Goal: Task Accomplishment & Management: Manage account settings

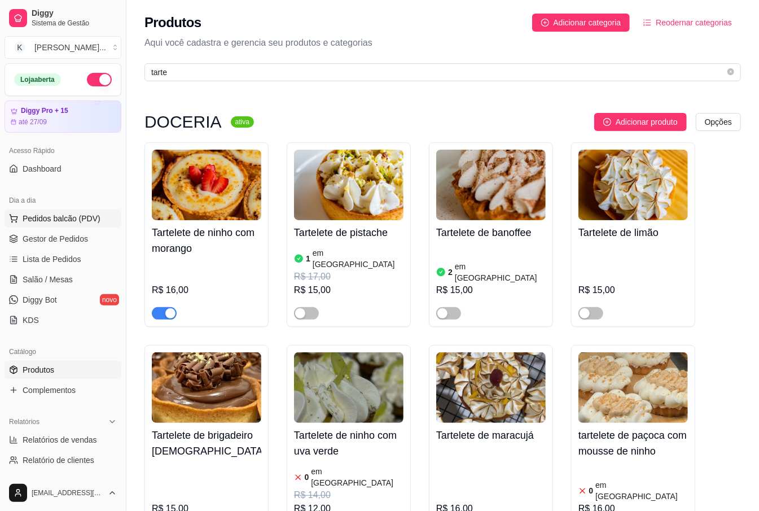
click at [82, 219] on span "Pedidos balcão (PDV)" at bounding box center [62, 218] width 78 height 11
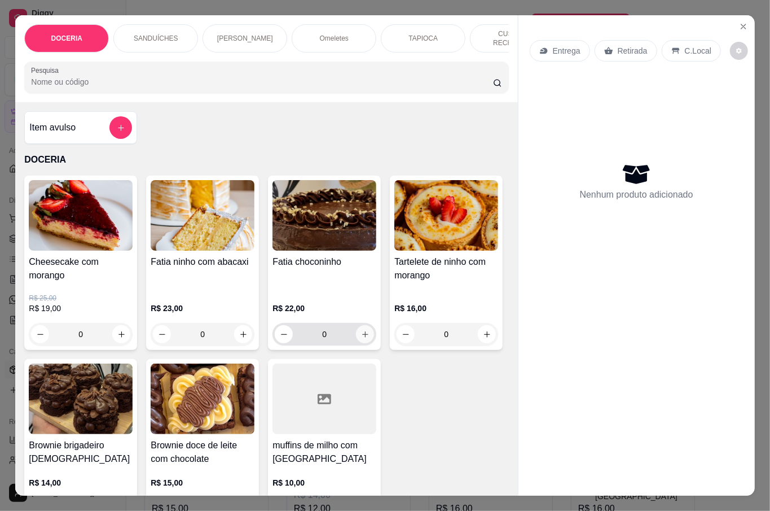
click at [361, 330] on icon "increase-product-quantity" at bounding box center [365, 334] width 8 height 8
type input "1"
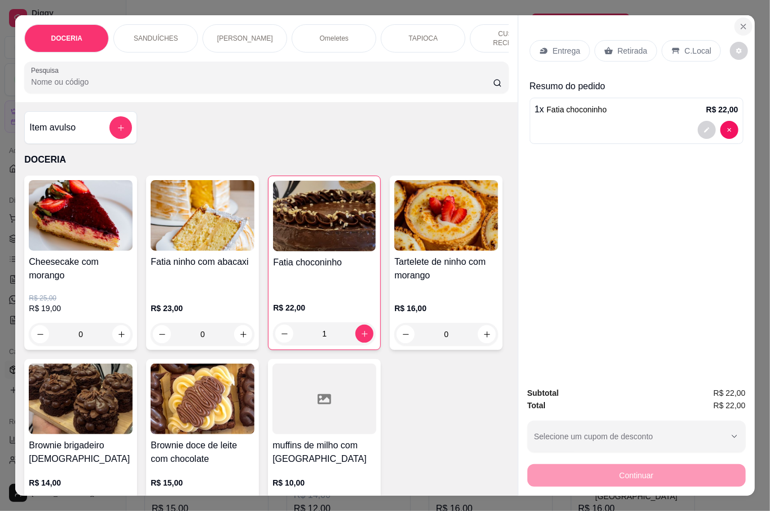
click at [735, 21] on button "Close" at bounding box center [744, 26] width 18 height 18
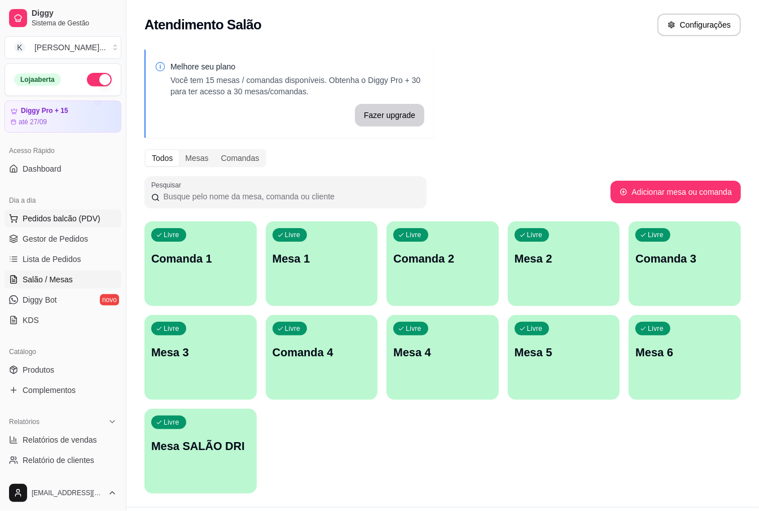
click at [62, 214] on span "Pedidos balcão (PDV)" at bounding box center [62, 218] width 78 height 11
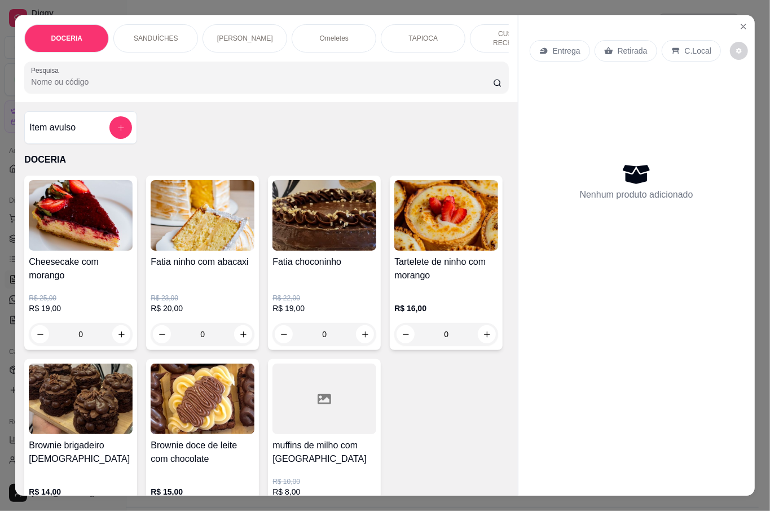
scroll to position [75, 0]
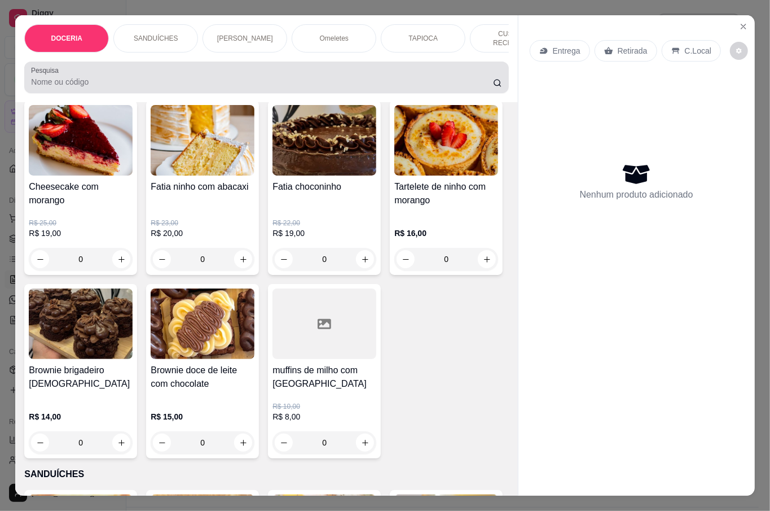
click at [129, 81] on input "Pesquisa" at bounding box center [262, 81] width 462 height 11
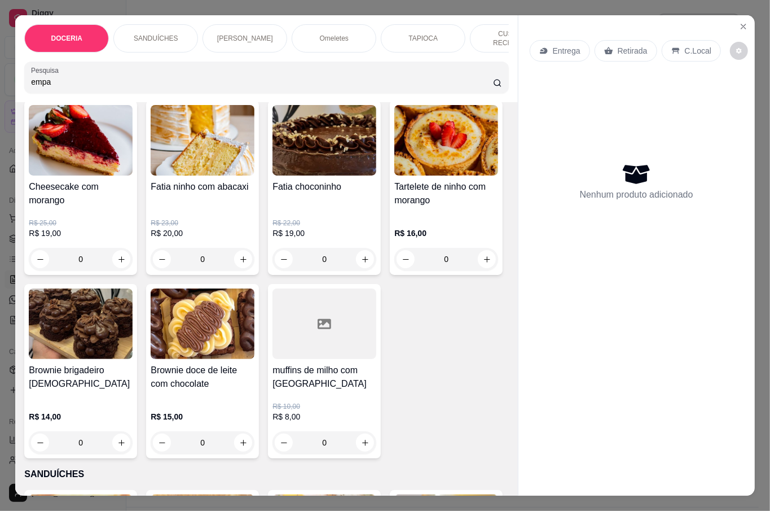
scroll to position [0, 0]
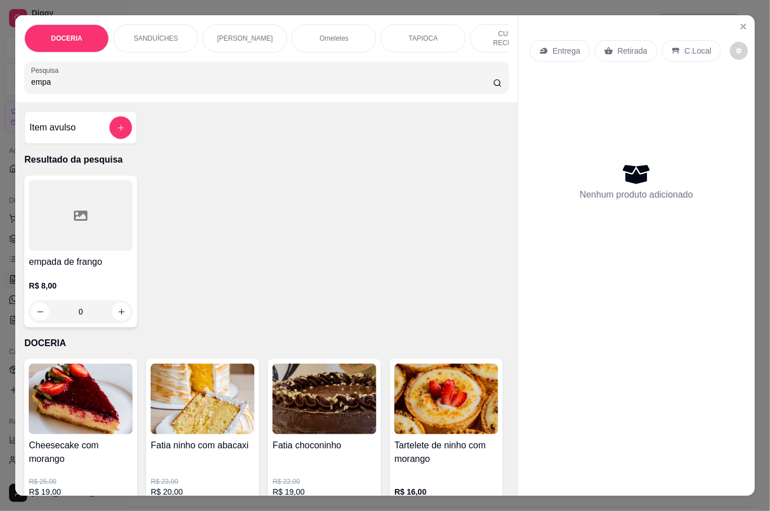
type input "empa"
click at [113, 280] on p "R$ 8,00" at bounding box center [81, 285] width 104 height 11
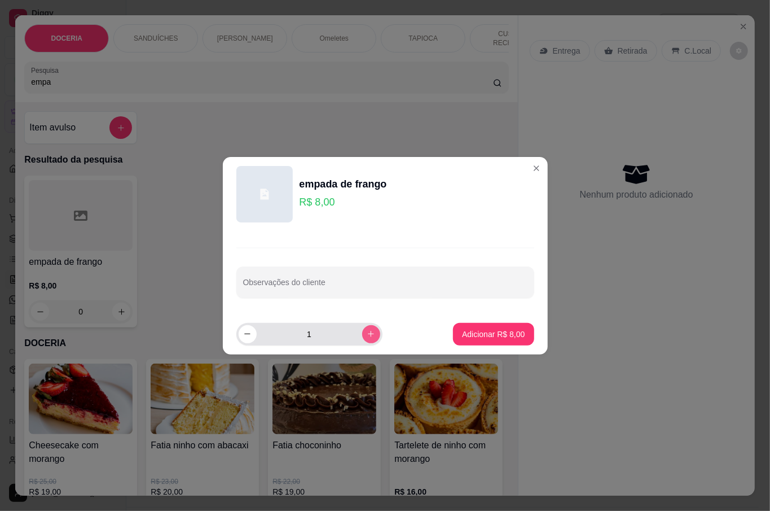
click at [371, 330] on button "increase-product-quantity" at bounding box center [371, 334] width 18 height 18
type input "2"
click at [459, 331] on p "Adicionar R$ 16,00" at bounding box center [491, 333] width 67 height 11
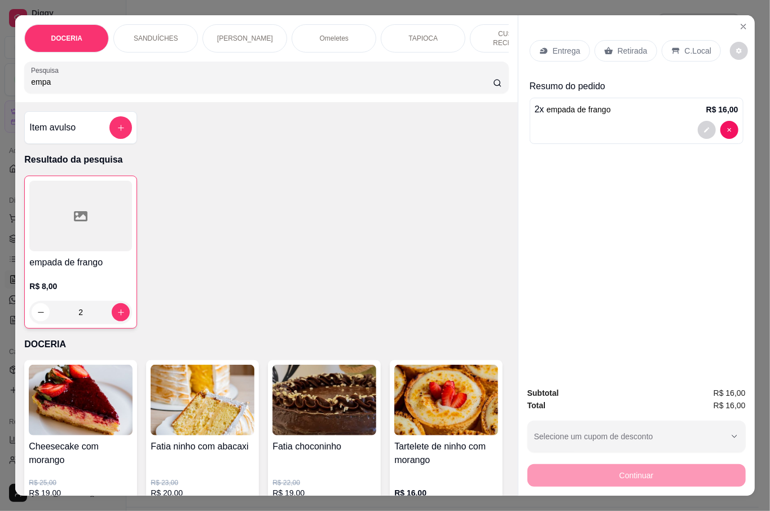
type input "2"
click at [633, 45] on p "Retirada" at bounding box center [633, 50] width 30 height 11
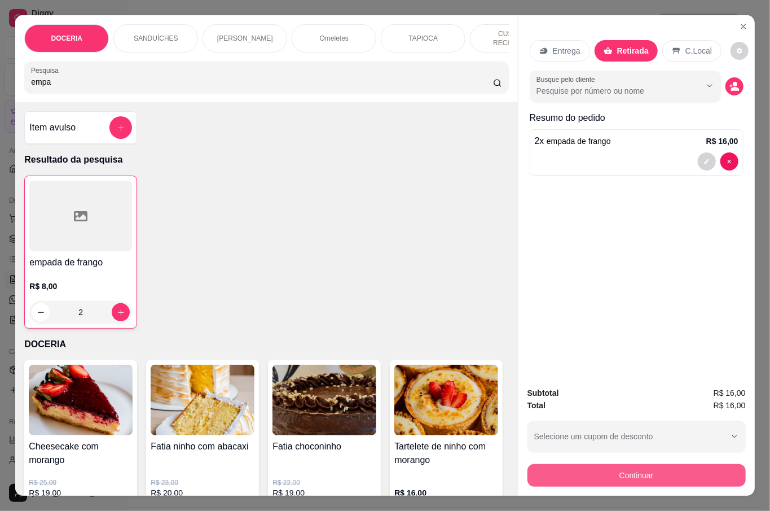
click at [670, 472] on button "Continuar" at bounding box center [637, 475] width 218 height 23
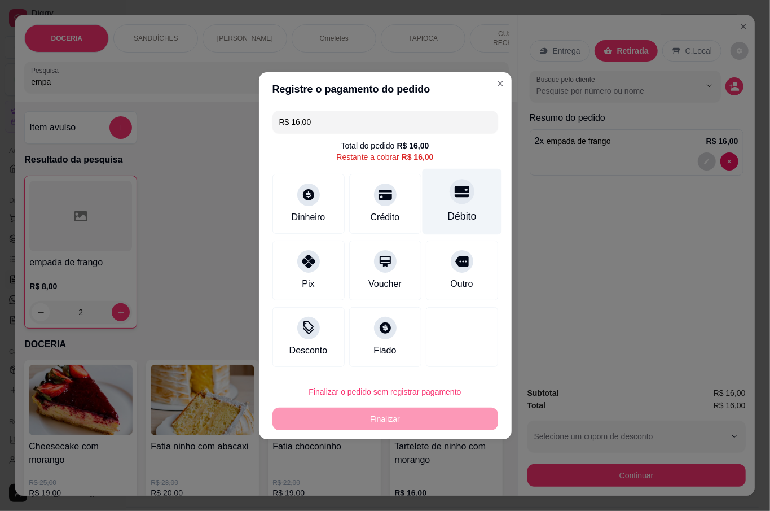
click at [450, 199] on div at bounding box center [462, 191] width 25 height 25
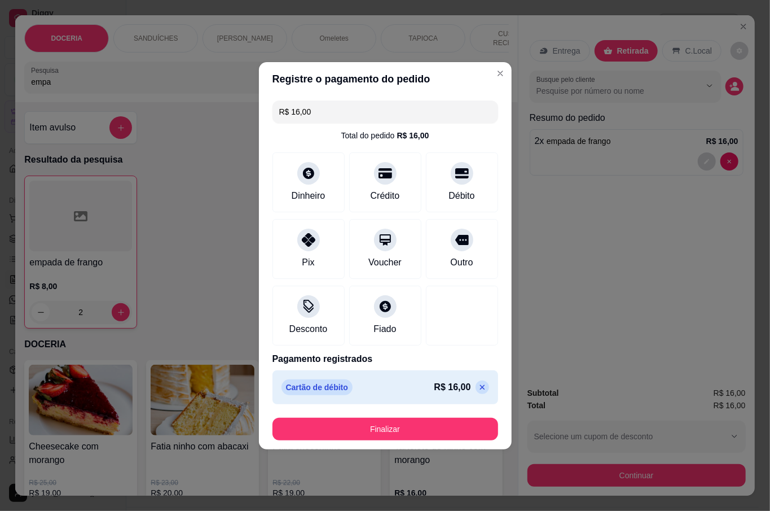
type input "R$ 0,00"
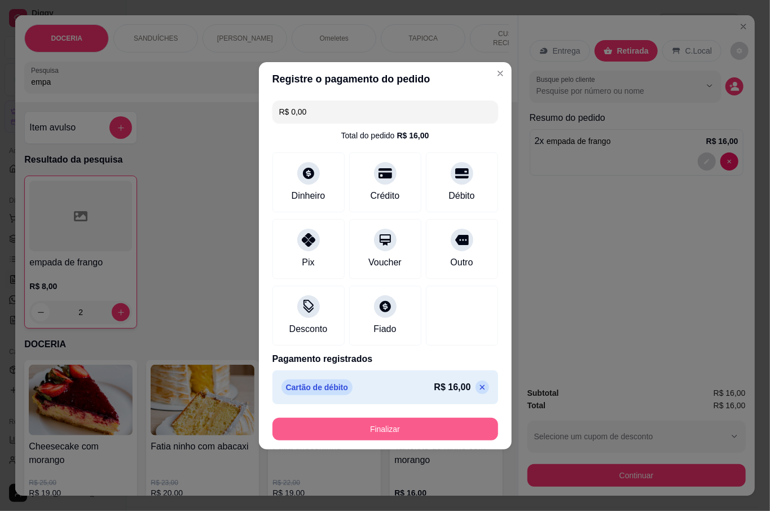
click at [411, 424] on button "Finalizar" at bounding box center [386, 429] width 226 height 23
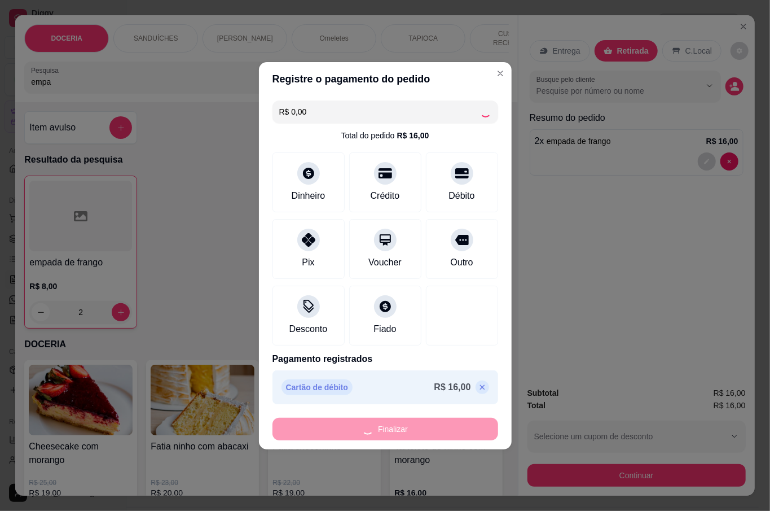
type input "0"
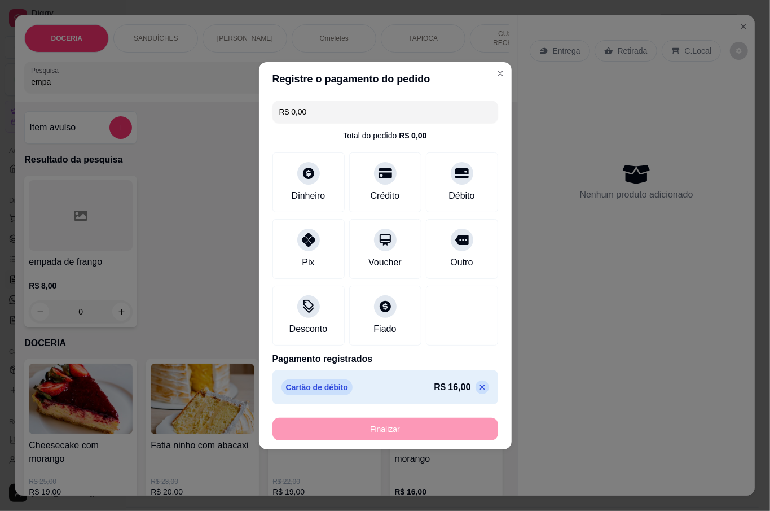
type input "-R$ 16,00"
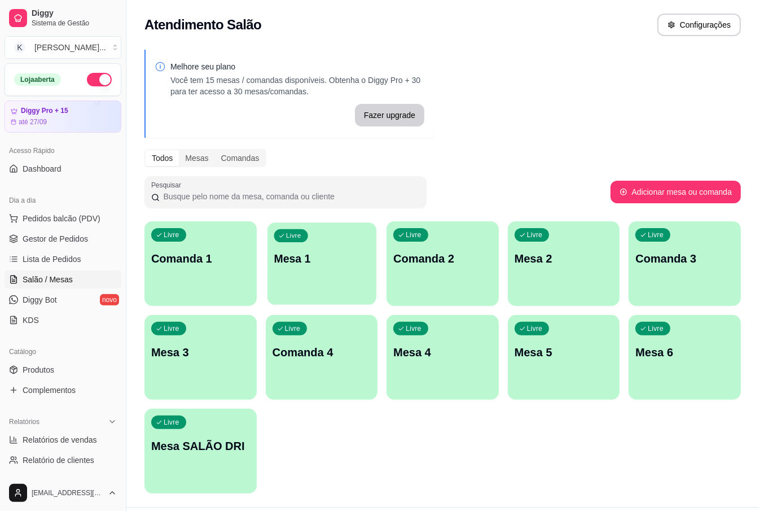
click at [317, 279] on div "Livre Mesa 1" at bounding box center [321, 256] width 109 height 69
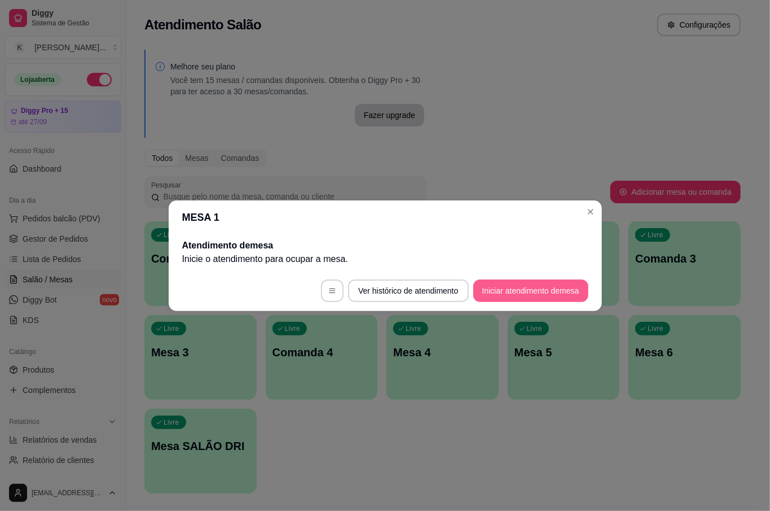
click at [503, 287] on button "Iniciar atendimento de mesa" at bounding box center [530, 290] width 115 height 23
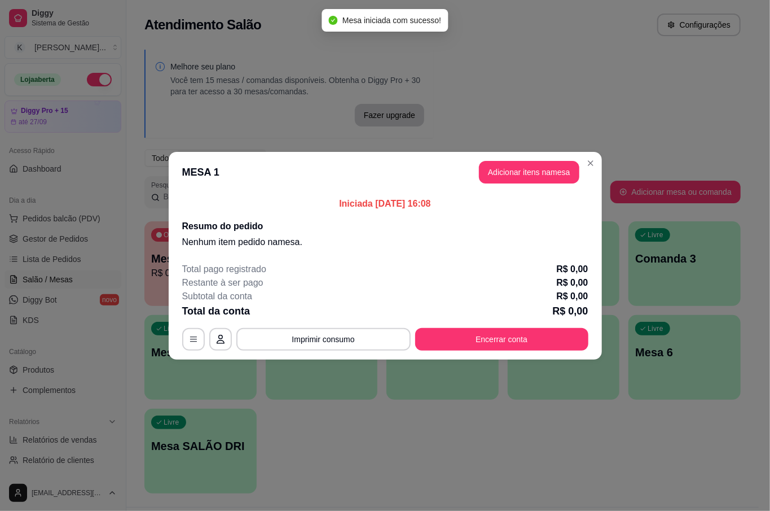
click at [515, 177] on button "Adicionar itens na mesa" at bounding box center [529, 172] width 100 height 23
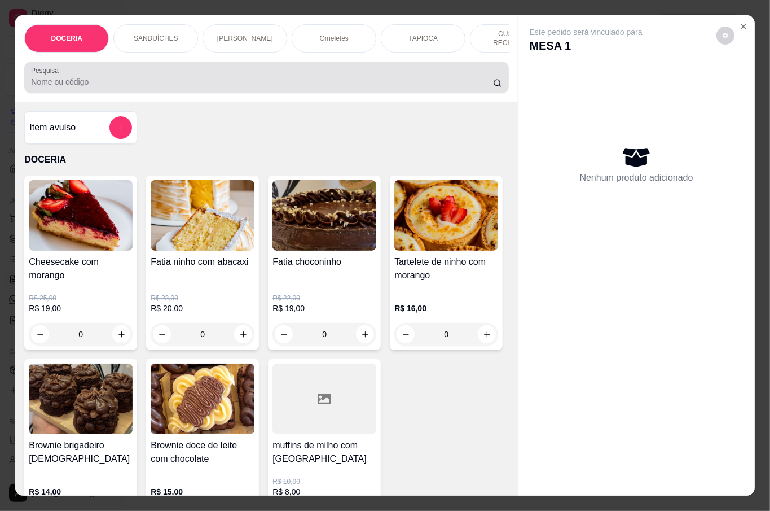
click at [52, 77] on input "Pesquisa" at bounding box center [262, 81] width 462 height 11
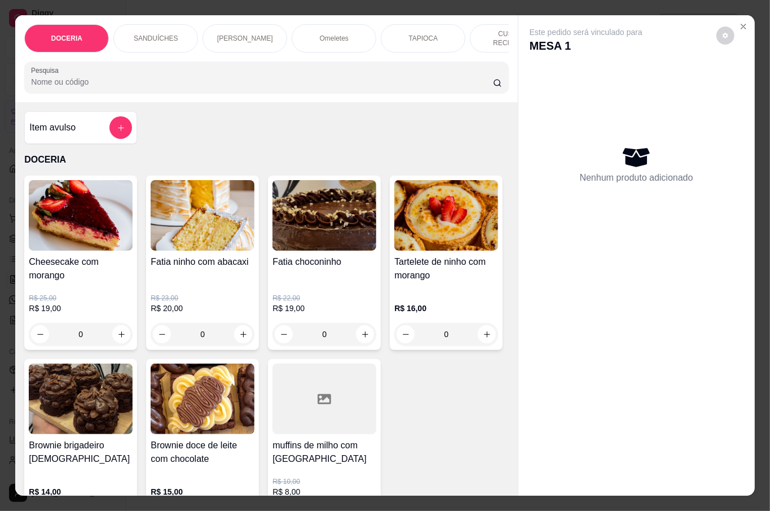
click at [52, 79] on input "Pesquisa" at bounding box center [262, 81] width 462 height 11
click at [88, 81] on input "Pesquisa" at bounding box center [262, 81] width 462 height 11
click at [52, 77] on input "Pesquisa" at bounding box center [262, 81] width 462 height 11
click at [52, 78] on input "Pesquisa" at bounding box center [262, 81] width 462 height 11
click at [84, 77] on input "Pesquisa" at bounding box center [262, 81] width 462 height 11
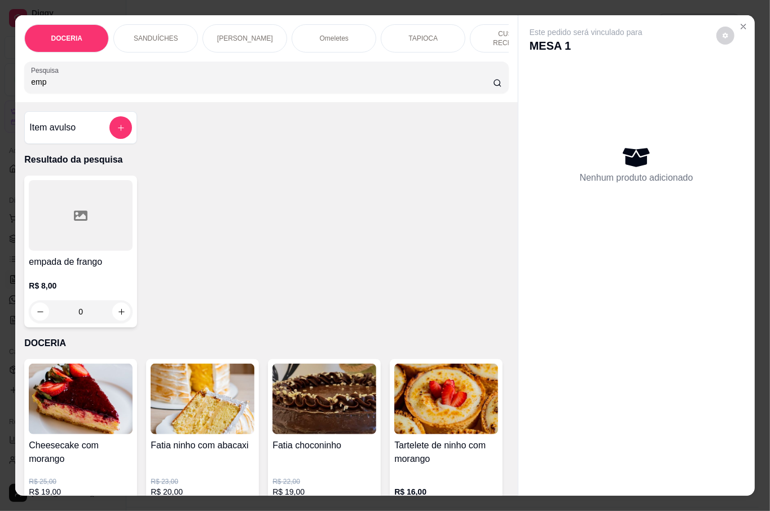
type input "emp"
click at [113, 303] on button "increase-product-quantity" at bounding box center [121, 311] width 17 height 17
type input "1"
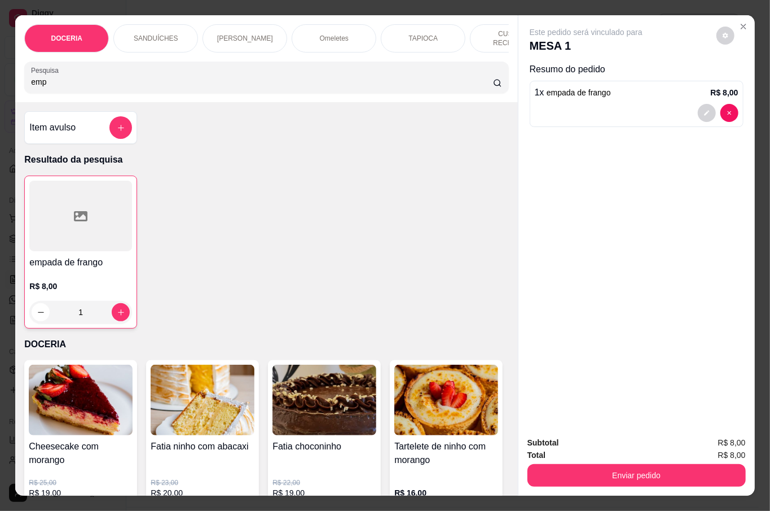
click at [156, 80] on input "emp" at bounding box center [262, 81] width 462 height 11
type input "e"
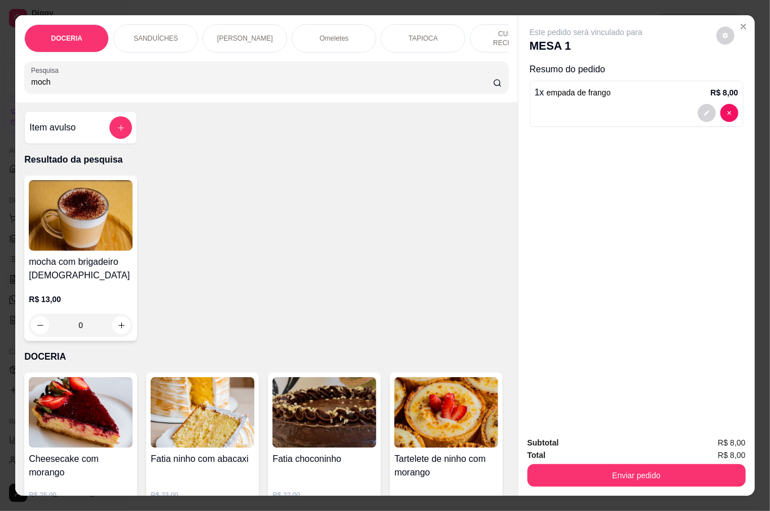
type input "moch"
click at [118, 318] on div "0" at bounding box center [81, 325] width 104 height 23
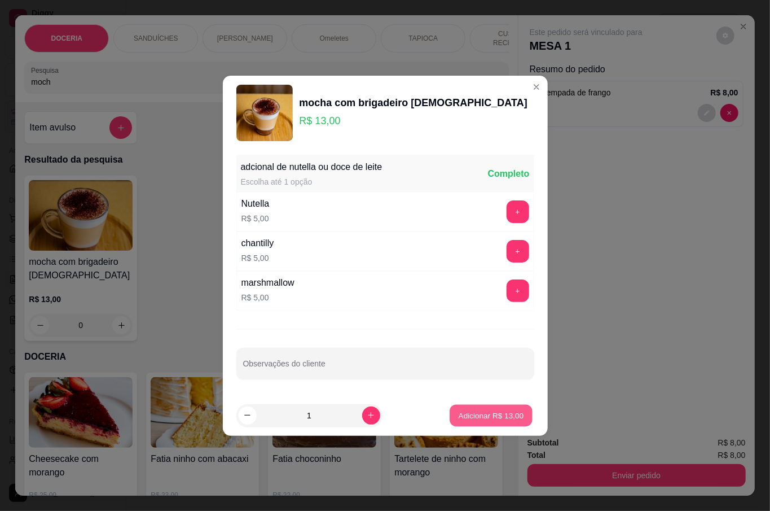
click at [472, 422] on button "Adicionar R$ 13,00" at bounding box center [491, 415] width 83 height 22
type input "1"
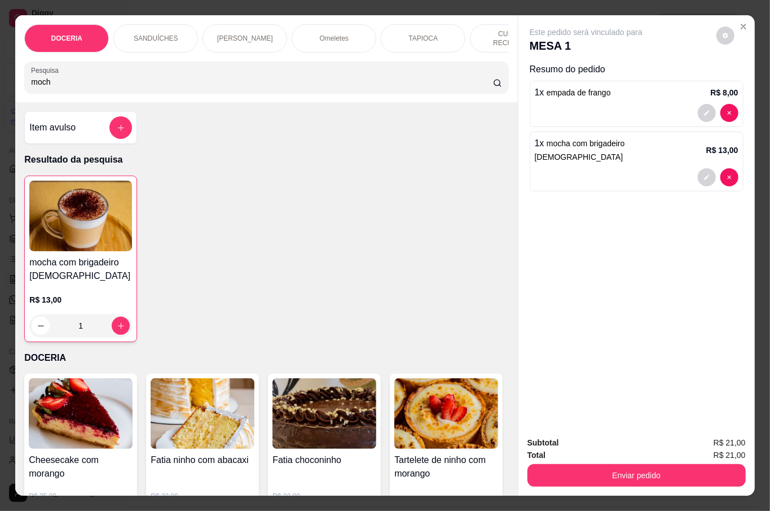
click at [158, 77] on input "moch" at bounding box center [262, 81] width 462 height 11
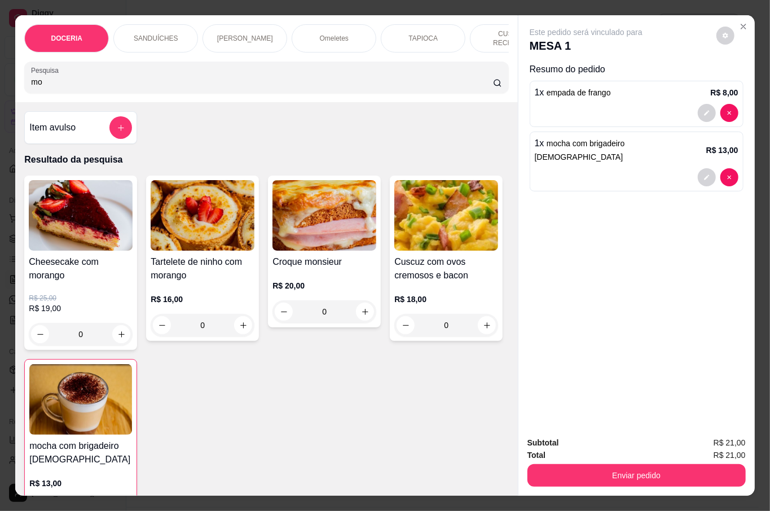
type input "m"
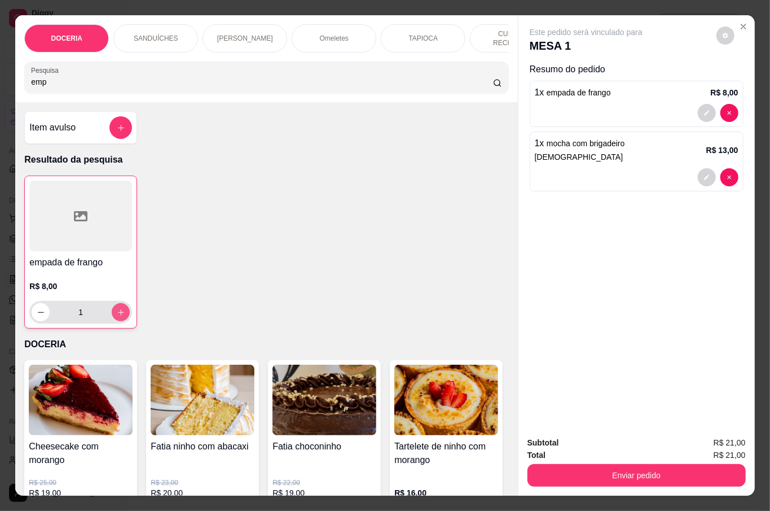
type input "emp"
click at [118, 308] on icon "increase-product-quantity" at bounding box center [121, 312] width 8 height 8
type input "2"
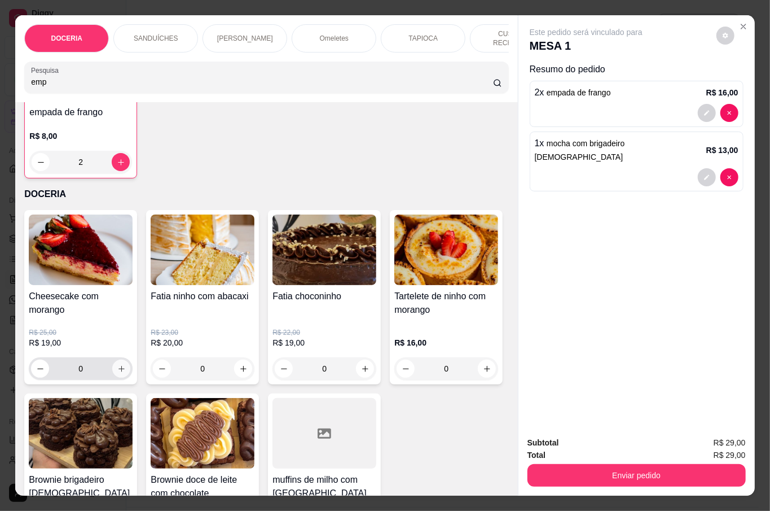
click at [118, 365] on icon "increase-product-quantity" at bounding box center [121, 369] width 8 height 8
type input "1"
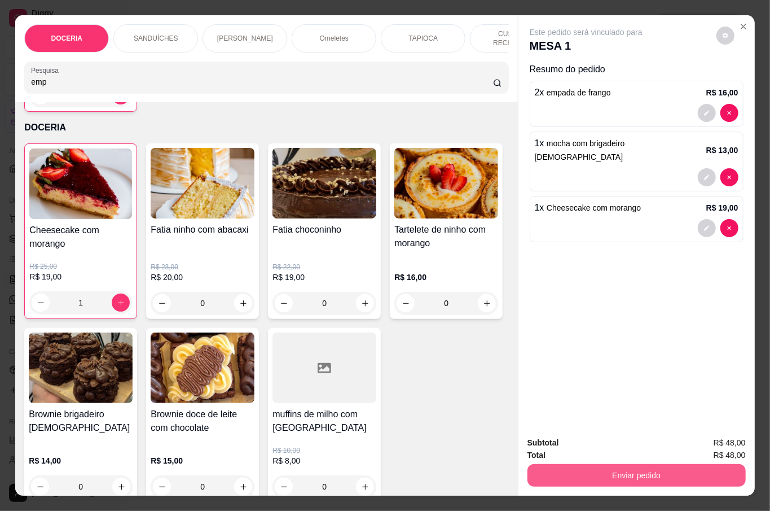
scroll to position [301, 0]
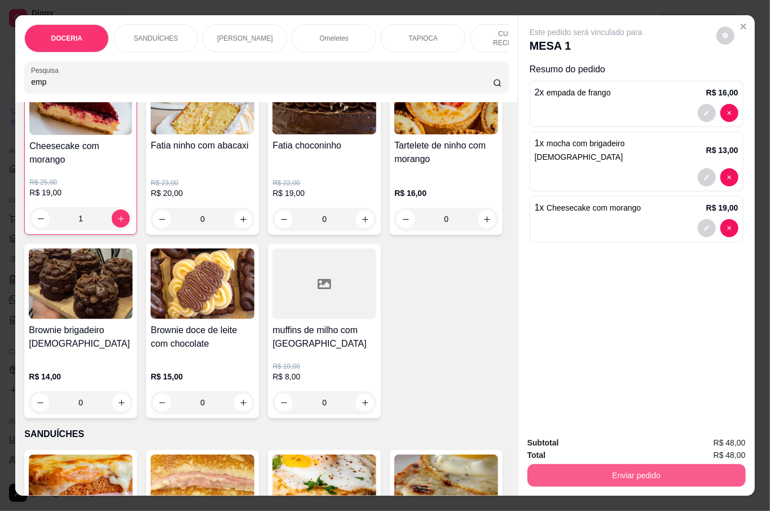
click at [693, 467] on button "Enviar pedido" at bounding box center [637, 475] width 218 height 23
click at [587, 440] on button "Não registrar e enviar pedido" at bounding box center [598, 441] width 114 height 21
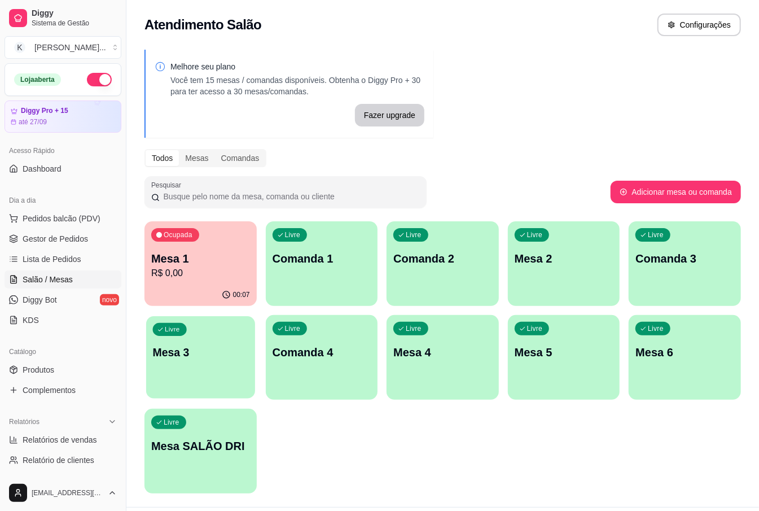
click at [195, 320] on div "Livre Mesa 3" at bounding box center [200, 350] width 109 height 69
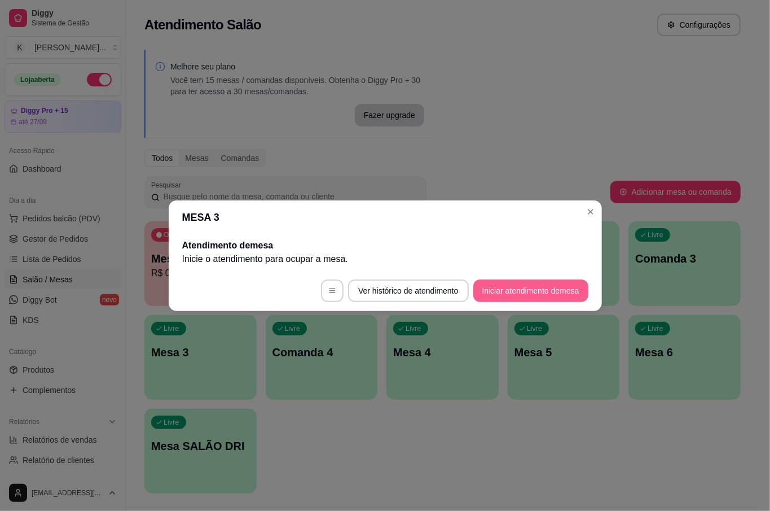
click at [512, 289] on button "Iniciar atendimento de mesa" at bounding box center [530, 290] width 115 height 23
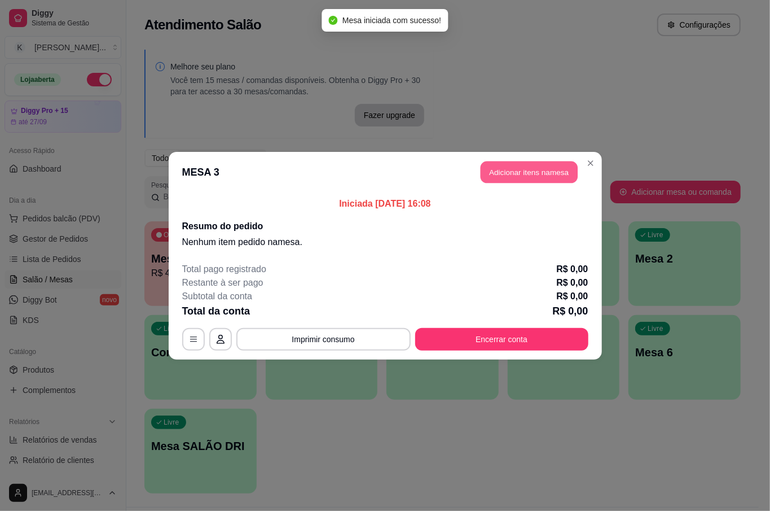
click at [535, 169] on button "Adicionar itens na mesa" at bounding box center [529, 172] width 97 height 22
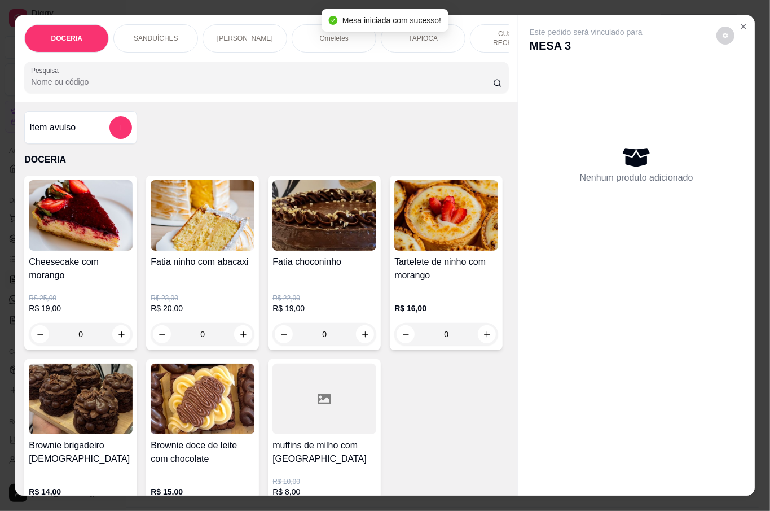
click at [224, 77] on input "Pesquisa" at bounding box center [262, 81] width 462 height 11
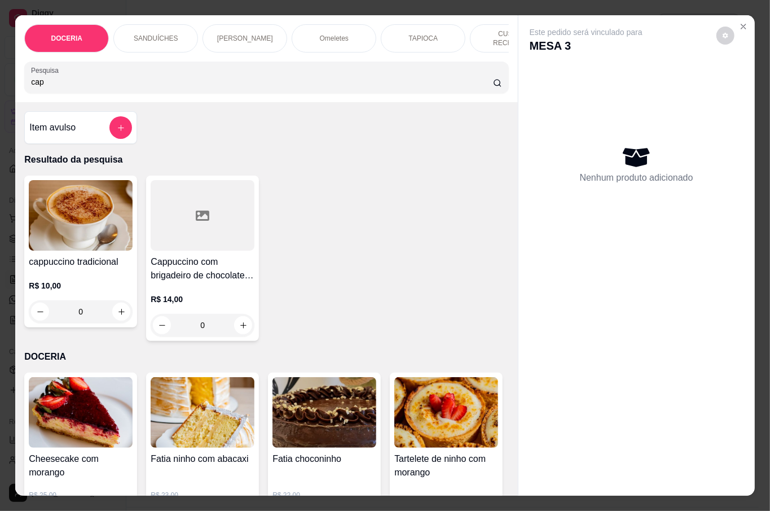
type input "cap"
click at [116, 315] on div "0" at bounding box center [81, 311] width 104 height 23
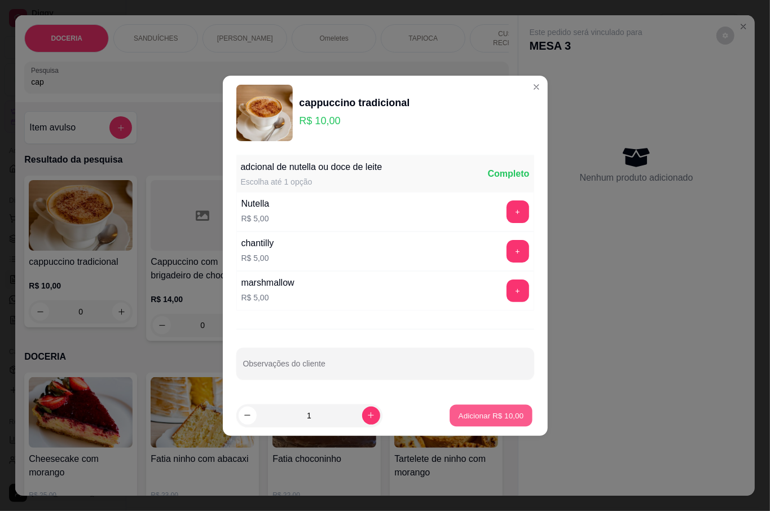
click at [471, 414] on p "Adicionar R$ 10,00" at bounding box center [491, 415] width 65 height 11
type input "1"
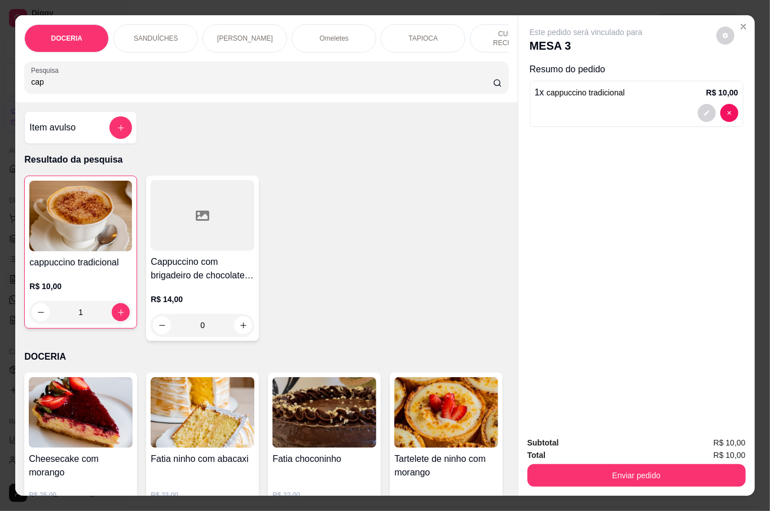
click at [232, 319] on div "0" at bounding box center [203, 325] width 104 height 23
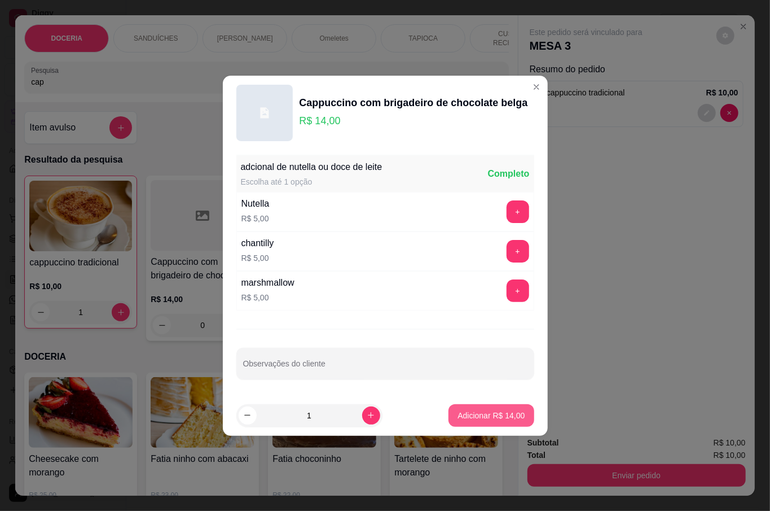
click at [472, 414] on p "Adicionar R$ 14,00" at bounding box center [491, 415] width 67 height 11
type input "1"
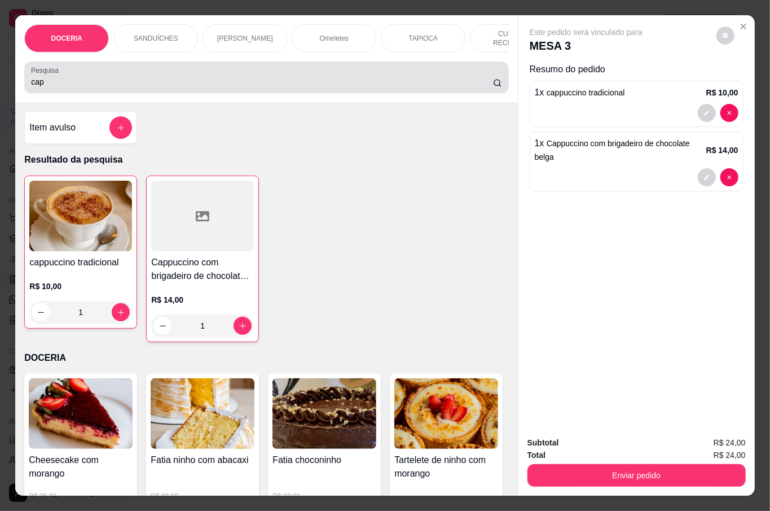
click at [174, 86] on div "Pesquisa cap" at bounding box center [266, 78] width 484 height 32
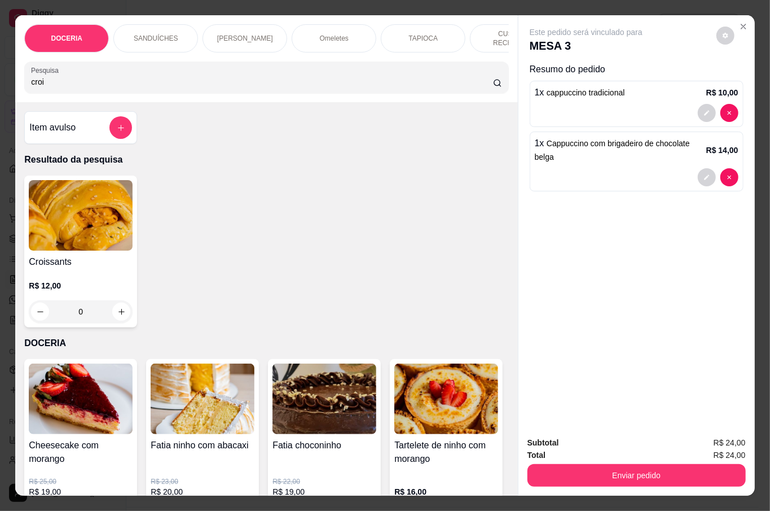
type input "croi"
click at [109, 314] on div "0" at bounding box center [81, 311] width 104 height 23
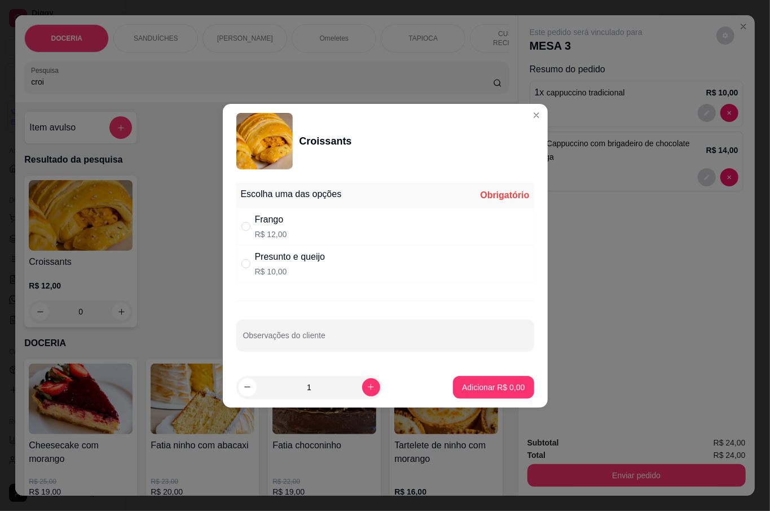
click at [309, 221] on div "Frango R$ 12,00" at bounding box center [385, 226] width 298 height 37
radio input "true"
click at [460, 382] on p "Adicionar R$ 12,00" at bounding box center [491, 386] width 67 height 11
type input "1"
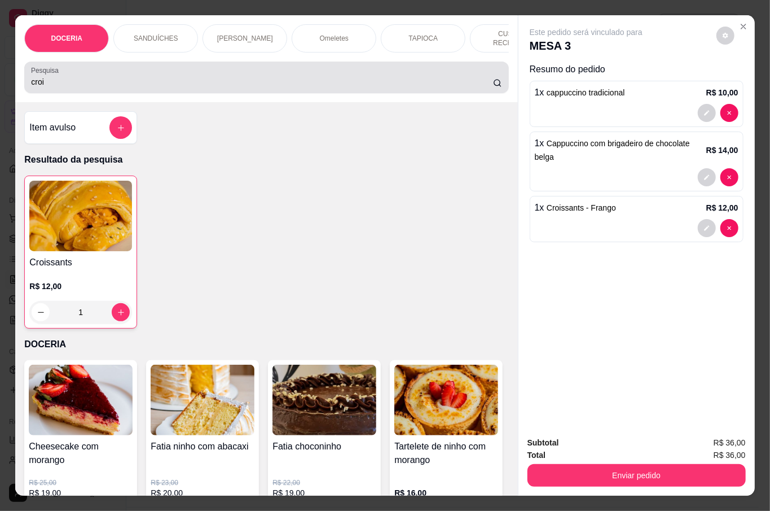
click at [100, 71] on div "croi" at bounding box center [266, 77] width 471 height 23
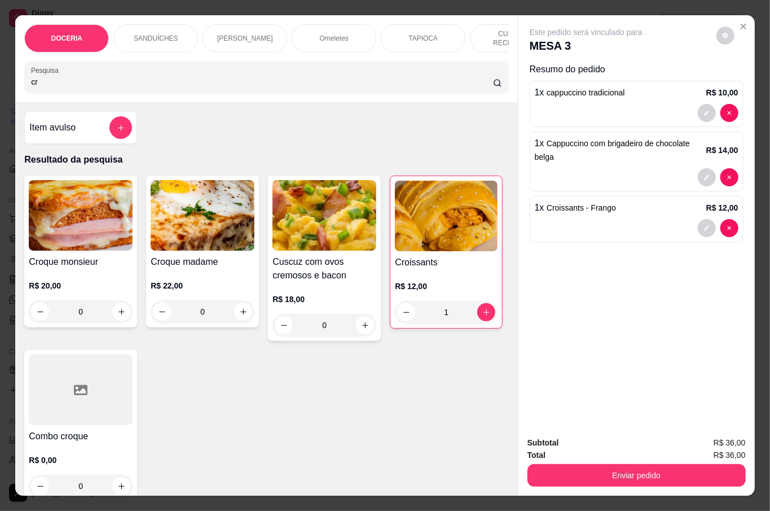
type input "c"
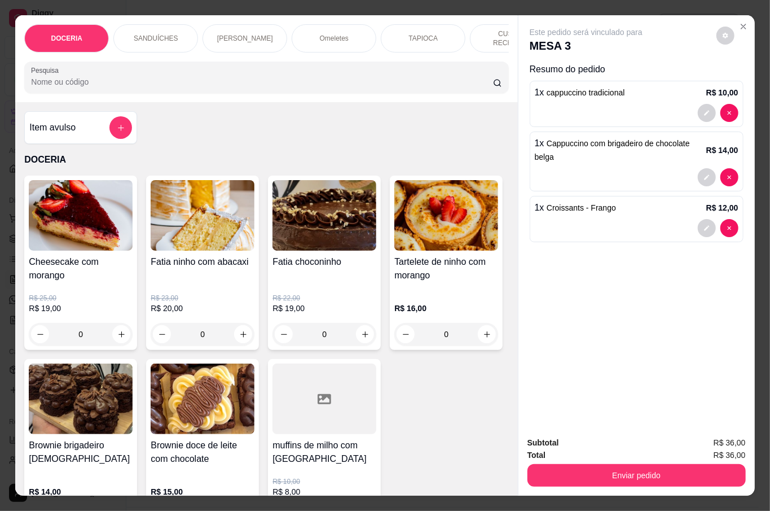
click at [86, 79] on input "Pesquisa" at bounding box center [262, 81] width 462 height 11
click at [85, 78] on input "Pesquisa" at bounding box center [262, 81] width 462 height 11
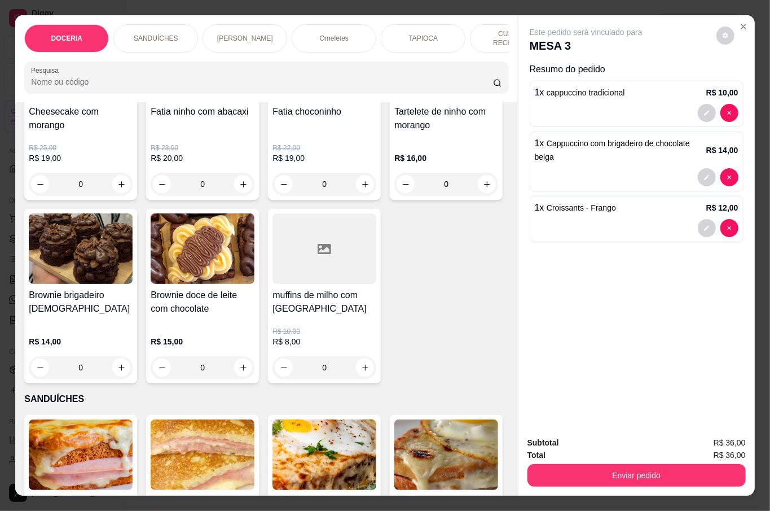
scroll to position [0, 0]
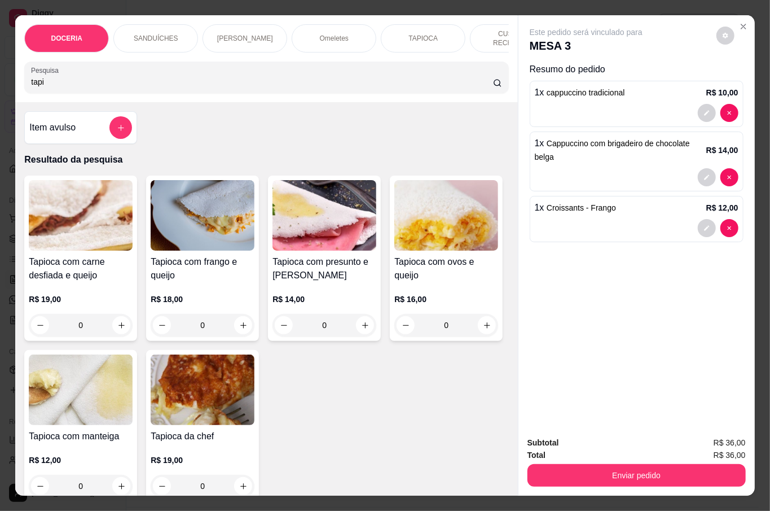
type input "tapi"
click at [229, 317] on div "0" at bounding box center [203, 325] width 104 height 23
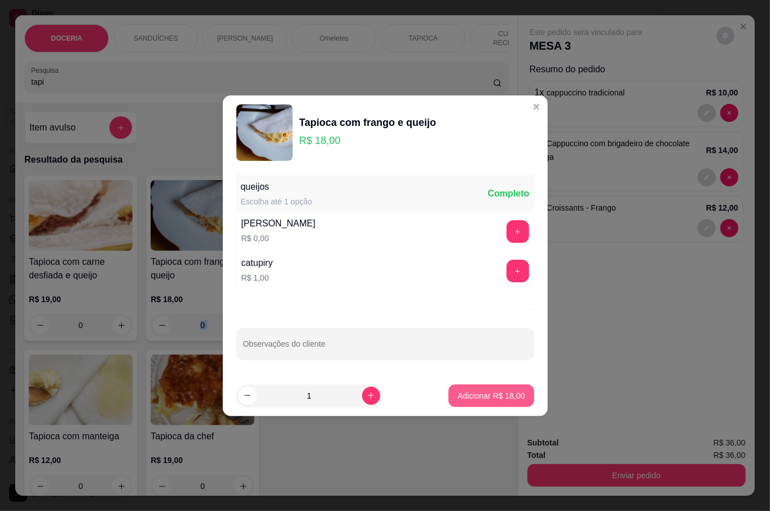
click at [470, 391] on p "Adicionar R$ 18,00" at bounding box center [491, 395] width 67 height 11
type input "1"
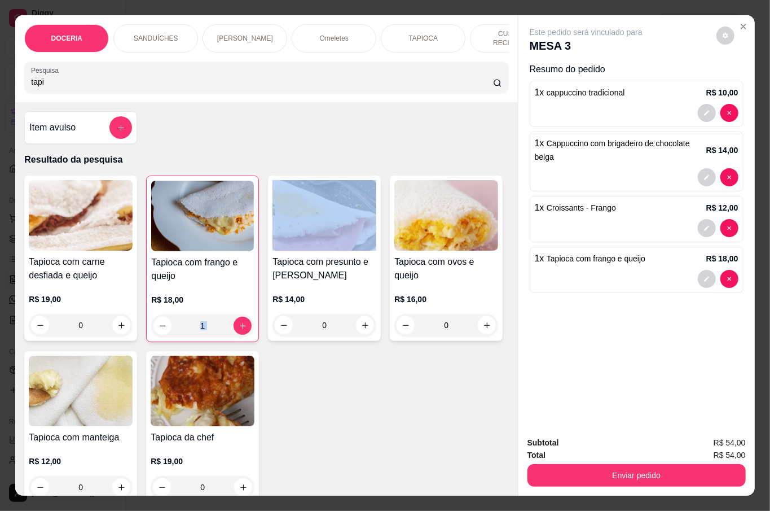
click at [120, 78] on input "tapi" at bounding box center [262, 81] width 462 height 11
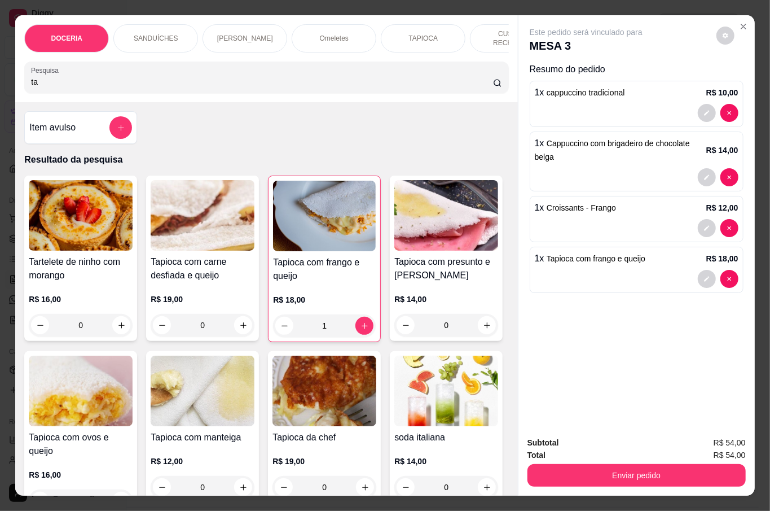
type input "t"
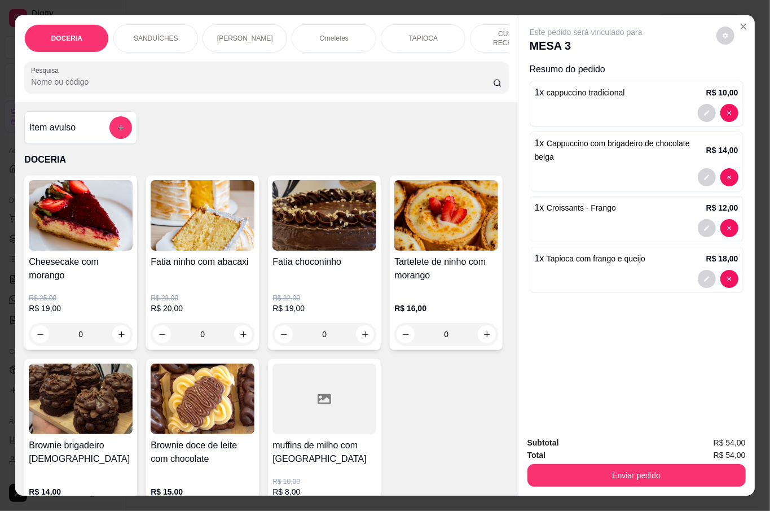
scroll to position [75, 0]
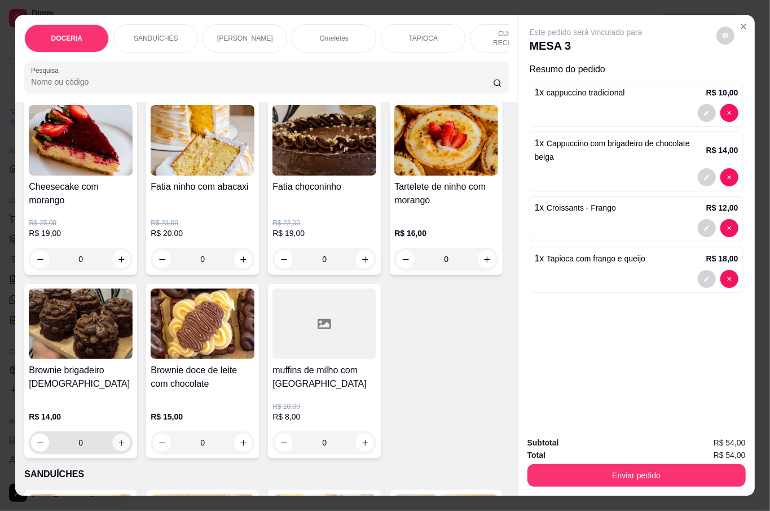
click at [124, 440] on icon "increase-product-quantity" at bounding box center [121, 443] width 6 height 6
type input "1"
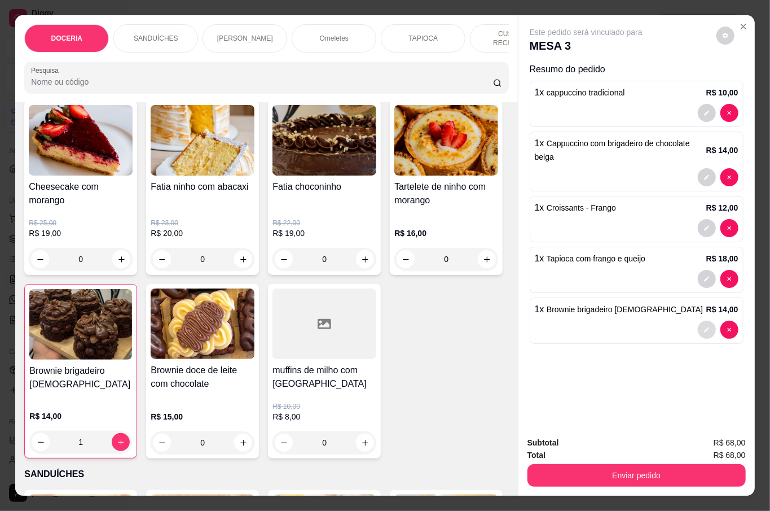
click at [708, 324] on button "decrease-product-quantity" at bounding box center [707, 329] width 18 height 18
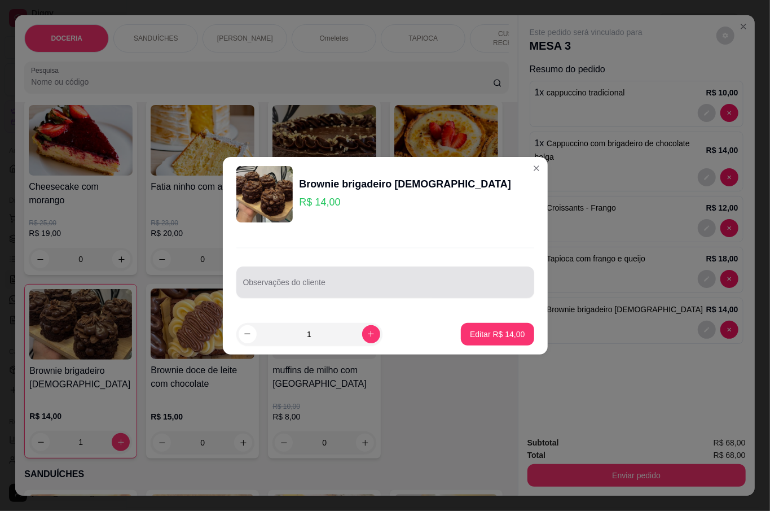
click at [407, 291] on input "Observações do cliente" at bounding box center [385, 286] width 284 height 11
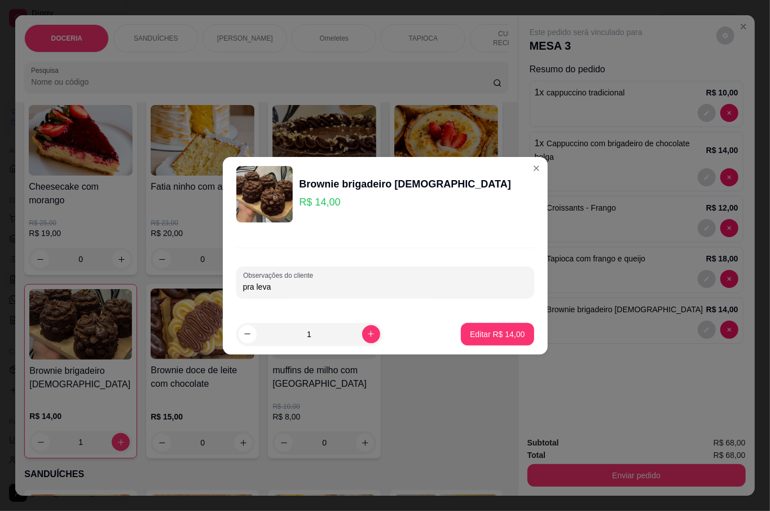
type input "pra levar"
click at [470, 332] on p "Editar R$ 14,00" at bounding box center [497, 333] width 55 height 11
type input "0"
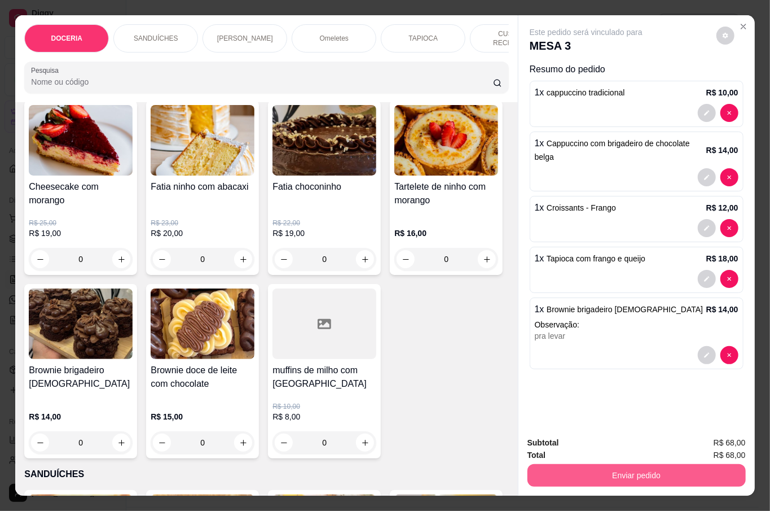
click at [673, 470] on button "Enviar pedido" at bounding box center [637, 475] width 218 height 23
click at [587, 437] on button "Não registrar e enviar pedido" at bounding box center [597, 441] width 117 height 21
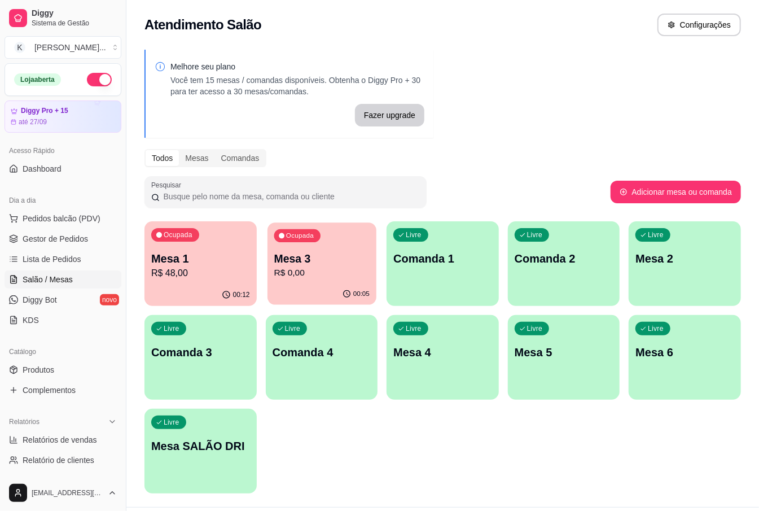
click at [309, 283] on div "Ocupada Mesa 3 R$ 0,00" at bounding box center [321, 252] width 109 height 61
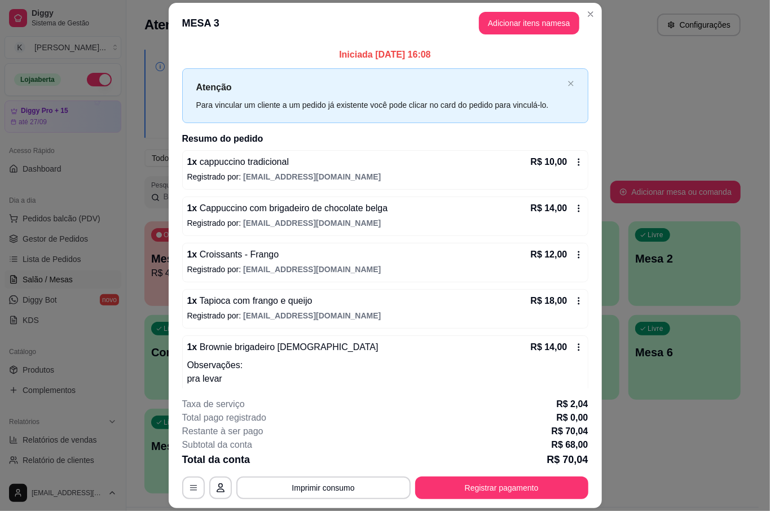
click at [574, 157] on icon at bounding box center [578, 161] width 9 height 9
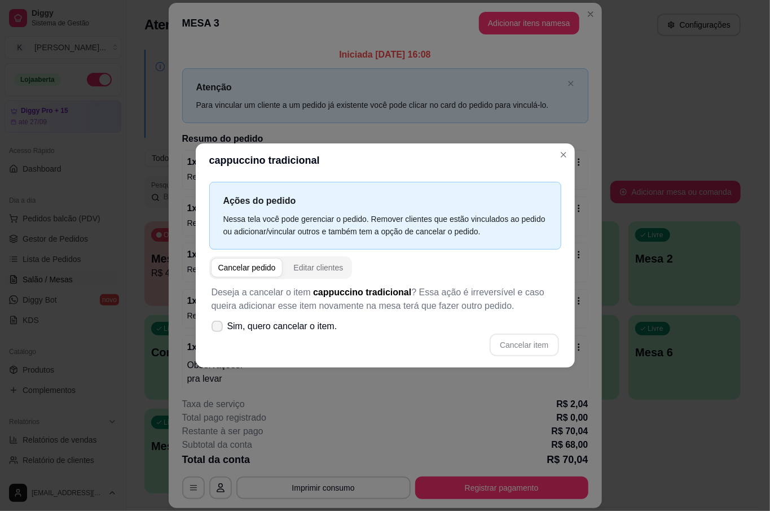
click at [305, 332] on span "Sim, quero cancelar o item." at bounding box center [282, 326] width 110 height 14
click at [218, 332] on input "Sim, quero cancelar o item." at bounding box center [214, 331] width 7 height 7
checkbox input "true"
click at [526, 337] on button "Cancelar item" at bounding box center [524, 344] width 67 height 22
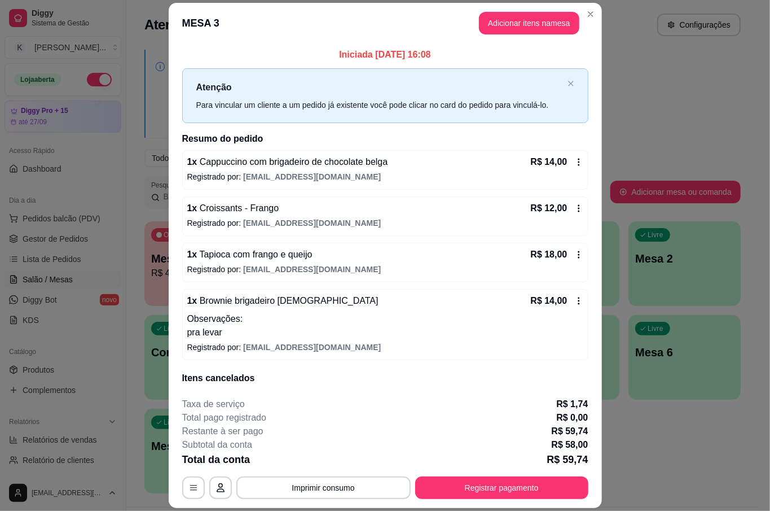
click at [574, 165] on icon at bounding box center [578, 161] width 9 height 9
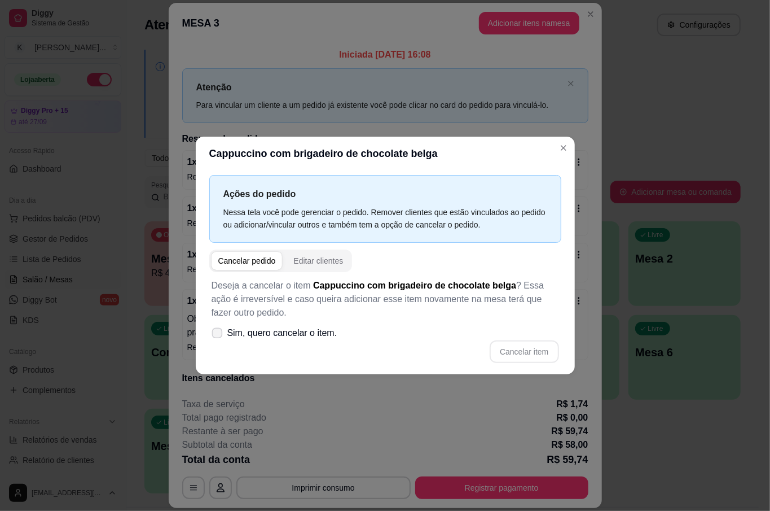
click at [278, 330] on span "Sim, quero cancelar o item." at bounding box center [282, 333] width 110 height 14
click at [218, 335] on input "Sim, quero cancelar o item." at bounding box center [214, 338] width 7 height 7
checkbox input "true"
click at [526, 348] on button "Cancelar item" at bounding box center [524, 351] width 69 height 23
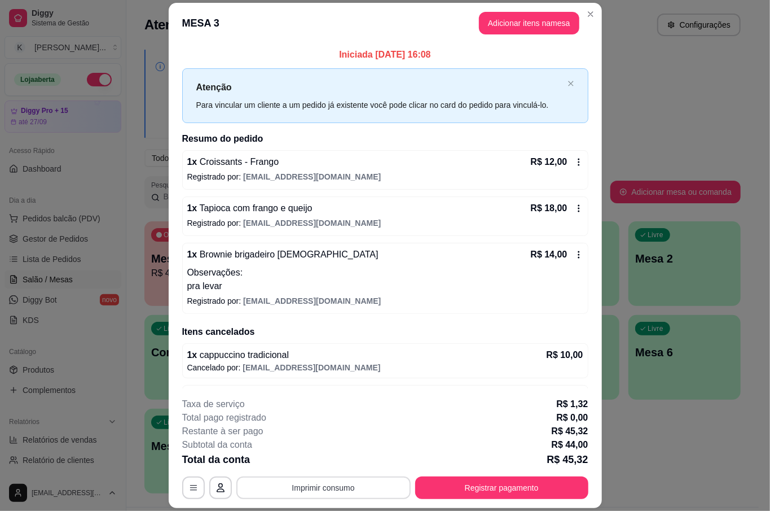
click at [359, 478] on button "Imprimir consumo" at bounding box center [323, 487] width 174 height 23
click at [350, 454] on button "IMPRESSORA" at bounding box center [321, 462] width 82 height 18
click at [541, 490] on button "Registrar pagamento" at bounding box center [501, 487] width 173 height 23
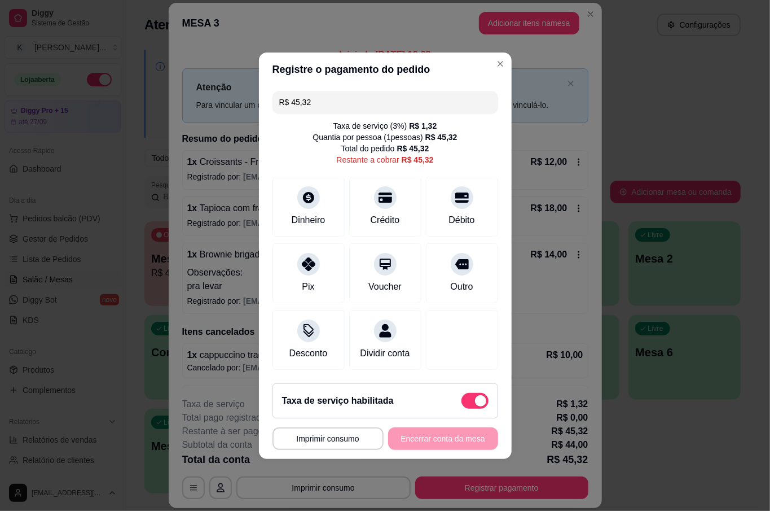
click at [462, 406] on span at bounding box center [475, 401] width 27 height 16
click at [461, 406] on input "checkbox" at bounding box center [464, 405] width 7 height 7
checkbox input "true"
type input "R$ 44,00"
checkbox input "false"
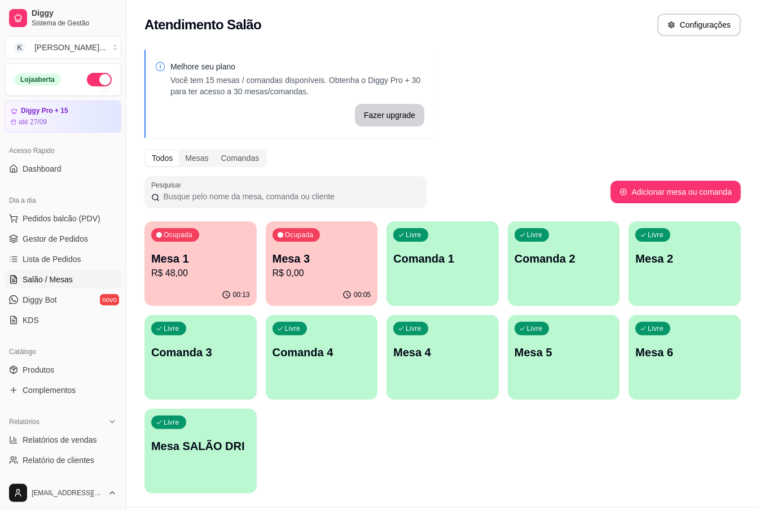
click at [217, 282] on div "Ocupada Mesa 1 R$ 48,00" at bounding box center [200, 252] width 112 height 63
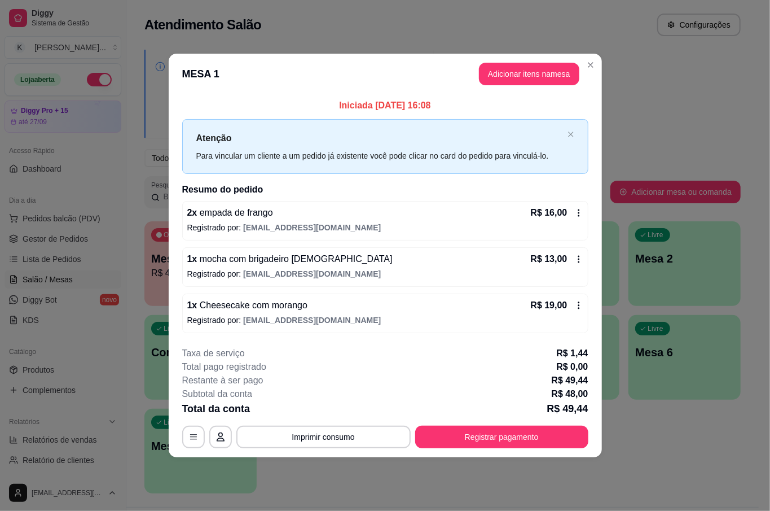
click at [551, 85] on header "MESA 1 Adicionar itens na mesa" at bounding box center [385, 74] width 433 height 41
click at [517, 67] on button "Adicionar itens na mesa" at bounding box center [529, 74] width 97 height 22
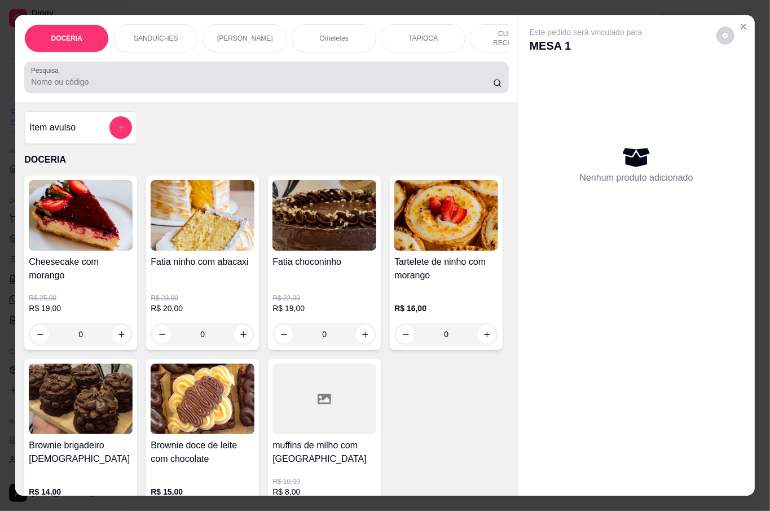
click at [111, 79] on input "Pesquisa" at bounding box center [262, 81] width 462 height 11
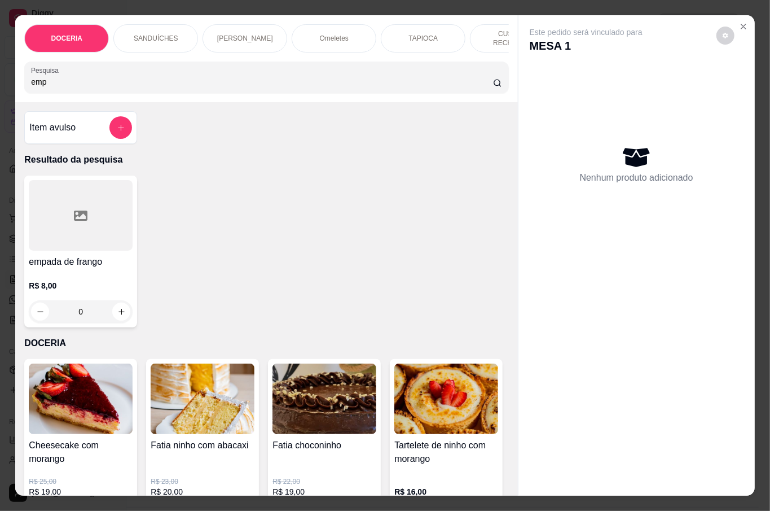
type input "emp"
click at [59, 275] on div "R$ 8,00 0" at bounding box center [81, 296] width 104 height 54
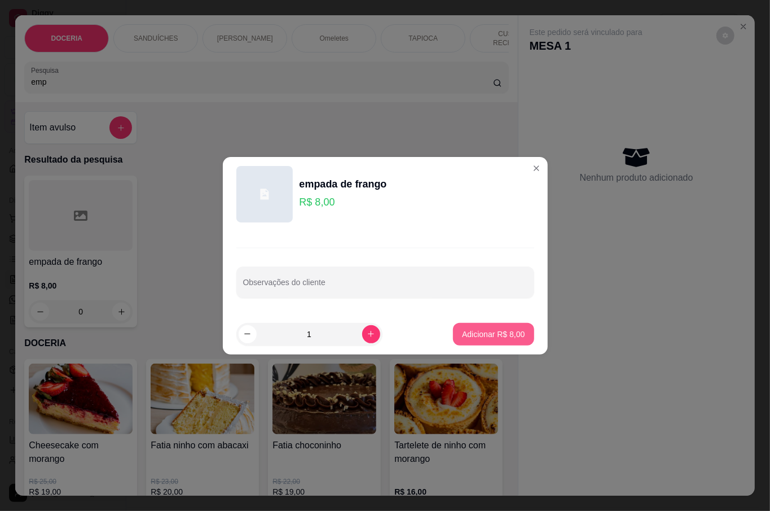
click at [504, 341] on button "Adicionar R$ 8,00" at bounding box center [493, 334] width 81 height 23
type input "1"
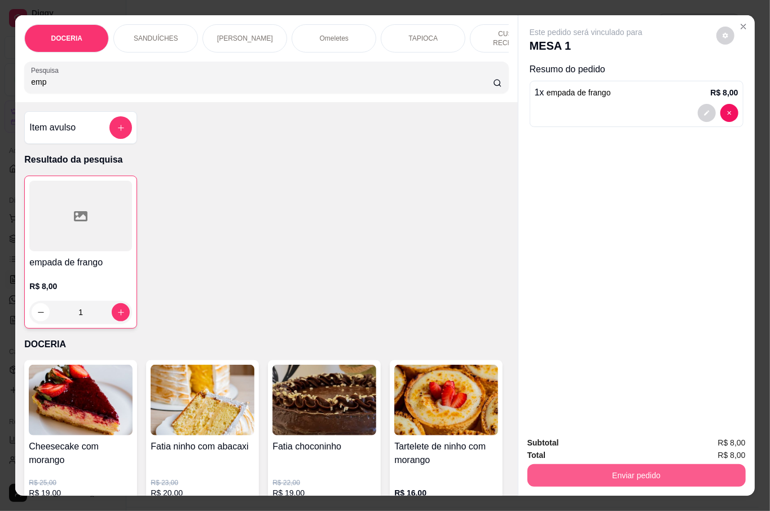
click at [655, 475] on button "Enviar pedido" at bounding box center [637, 475] width 218 height 23
click at [587, 450] on button "Não registrar e enviar pedido" at bounding box center [597, 441] width 117 height 21
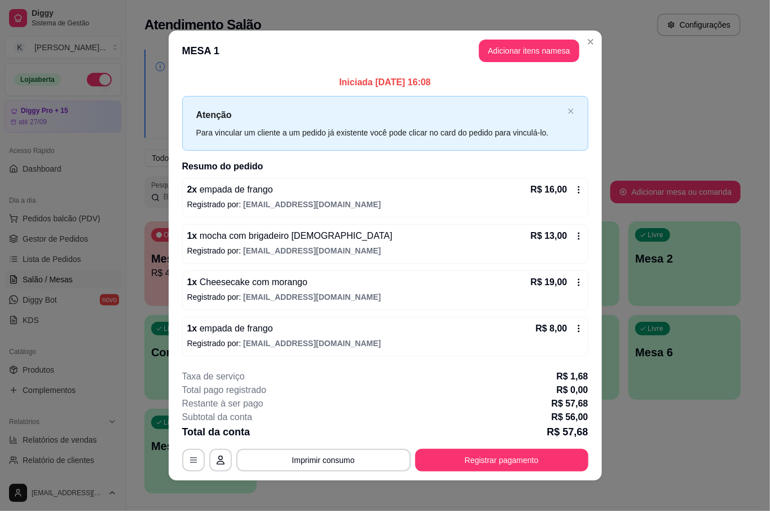
click at [576, 440] on p "R$ 57,68" at bounding box center [567, 432] width 41 height 16
click at [202, 226] on div "1 x mocha com brigadeiro belga R$ 13,00 Registrado por: [EMAIL_ADDRESS][DOMAIN_…" at bounding box center [385, 243] width 406 height 39
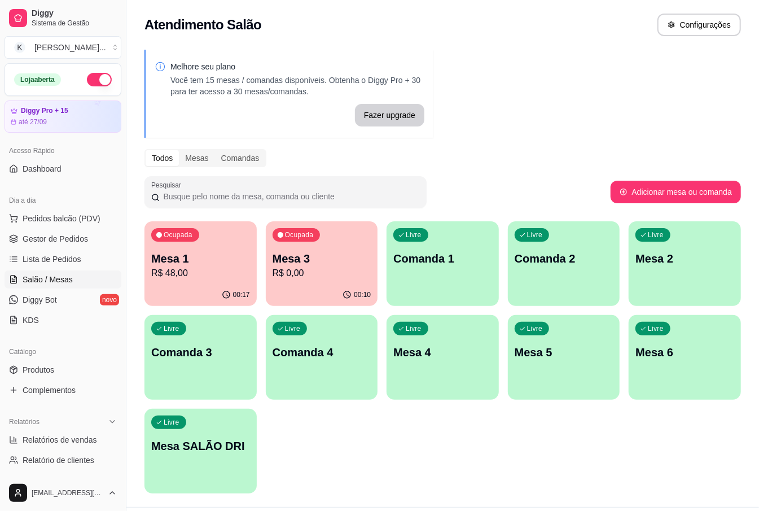
click at [192, 283] on div "Ocupada Mesa 1 R$ 48,00" at bounding box center [200, 252] width 112 height 63
click at [292, 257] on p "Mesa 3" at bounding box center [321, 258] width 95 height 15
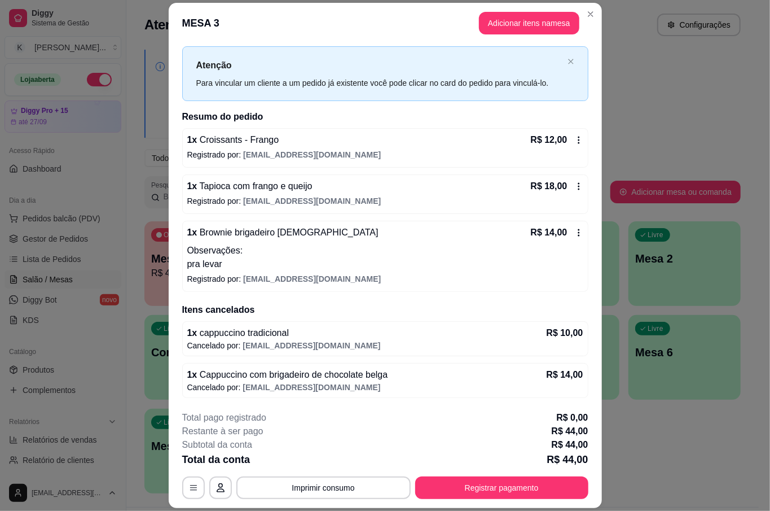
scroll to position [34, 0]
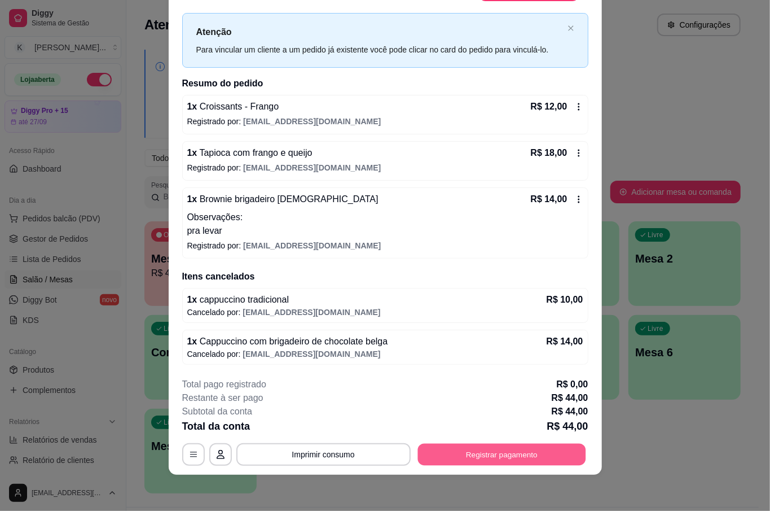
click at [502, 447] on button "Registrar pagamento" at bounding box center [502, 455] width 168 height 22
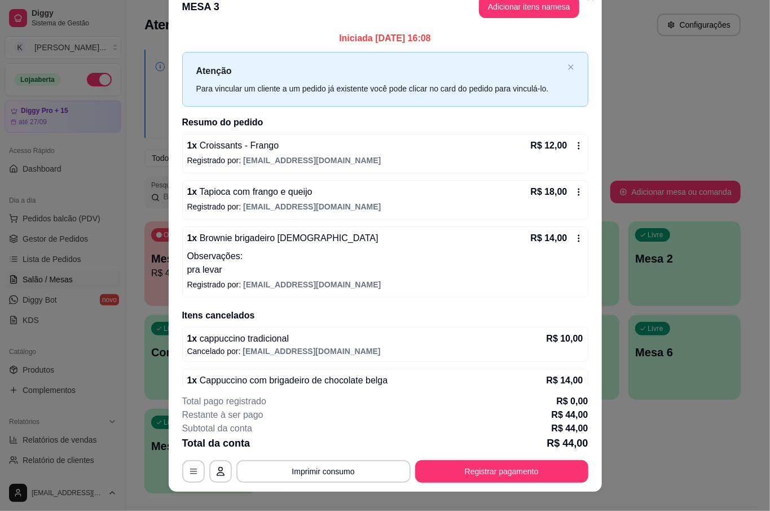
scroll to position [0, 0]
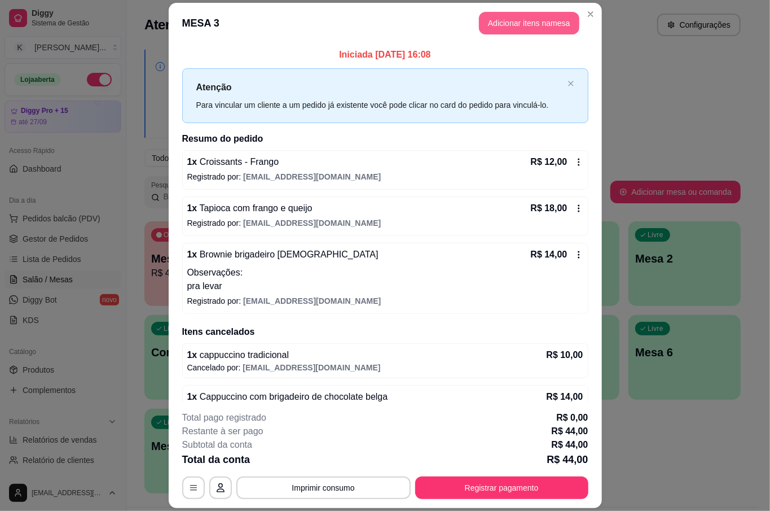
click at [526, 21] on button "Adicionar itens na mesa" at bounding box center [529, 23] width 100 height 23
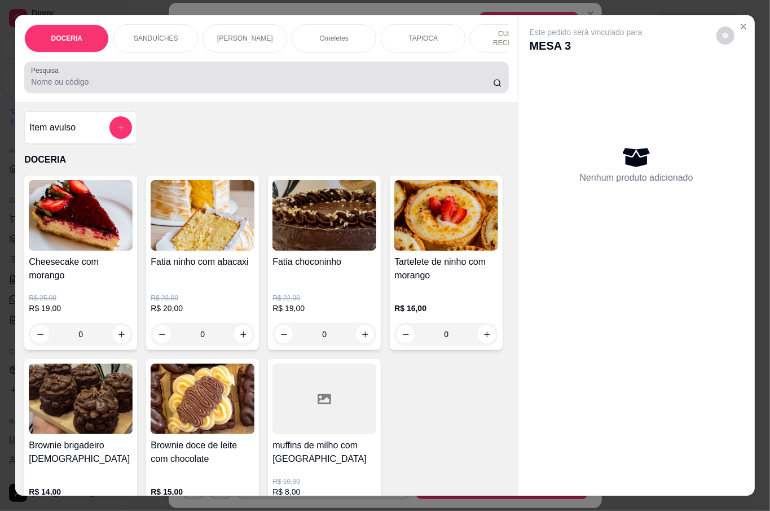
click at [232, 66] on div at bounding box center [266, 77] width 471 height 23
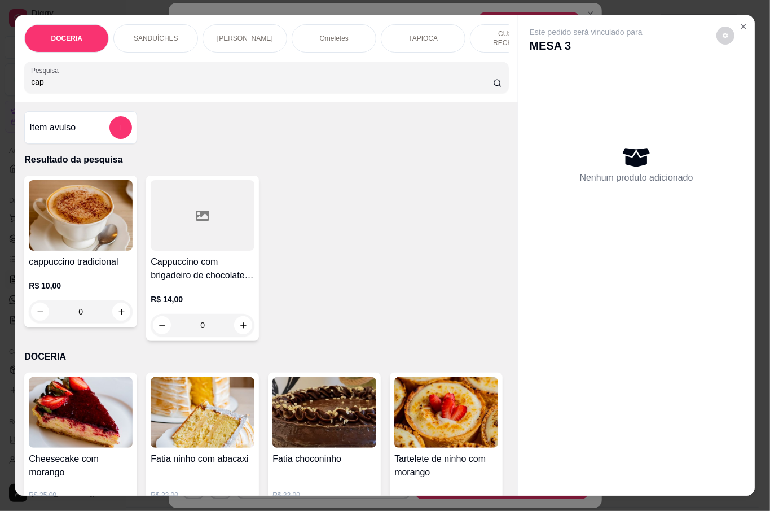
type input "cap"
click at [113, 306] on div "0" at bounding box center [81, 311] width 104 height 23
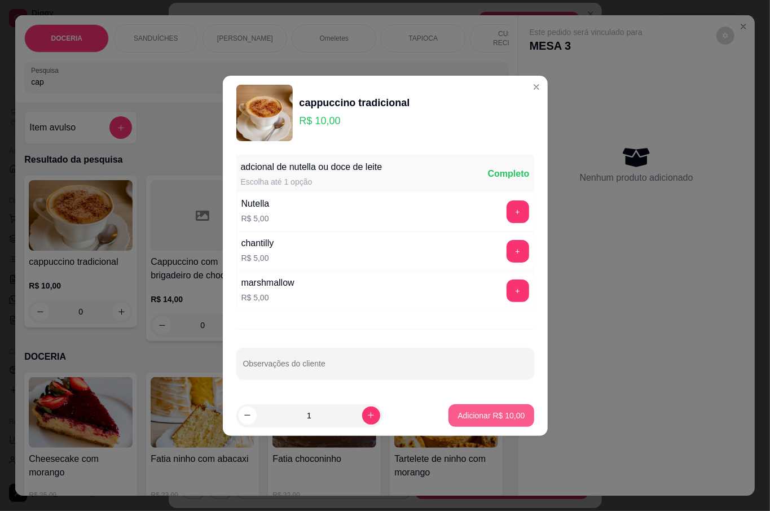
click at [459, 416] on p "Adicionar R$ 10,00" at bounding box center [491, 415] width 67 height 11
type input "1"
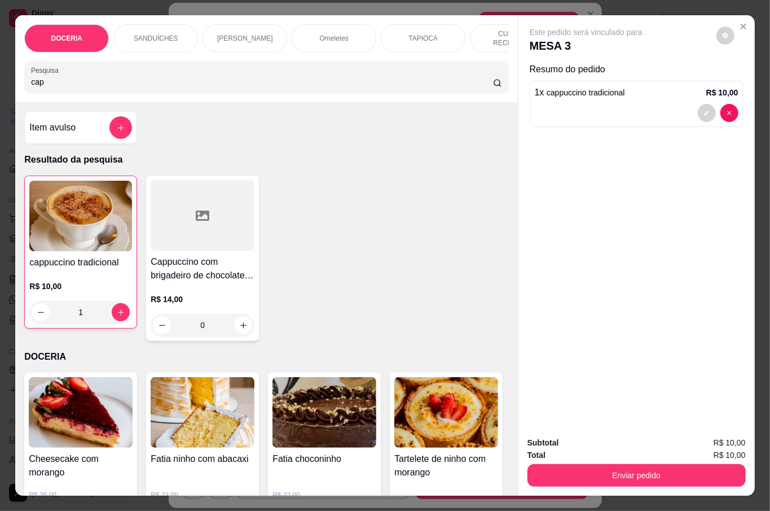
click at [238, 322] on div "0" at bounding box center [203, 325] width 104 height 23
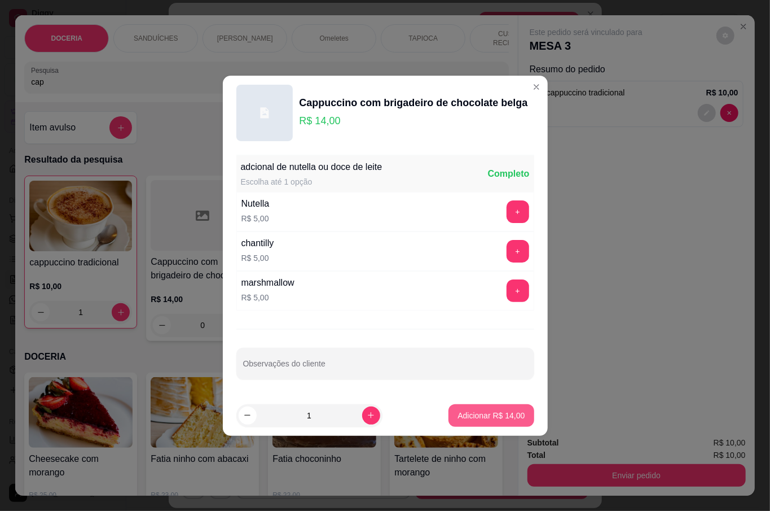
click at [511, 420] on p "Adicionar R$ 14,00" at bounding box center [491, 415] width 67 height 11
type input "1"
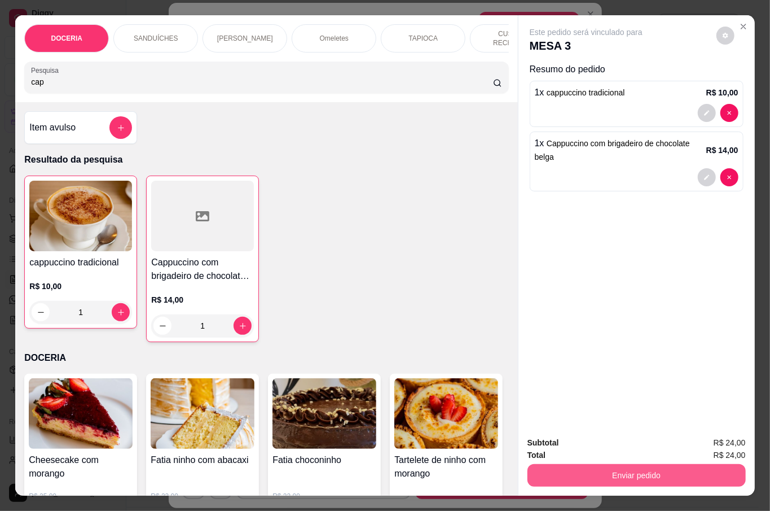
click at [622, 471] on button "Enviar pedido" at bounding box center [637, 475] width 218 height 23
click at [612, 441] on button "Não registrar e enviar pedido" at bounding box center [597, 441] width 117 height 21
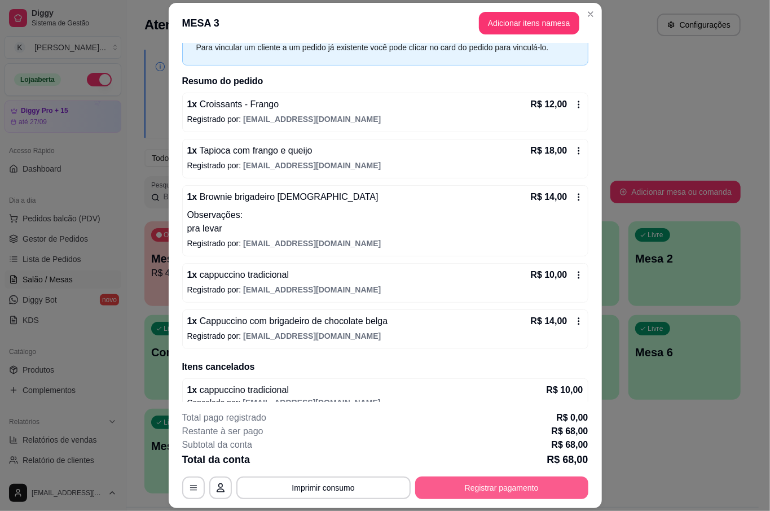
scroll to position [75, 0]
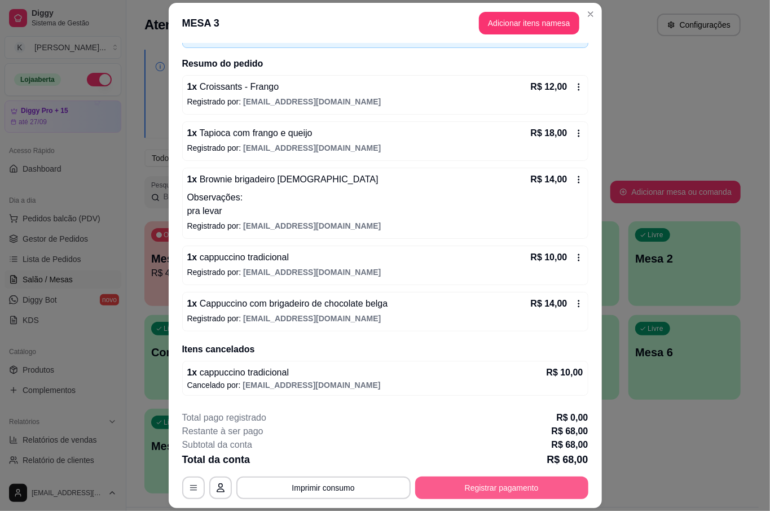
click at [481, 489] on button "Registrar pagamento" at bounding box center [501, 487] width 173 height 23
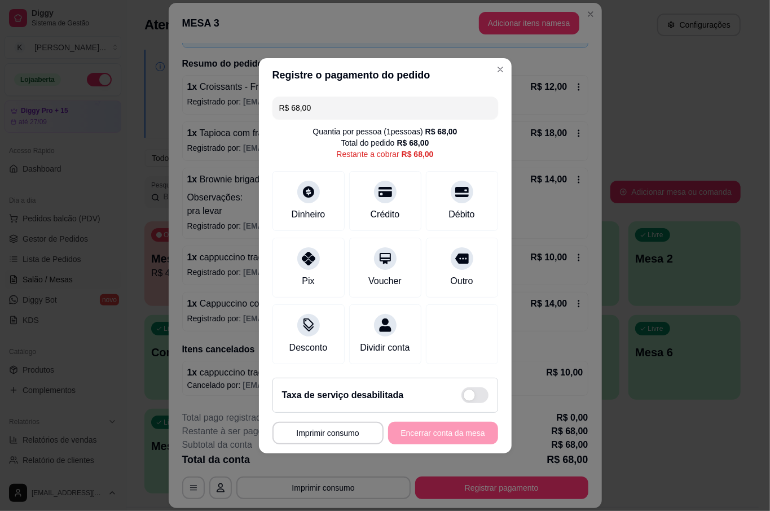
click at [462, 396] on span at bounding box center [475, 395] width 27 height 16
click at [462, 397] on input "checkbox" at bounding box center [464, 400] width 7 height 7
checkbox input "false"
type input "R$ 70,04"
checkbox input "true"
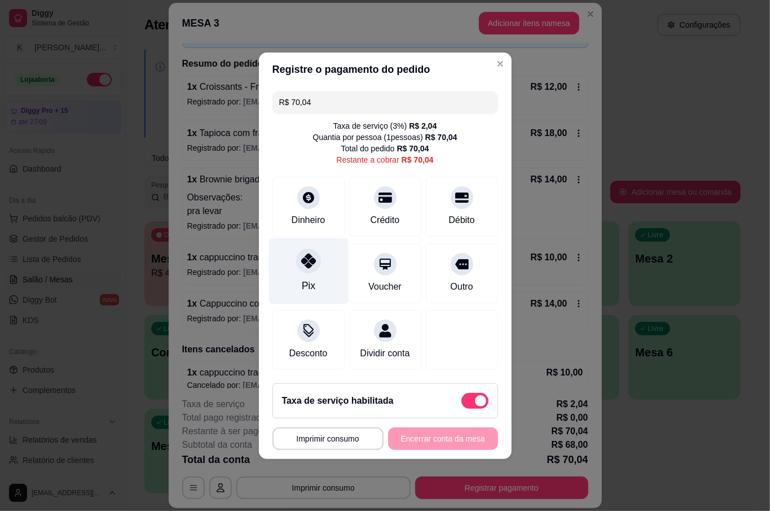
click at [320, 263] on div "Pix" at bounding box center [309, 271] width 80 height 66
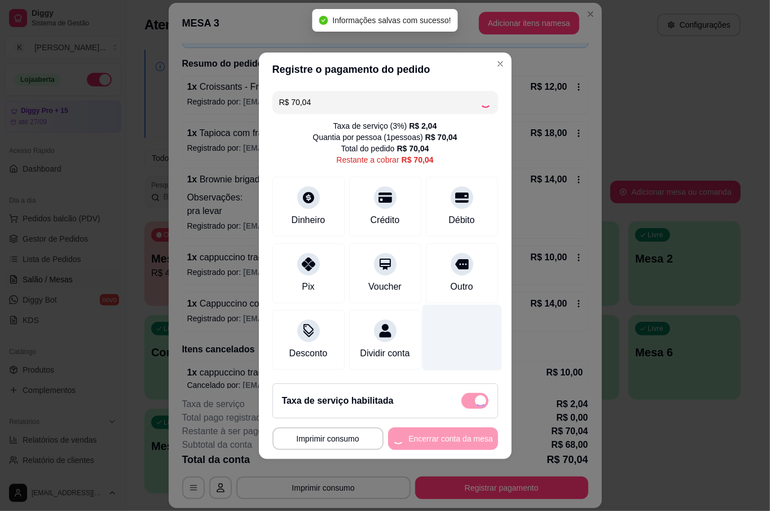
type input "R$ 0,00"
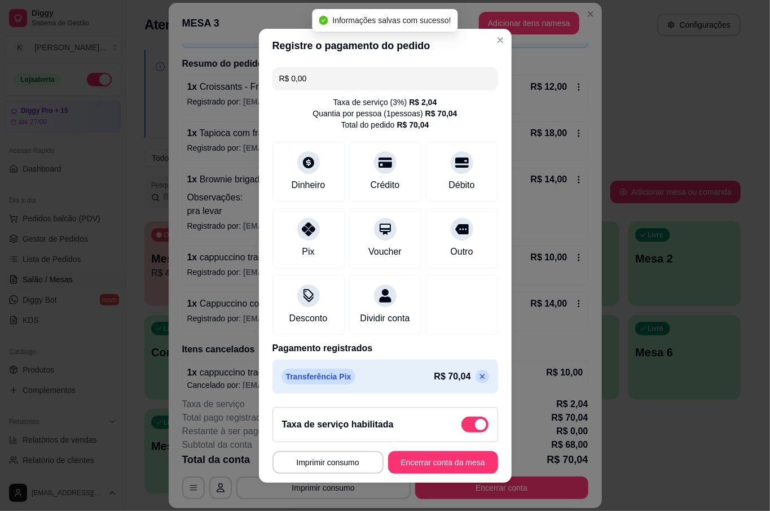
scroll to position [9, 0]
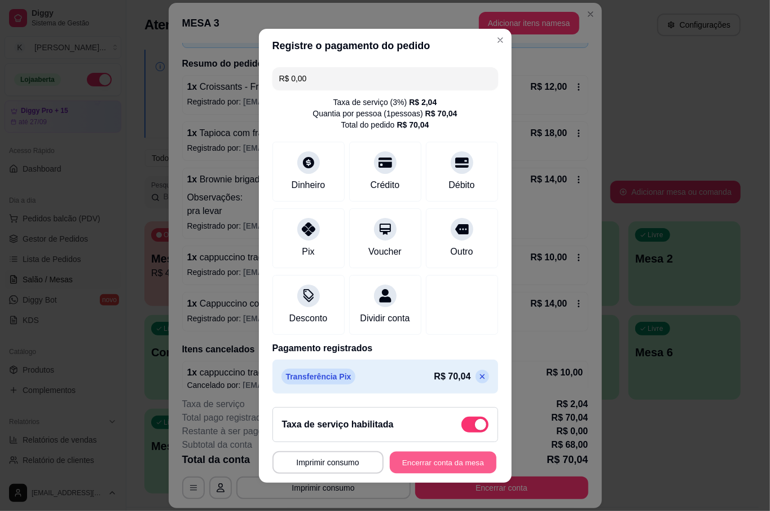
click at [473, 468] on button "Encerrar conta da mesa" at bounding box center [443, 462] width 107 height 22
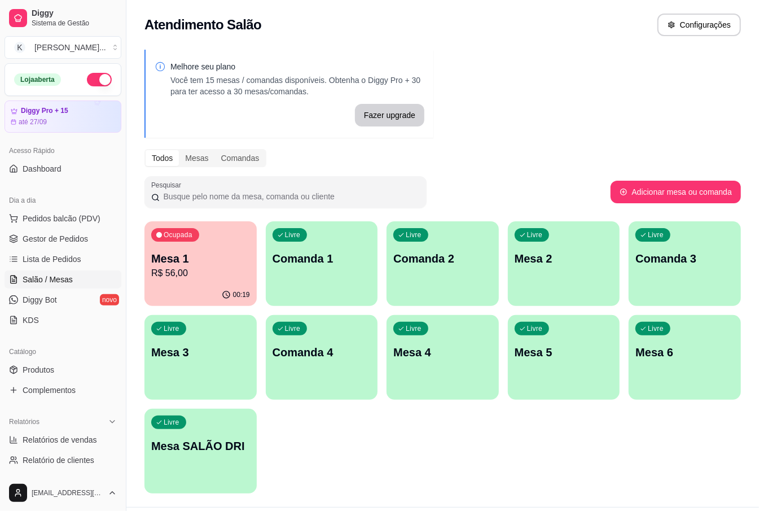
click at [416, 348] on p "Mesa 4" at bounding box center [442, 352] width 99 height 16
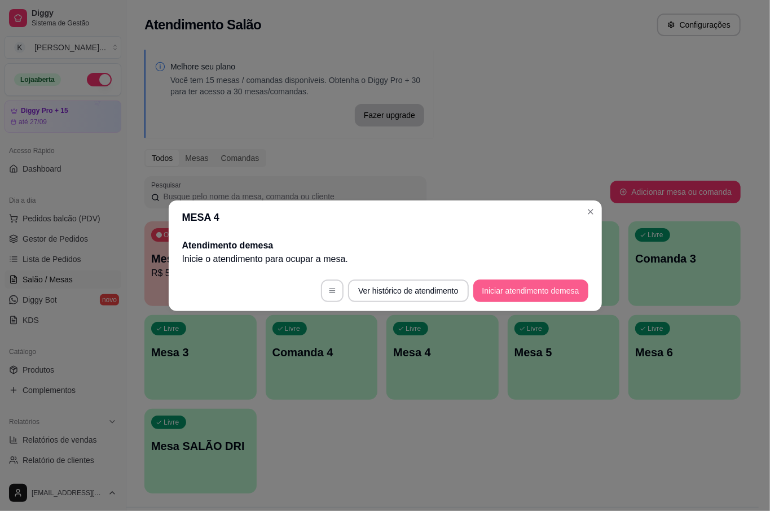
click at [540, 283] on button "Iniciar atendimento de mesa" at bounding box center [530, 290] width 115 height 23
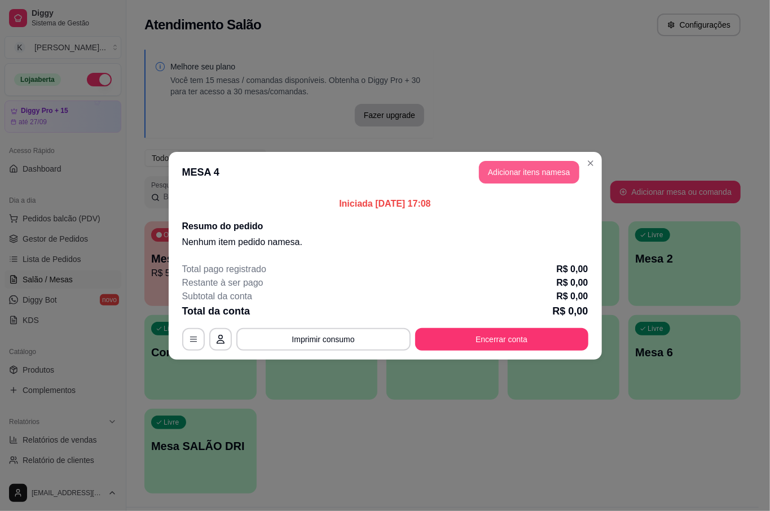
click at [552, 172] on button "Adicionar itens na mesa" at bounding box center [529, 172] width 100 height 23
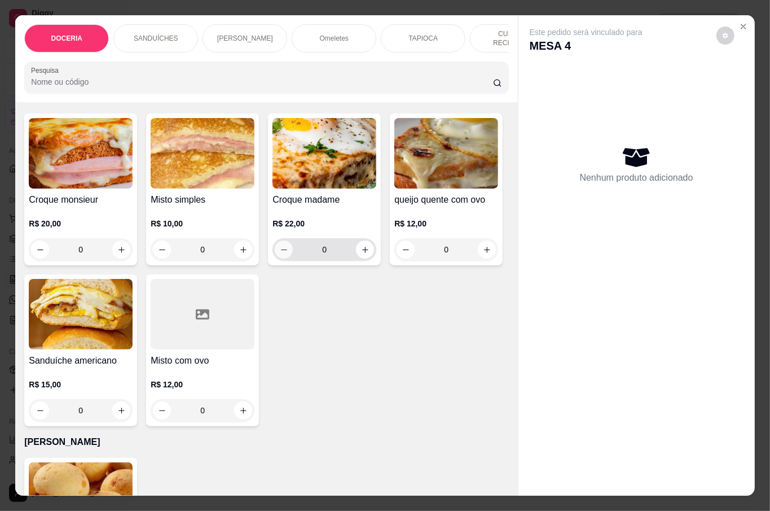
scroll to position [752, 0]
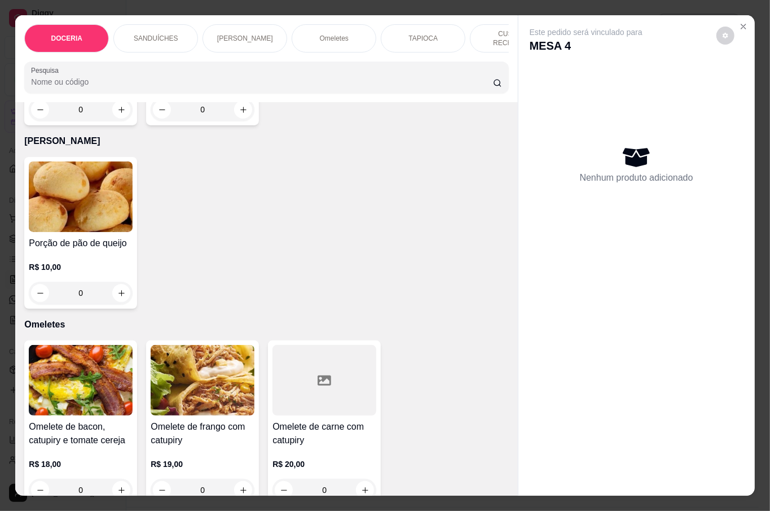
click at [89, 232] on img at bounding box center [81, 196] width 104 height 71
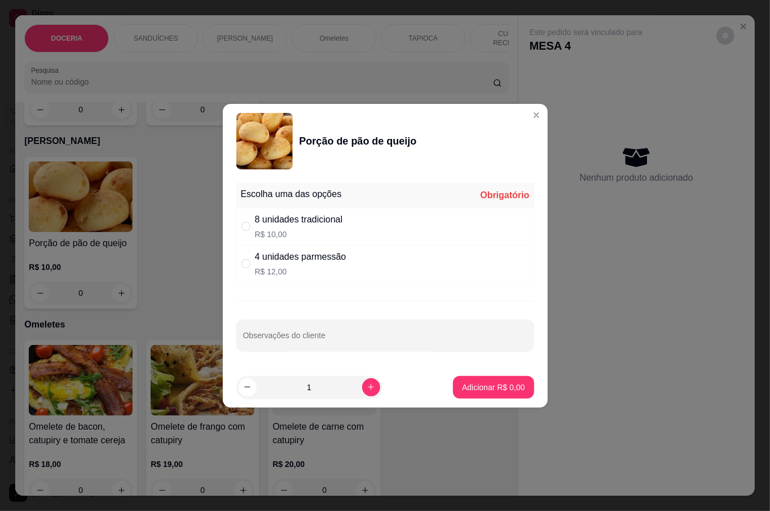
click at [339, 225] on div "8 unidades tradicional" at bounding box center [299, 220] width 88 height 14
radio input "true"
click at [504, 389] on p "Adicionar R$ 10,00" at bounding box center [491, 386] width 65 height 11
type input "1"
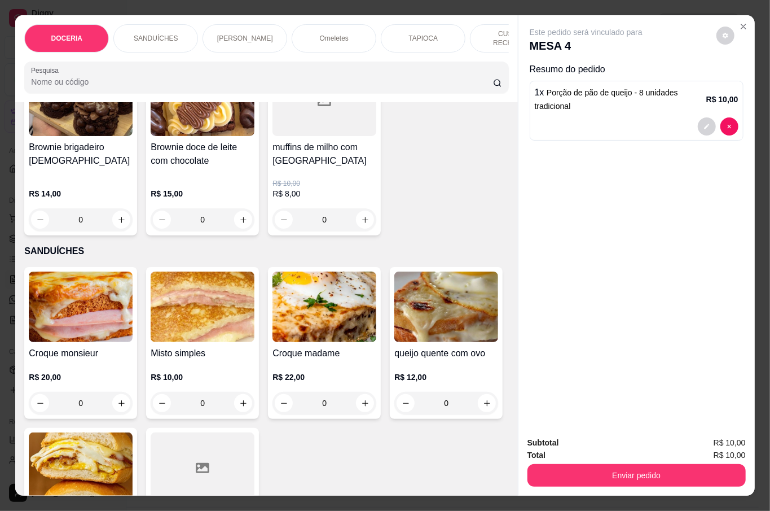
scroll to position [0, 0]
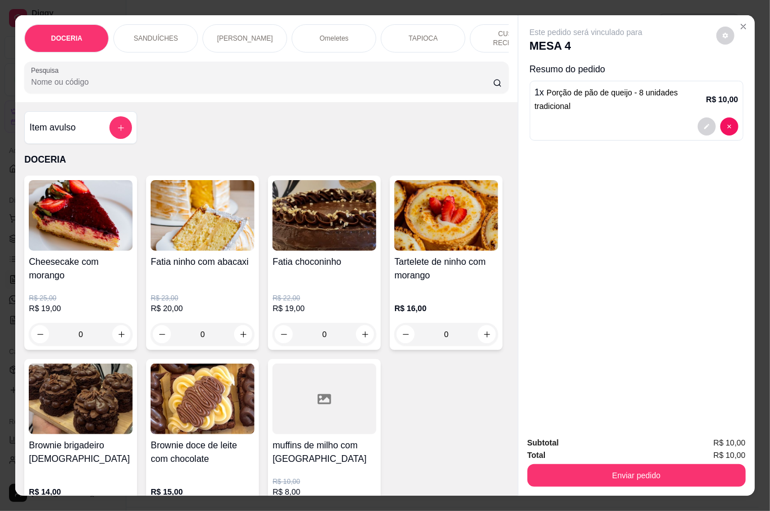
click at [88, 77] on input "Pesquisa" at bounding box center [262, 81] width 462 height 11
click at [86, 79] on input "Pesquisa" at bounding box center [262, 81] width 462 height 11
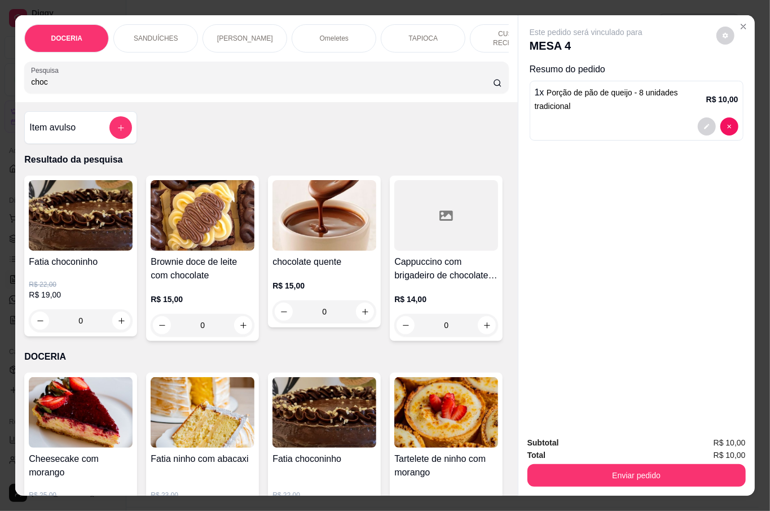
type input "choc"
click at [350, 280] on p "R$ 15,00" at bounding box center [325, 285] width 104 height 11
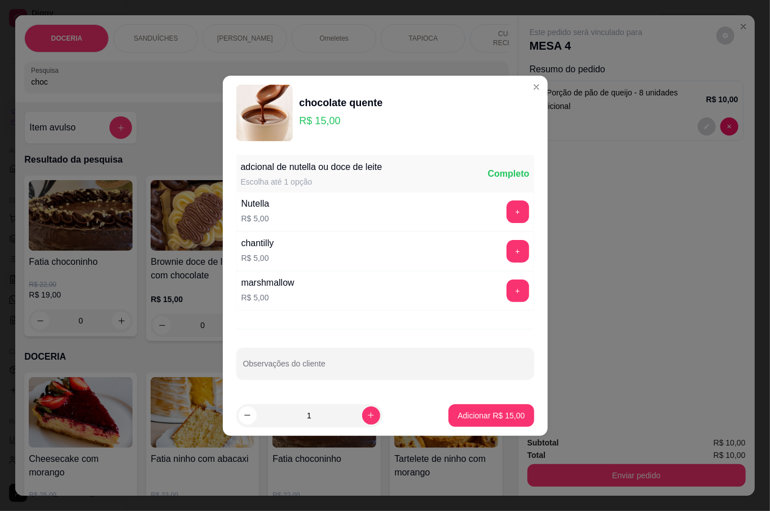
click at [407, 365] on input "Observações do cliente" at bounding box center [385, 367] width 284 height 11
type input "meio frio"
click at [500, 424] on button "Adicionar R$ 15,00" at bounding box center [491, 415] width 85 height 23
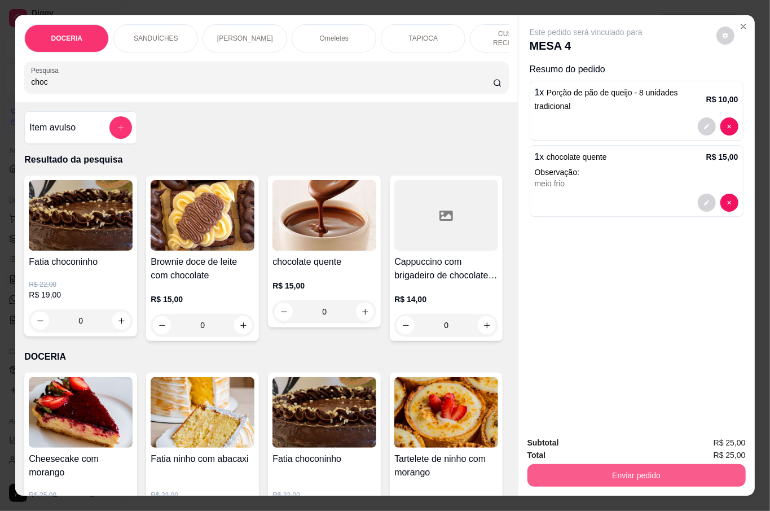
click at [623, 466] on button "Enviar pedido" at bounding box center [637, 475] width 218 height 23
click at [601, 437] on button "Não registrar e enviar pedido" at bounding box center [597, 441] width 117 height 21
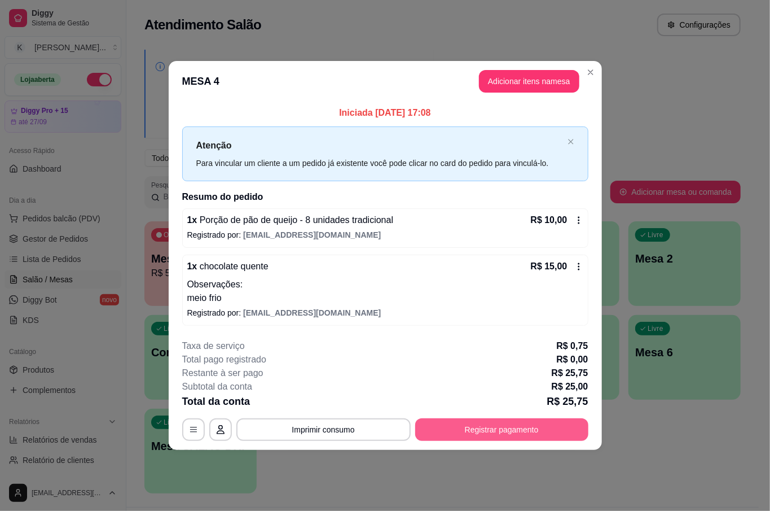
click at [500, 423] on button "Registrar pagamento" at bounding box center [501, 429] width 173 height 23
click at [502, 421] on button "Registrar pagamento" at bounding box center [501, 429] width 173 height 23
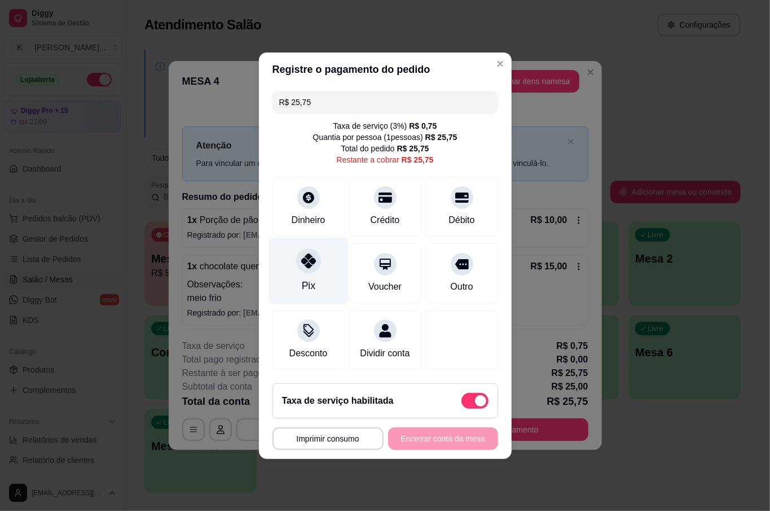
click at [313, 276] on div "Pix" at bounding box center [309, 271] width 80 height 66
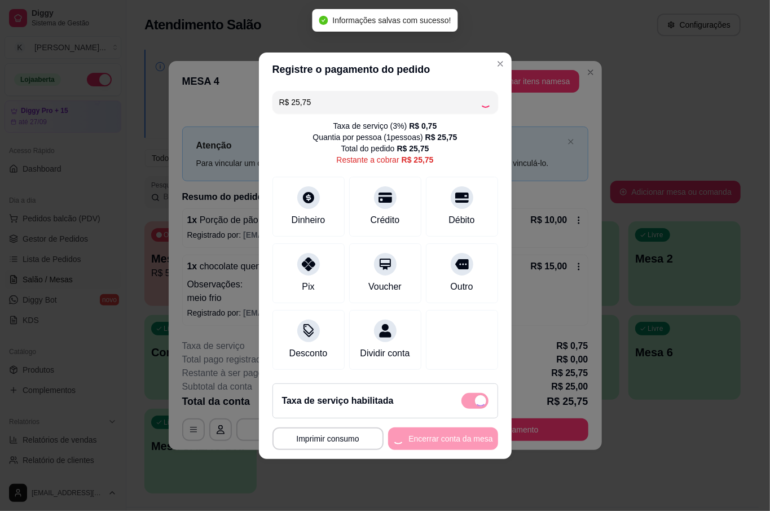
type input "R$ 0,00"
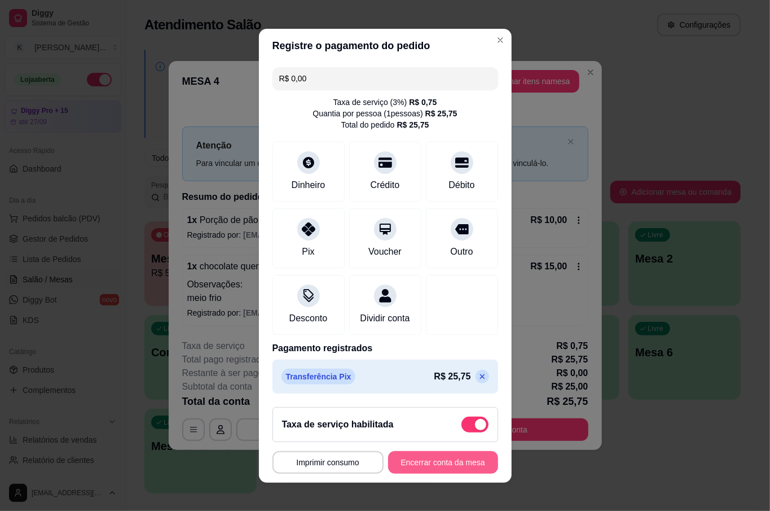
click at [455, 459] on button "Encerrar conta da mesa" at bounding box center [443, 462] width 110 height 23
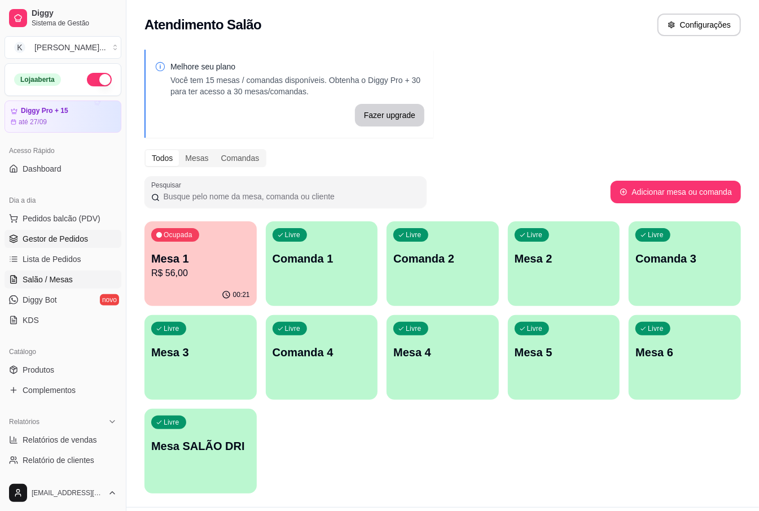
click at [86, 243] on span "Gestor de Pedidos" at bounding box center [55, 238] width 65 height 11
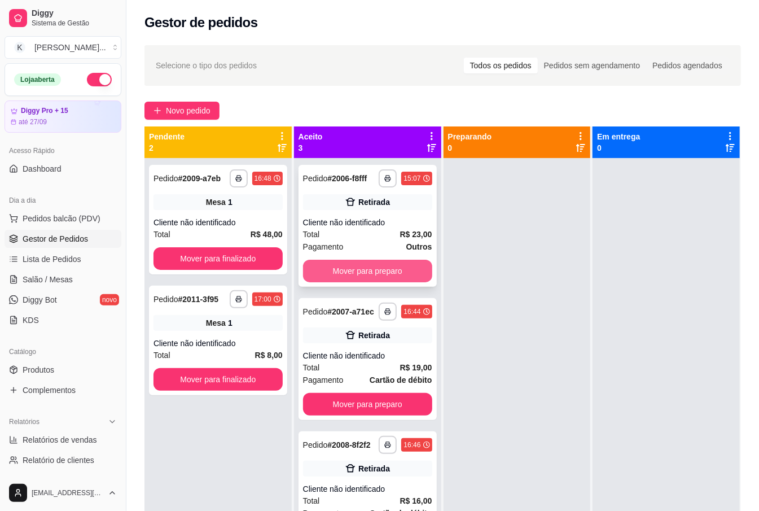
click at [398, 267] on button "Mover para preparo" at bounding box center [367, 271] width 129 height 23
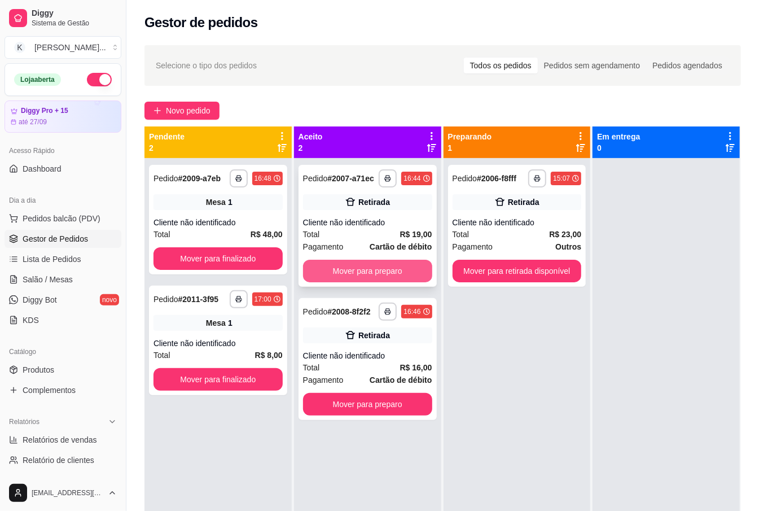
click at [401, 269] on button "Mover para preparo" at bounding box center [367, 271] width 129 height 23
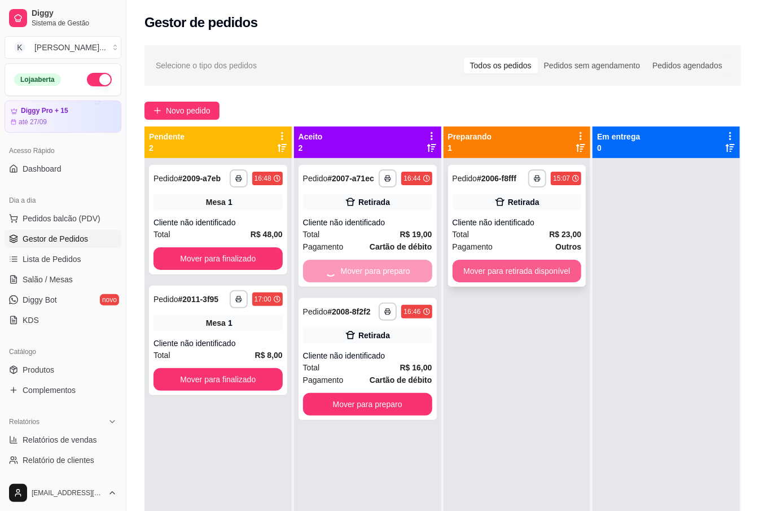
click at [495, 270] on button "Mover para retirada disponível" at bounding box center [517, 271] width 129 height 23
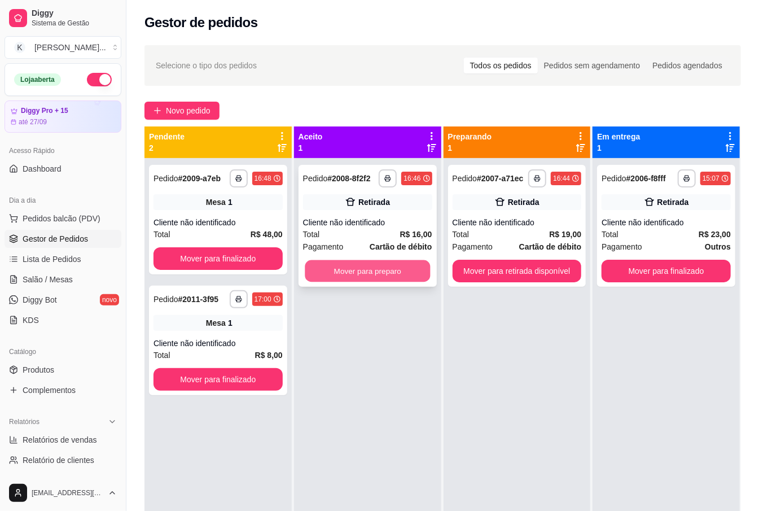
click at [398, 274] on button "Mover para preparo" at bounding box center [367, 271] width 125 height 22
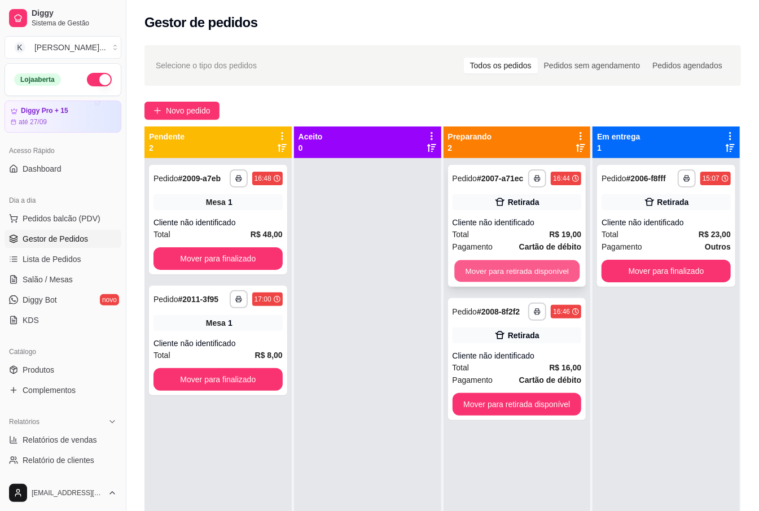
click at [475, 265] on button "Mover para retirada disponível" at bounding box center [516, 271] width 125 height 22
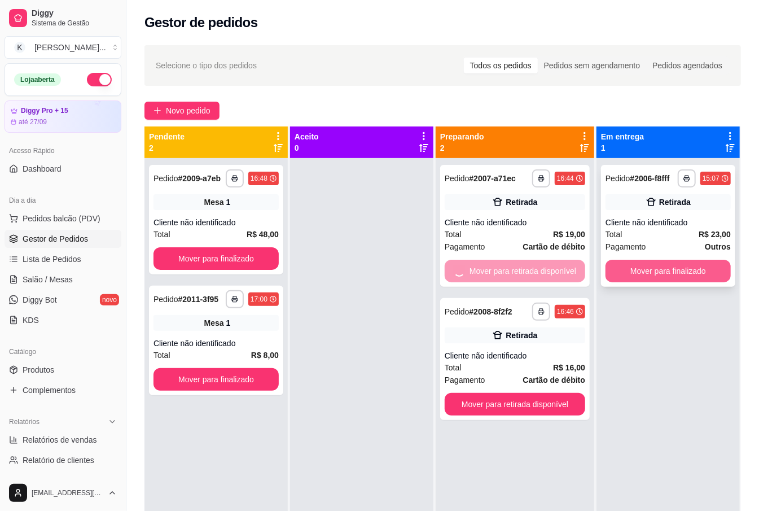
click at [635, 269] on button "Mover para finalizado" at bounding box center [667, 271] width 125 height 23
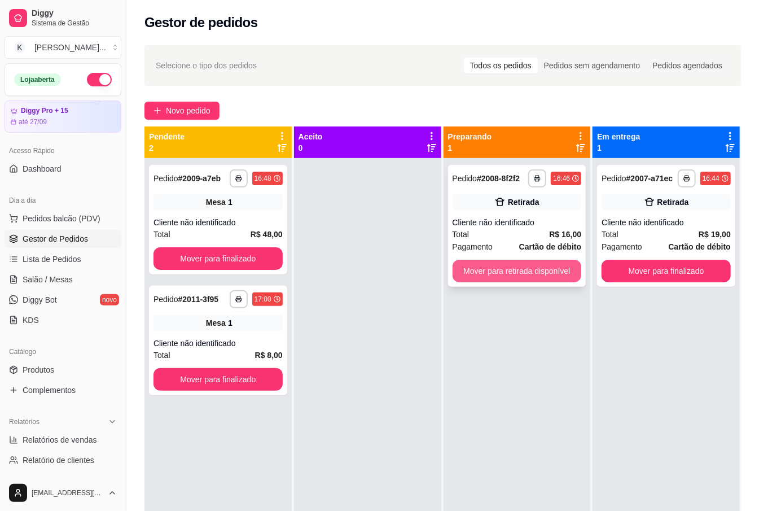
click at [563, 264] on button "Mover para retirada disponível" at bounding box center [517, 271] width 129 height 23
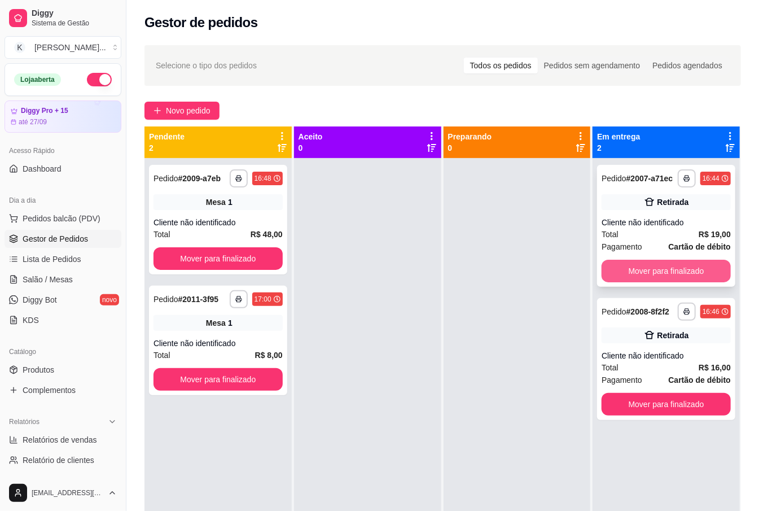
click at [633, 274] on button "Mover para finalizado" at bounding box center [665, 271] width 129 height 23
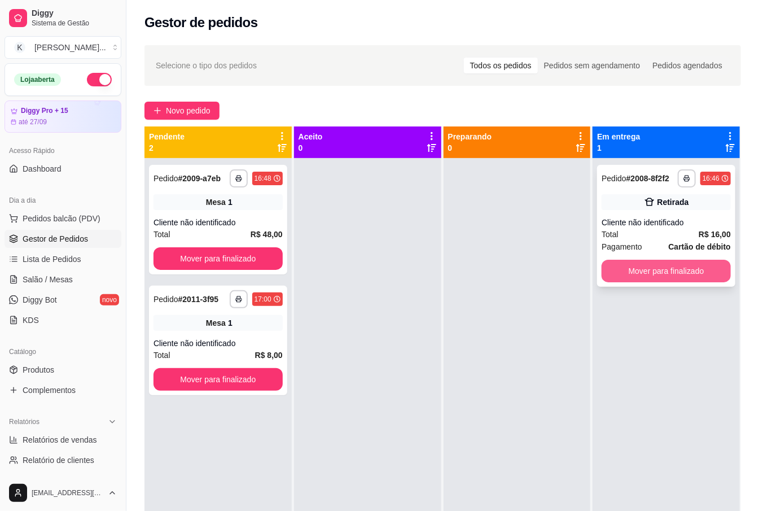
click at [623, 267] on button "Mover para finalizado" at bounding box center [665, 271] width 129 height 23
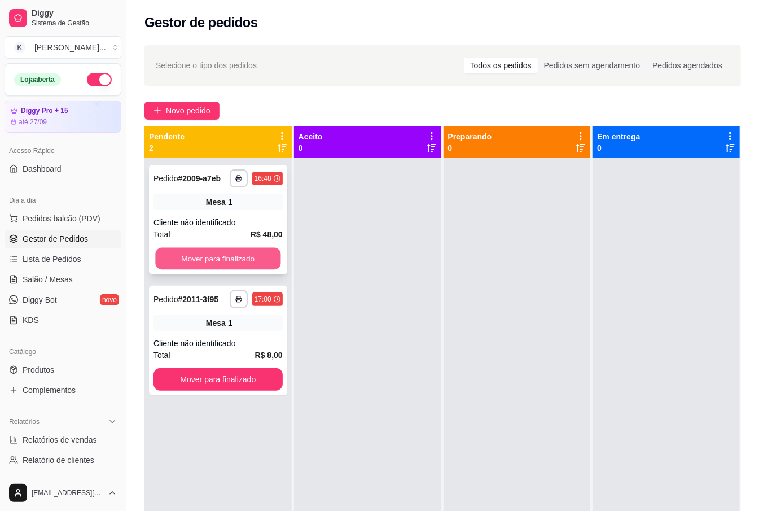
click at [183, 257] on button "Mover para finalizado" at bounding box center [217, 259] width 125 height 22
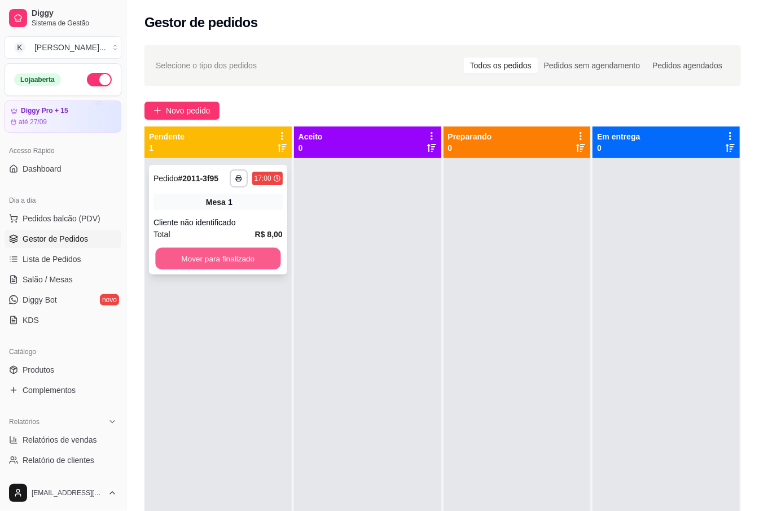
click at [271, 255] on button "Mover para finalizado" at bounding box center [217, 259] width 125 height 22
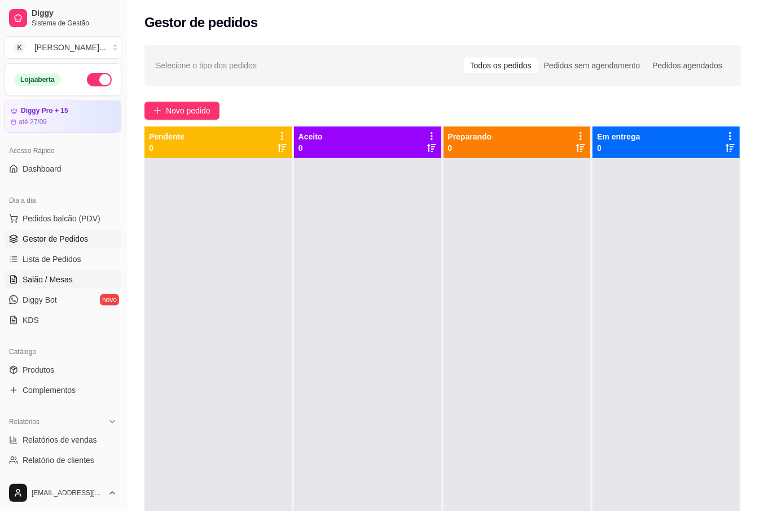
click at [36, 278] on span "Salão / Mesas" at bounding box center [48, 279] width 50 height 11
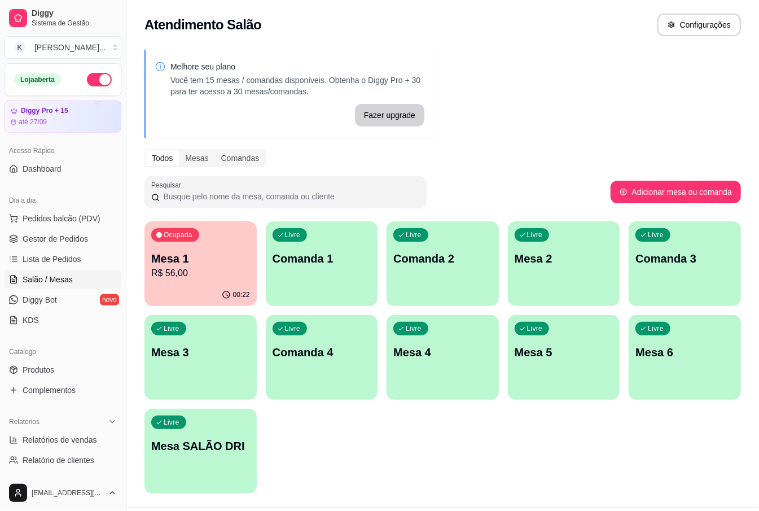
click at [246, 267] on p "R$ 56,00" at bounding box center [200, 273] width 99 height 14
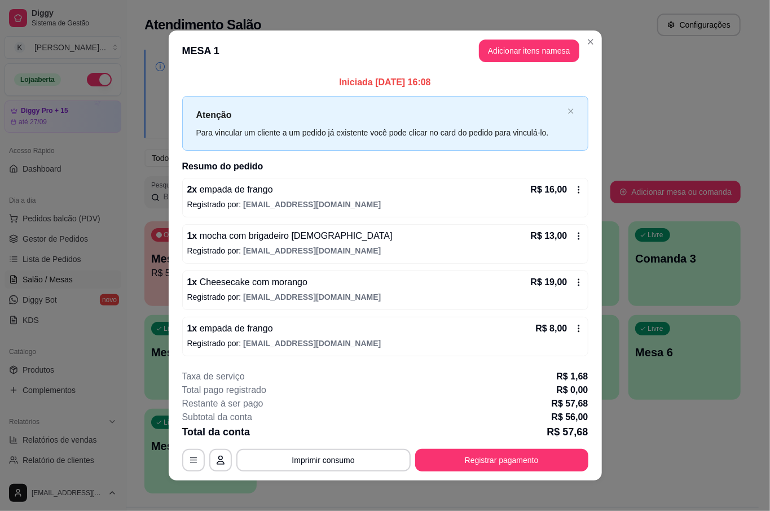
scroll to position [7, 0]
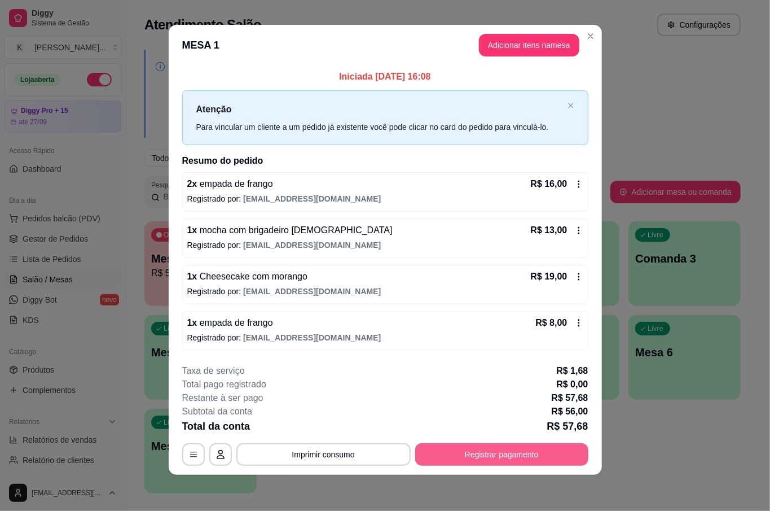
click at [545, 453] on button "Registrar pagamento" at bounding box center [501, 454] width 173 height 23
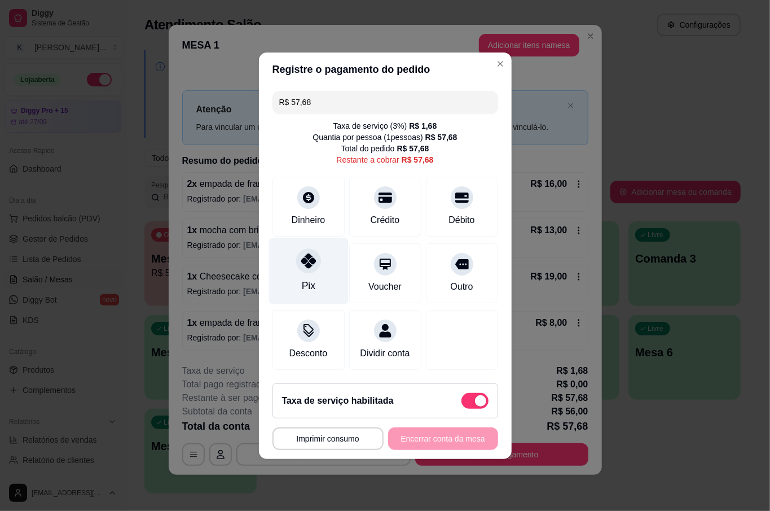
click at [318, 262] on div "Pix" at bounding box center [309, 271] width 80 height 66
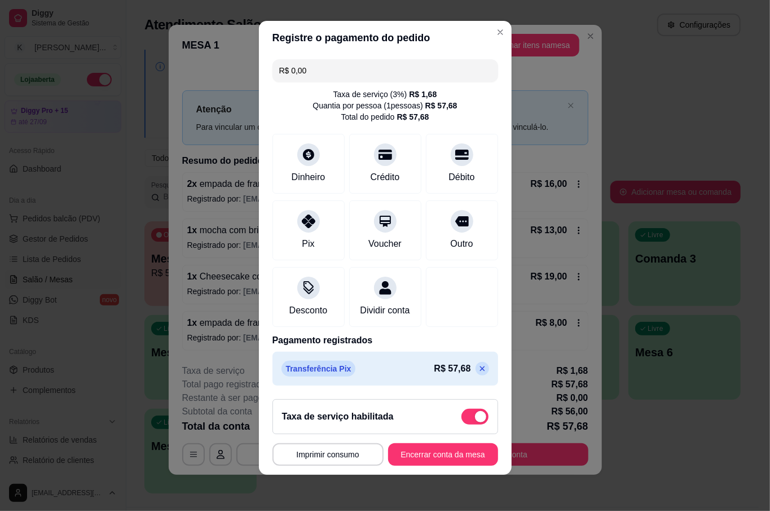
scroll to position [10, 0]
click at [478, 369] on icon at bounding box center [482, 368] width 9 height 9
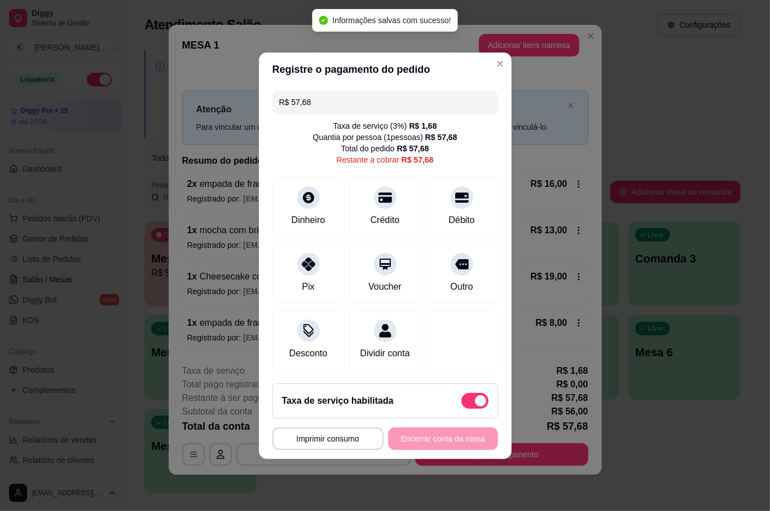
scroll to position [0, 0]
click at [445, 151] on div "Taxa de serviço ( 3 %) R$ 1,68 Quantia por pessoa ( 1 pessoas) R$ 57,68 Total d…" at bounding box center [386, 142] width 226 height 45
click at [454, 188] on icon at bounding box center [461, 193] width 15 height 11
type input "R$ 0,00"
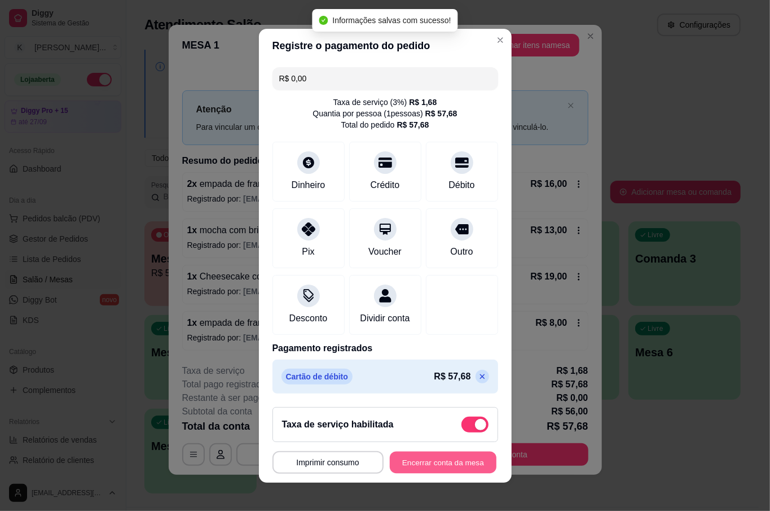
click at [442, 466] on button "Encerrar conta da mesa" at bounding box center [443, 462] width 107 height 22
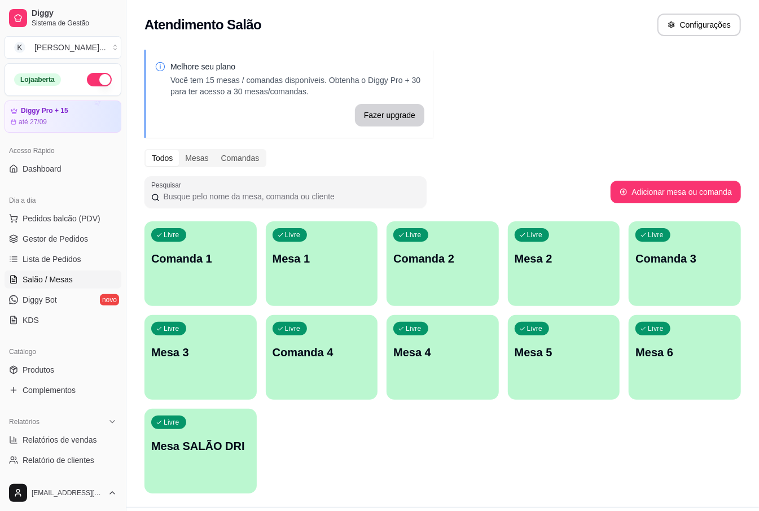
click at [545, 266] on div "Livre Mesa 2" at bounding box center [564, 256] width 112 height 71
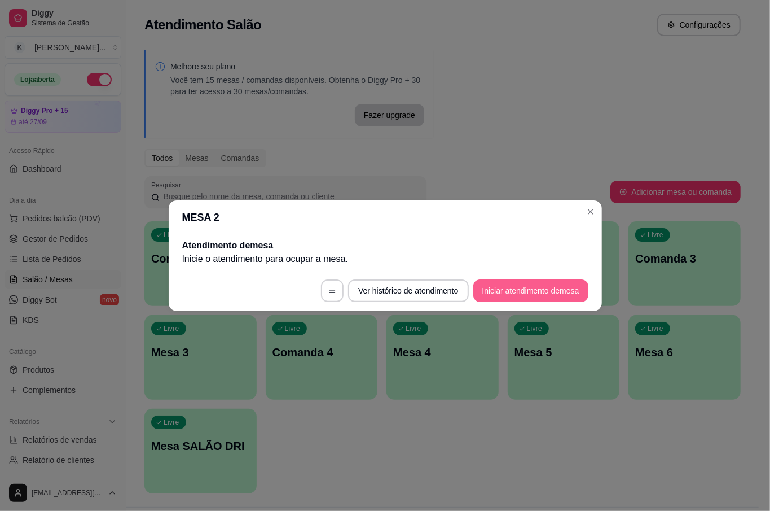
click at [546, 285] on button "Iniciar atendimento de mesa" at bounding box center [530, 290] width 115 height 23
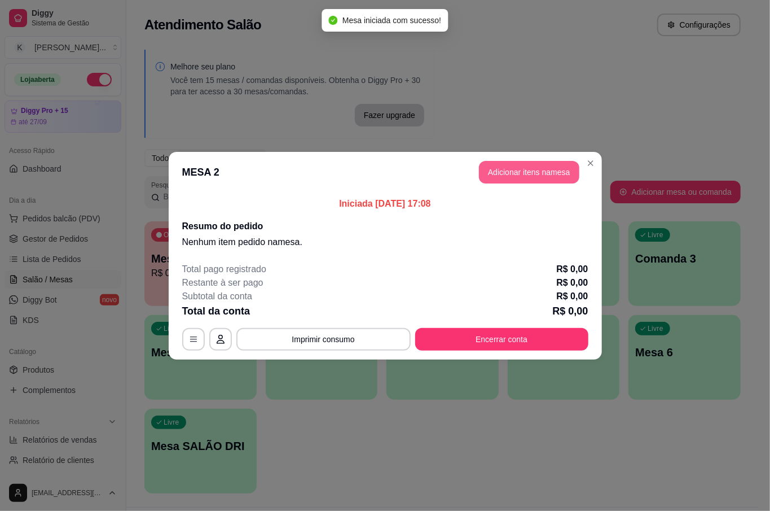
click at [568, 168] on button "Adicionar itens na mesa" at bounding box center [529, 172] width 100 height 23
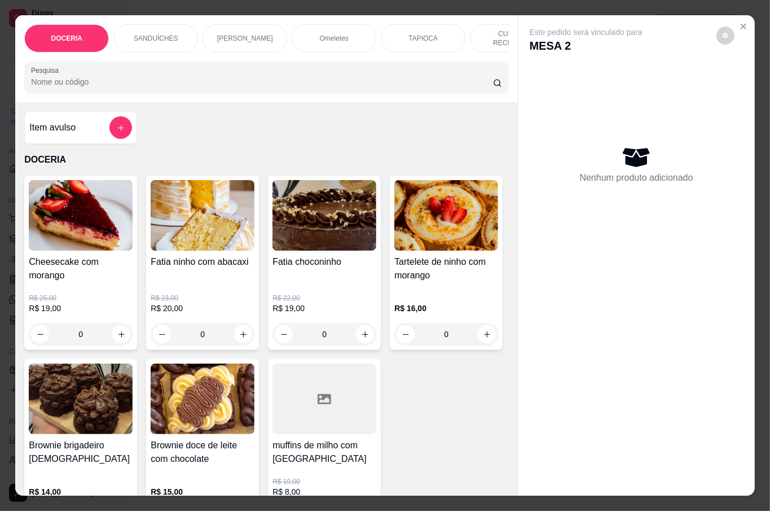
click at [574, 331] on div "Este pedido será vinculado para MESA 2 Nenhum produto adicionado" at bounding box center [637, 246] width 236 height 462
click at [489, 236] on div "Item avulso DOCERIA Cheesecake com morango R$ 25,00 R$ 19,00 0 Fatia ninho com …" at bounding box center [266, 298] width 502 height 393
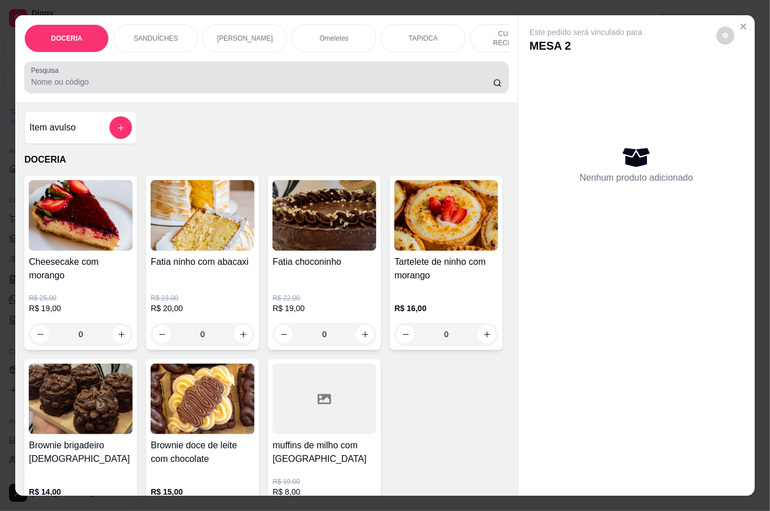
click at [305, 131] on div "Item avulso DOCERIA Cheesecake com morango R$ 25,00 R$ 19,00 0 Fatia ninho com …" at bounding box center [266, 298] width 502 height 393
click at [283, 80] on input "Pesquisa" at bounding box center [262, 81] width 462 height 11
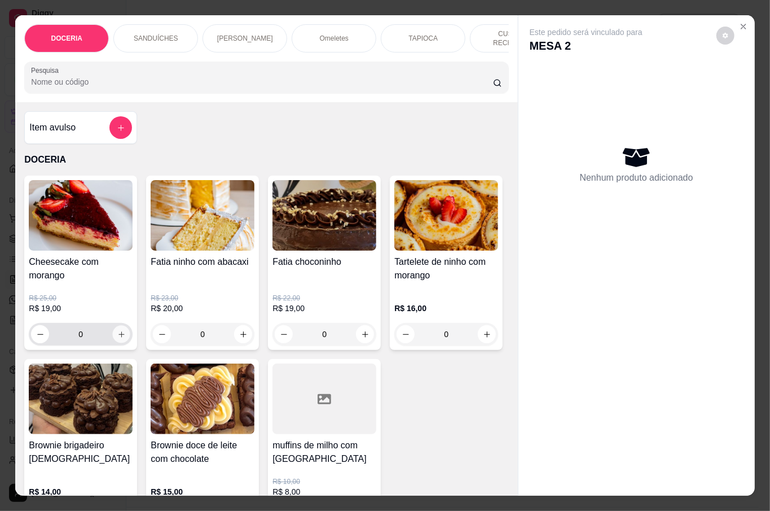
click at [118, 331] on icon "increase-product-quantity" at bounding box center [121, 334] width 6 height 6
type input "1"
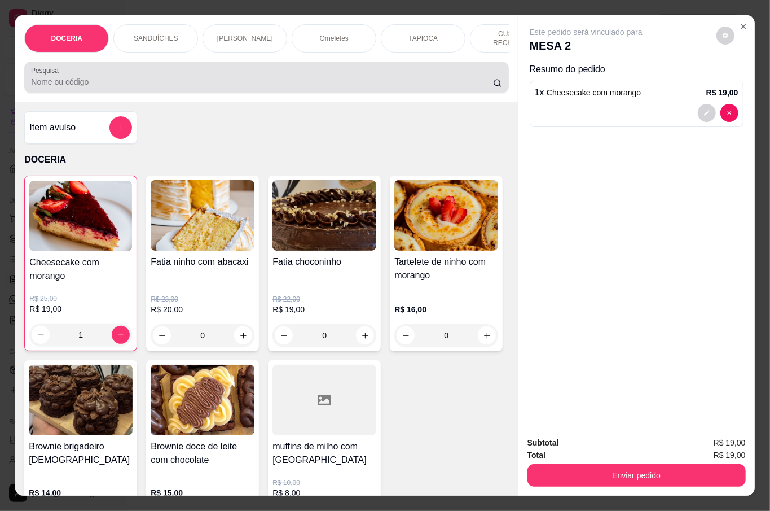
click at [163, 76] on input "Pesquisa" at bounding box center [262, 81] width 462 height 11
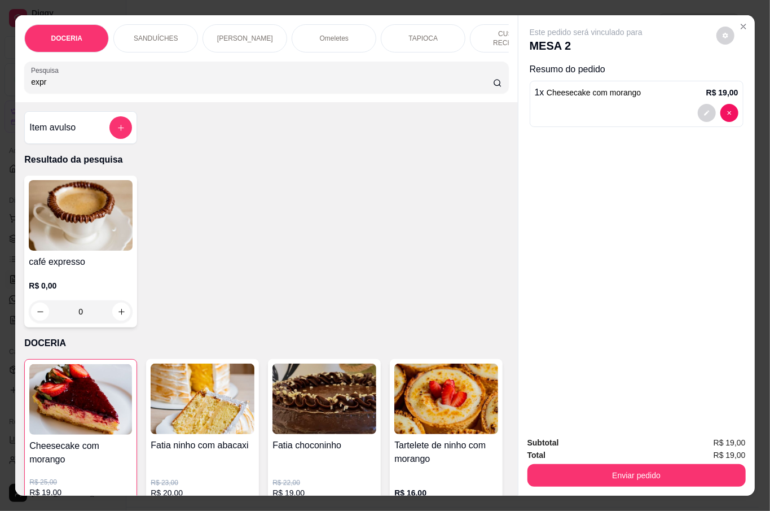
type input "expr"
click at [102, 258] on h4 "café expresso" at bounding box center [81, 262] width 104 height 14
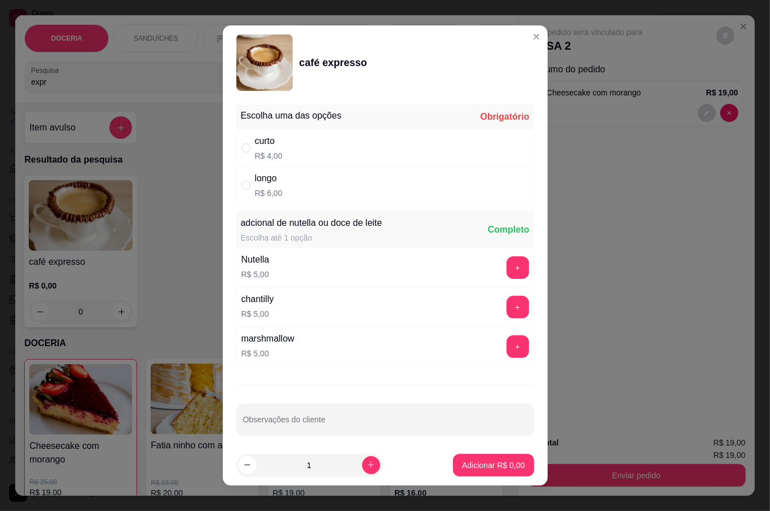
click at [318, 185] on div "longo R$ 6,00" at bounding box center [385, 184] width 298 height 37
radio input "true"
click at [498, 465] on p "Adicionar R$ 6,00" at bounding box center [493, 464] width 63 height 11
type input "1"
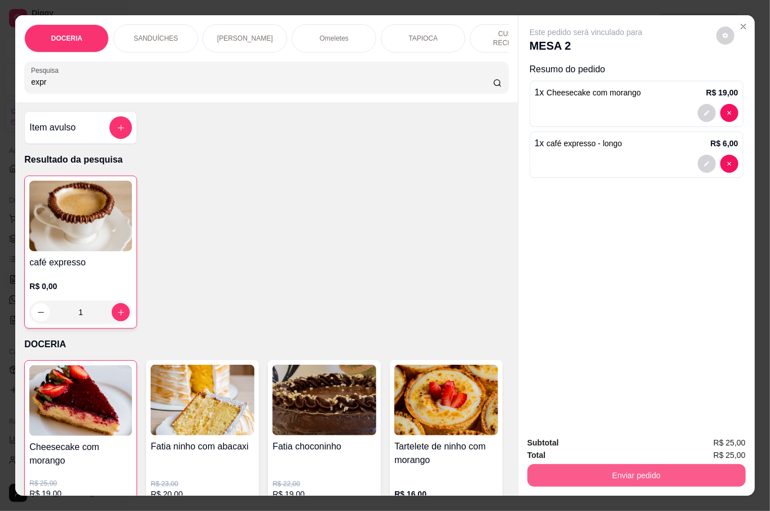
click at [629, 464] on button "Enviar pedido" at bounding box center [637, 475] width 218 height 23
click at [569, 440] on button "Não registrar e enviar pedido" at bounding box center [597, 441] width 117 height 21
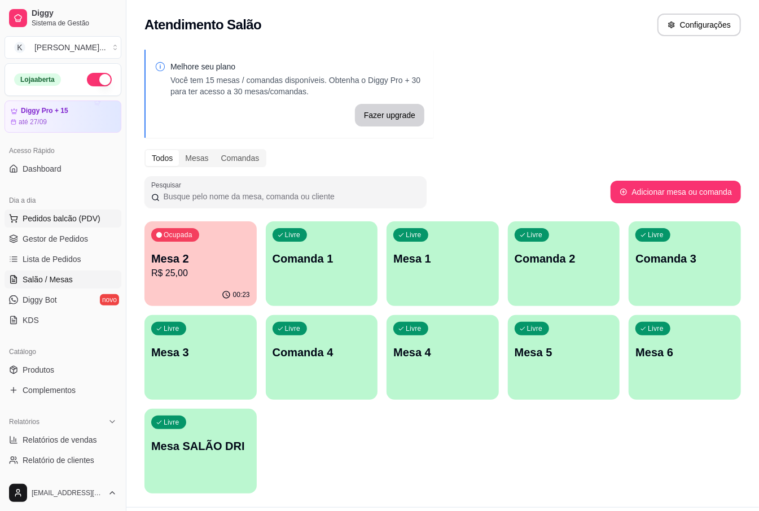
click at [53, 213] on span "Pedidos balcão (PDV)" at bounding box center [62, 218] width 78 height 11
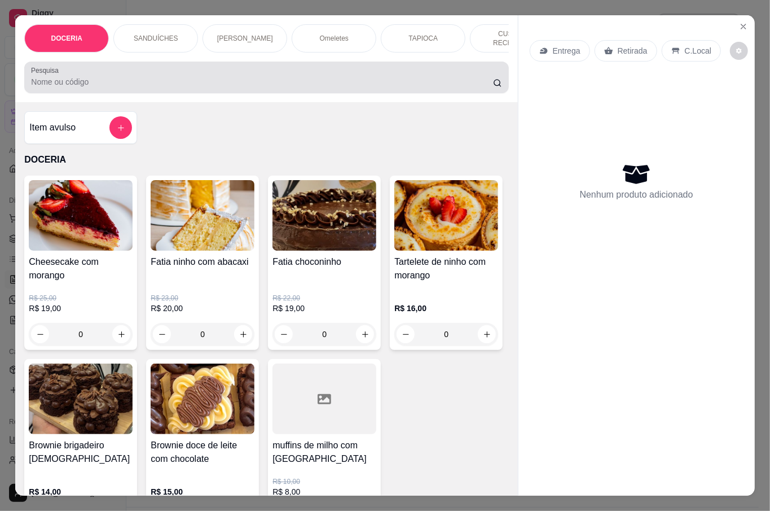
click at [177, 68] on div at bounding box center [266, 77] width 471 height 23
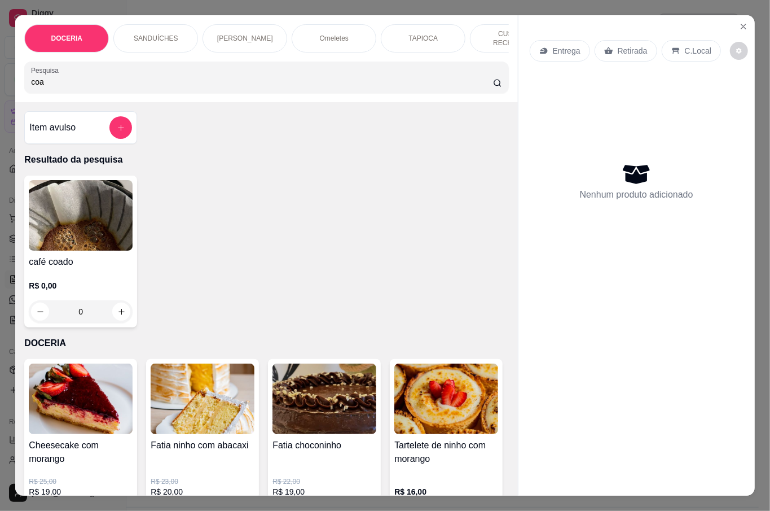
type input "coa"
click at [118, 255] on h4 "café coado" at bounding box center [81, 262] width 104 height 14
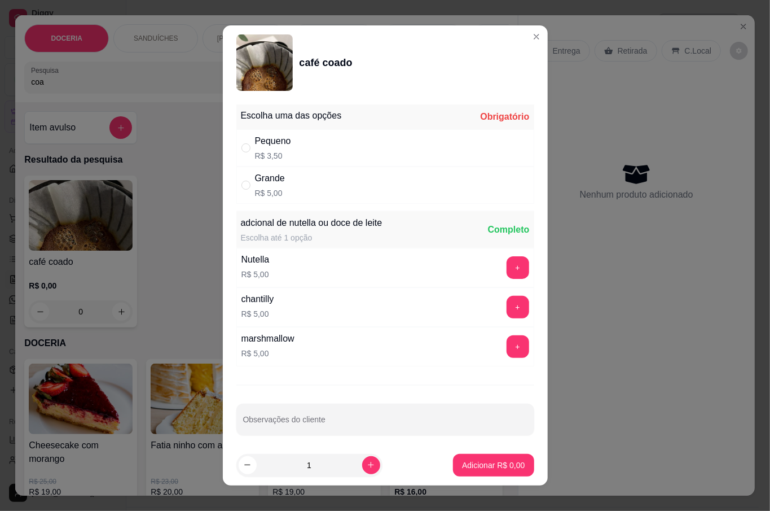
click at [283, 138] on div "Pequeno" at bounding box center [273, 141] width 36 height 14
radio input "true"
click at [497, 466] on p "Adicionar R$ 3,50" at bounding box center [493, 464] width 63 height 11
type input "1"
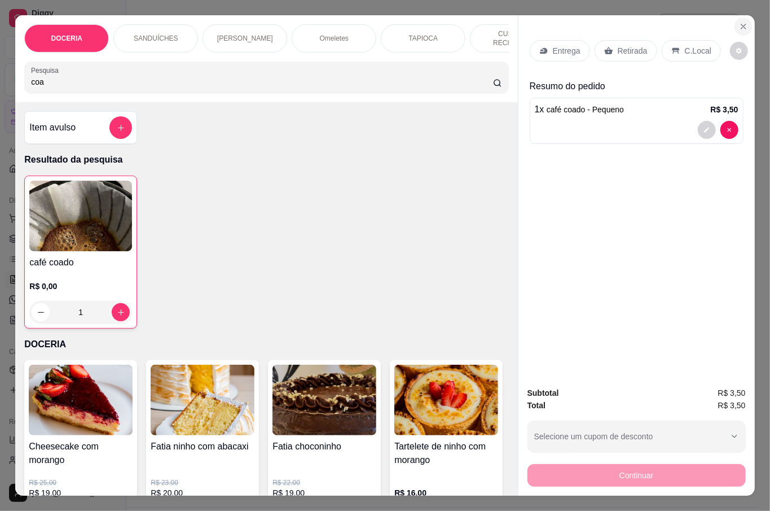
click at [739, 22] on icon "Close" at bounding box center [743, 26] width 9 height 9
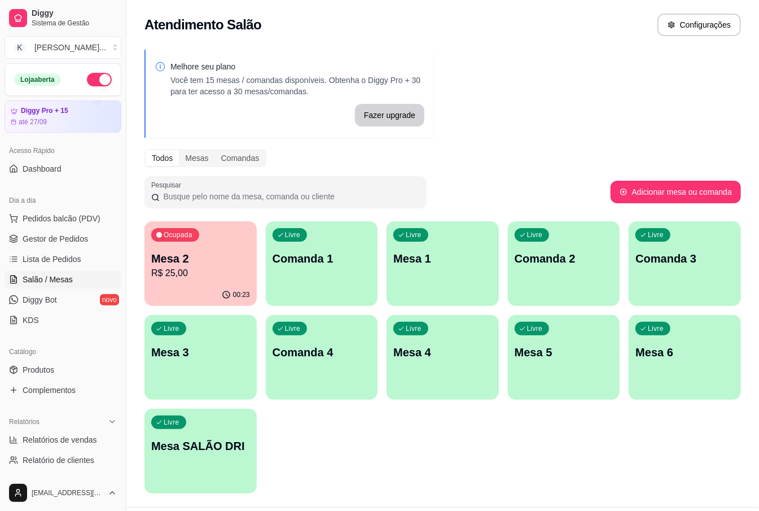
click at [193, 269] on p "R$ 25,00" at bounding box center [200, 273] width 99 height 14
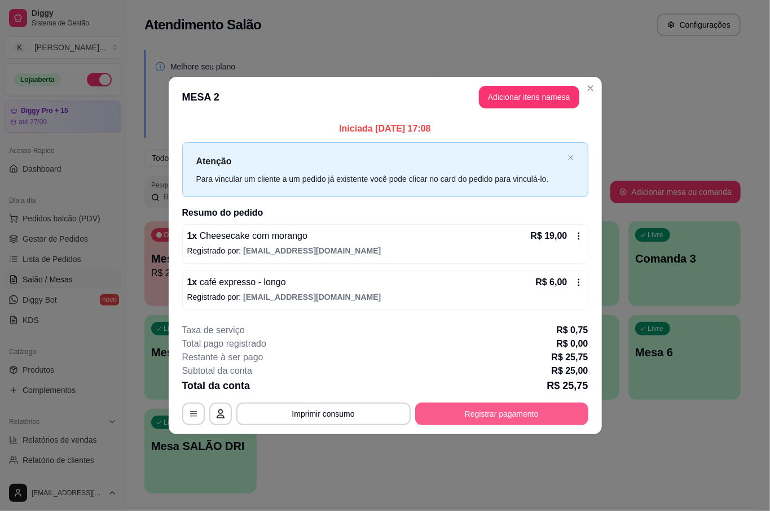
click at [508, 414] on button "Registrar pagamento" at bounding box center [501, 413] width 173 height 23
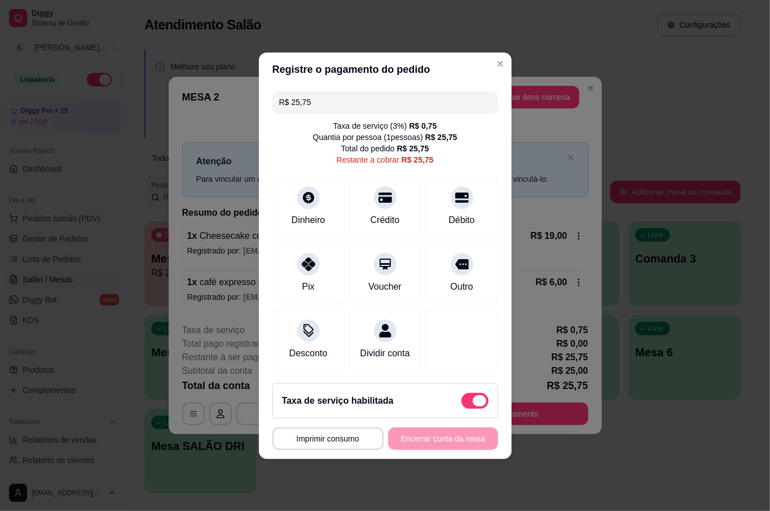
click at [474, 406] on span at bounding box center [480, 400] width 14 height 11
click at [468, 409] on input "checkbox" at bounding box center [464, 405] width 7 height 7
checkbox input "true"
type input "R$ 25,00"
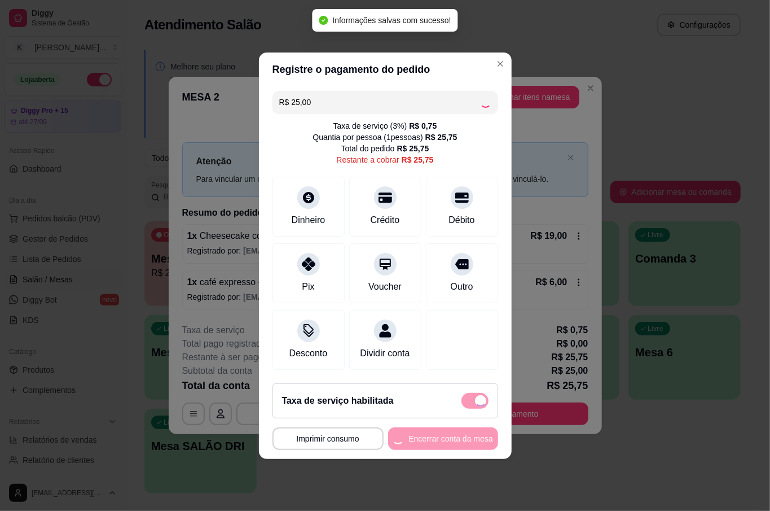
checkbox input "false"
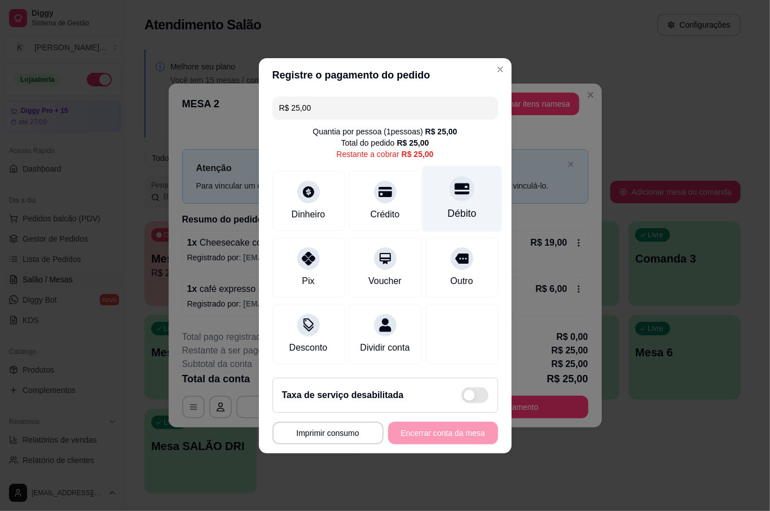
click at [468, 197] on div "Débito" at bounding box center [462, 198] width 80 height 66
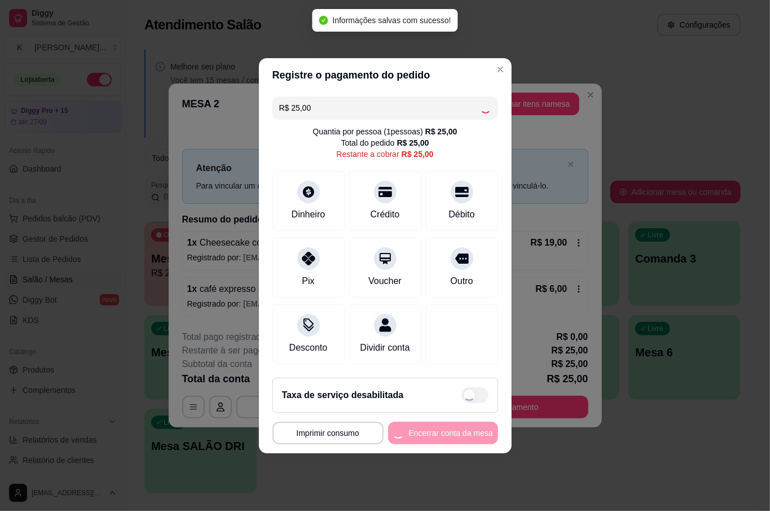
type input "R$ 0,00"
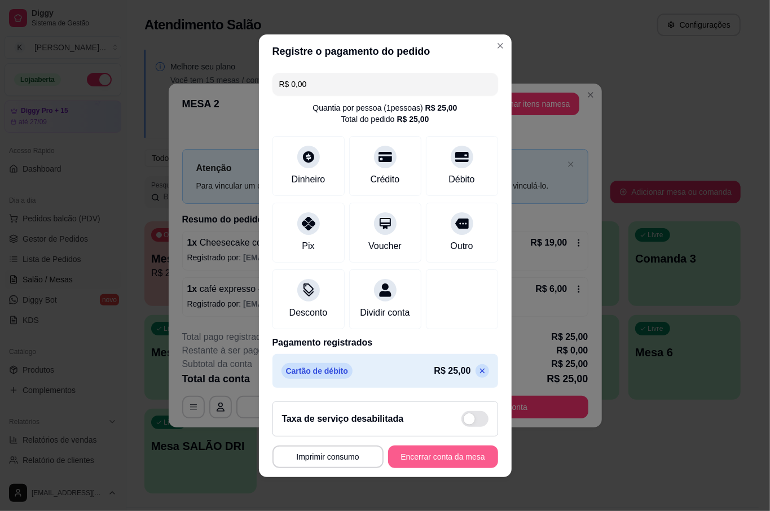
click at [445, 459] on button "Encerrar conta da mesa" at bounding box center [443, 456] width 110 height 23
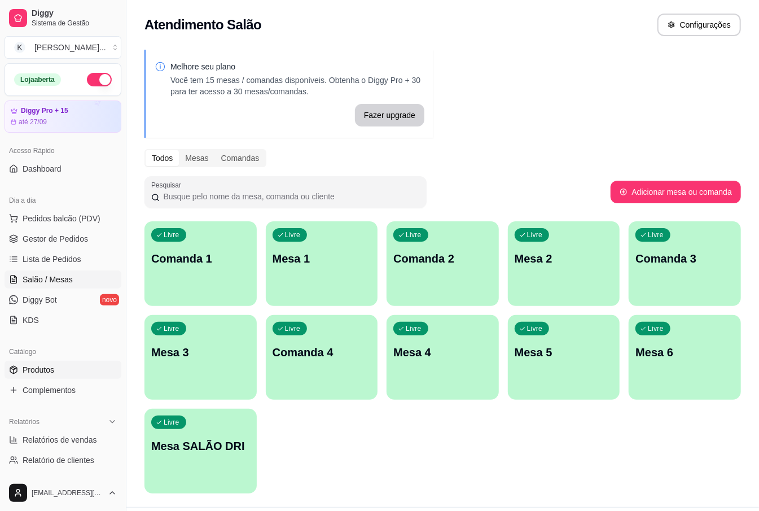
click at [59, 375] on link "Produtos" at bounding box center [63, 370] width 117 height 18
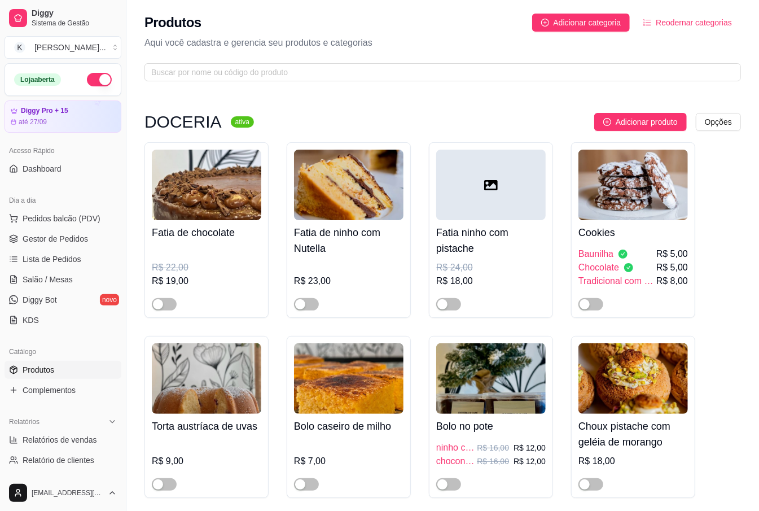
click at [283, 61] on div "Produtos Adicionar categoria Reodernar categorias Aqui você cadastra e gerencia…" at bounding box center [442, 44] width 633 height 88
click at [266, 72] on input "text" at bounding box center [438, 72] width 574 height 12
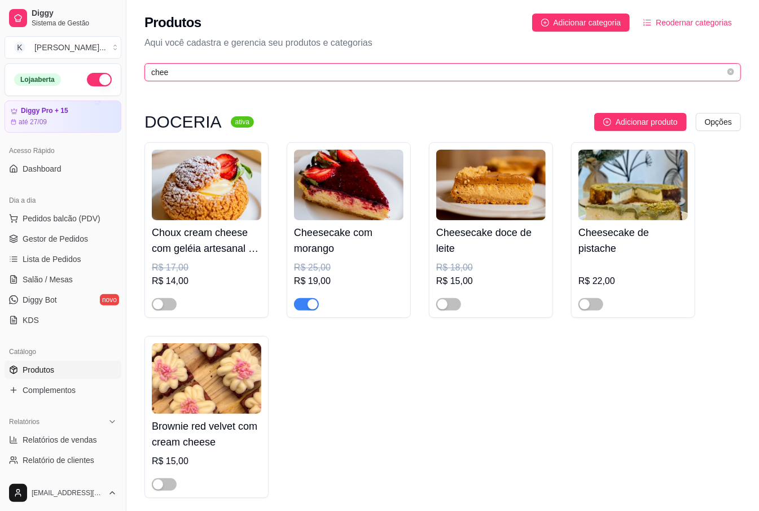
type input "chee"
click at [308, 307] on div "button" at bounding box center [313, 304] width 10 height 10
click at [621, 436] on div "Choux cream cheese com geléia artesanal de morango R$ 17,00 R$ 14,00 Cheesecake…" at bounding box center [442, 319] width 596 height 355
click at [669, 395] on div "Choux cream cheese com geléia artesanal de morango R$ 17,00 R$ 14,00 Cheesecake…" at bounding box center [442, 319] width 596 height 355
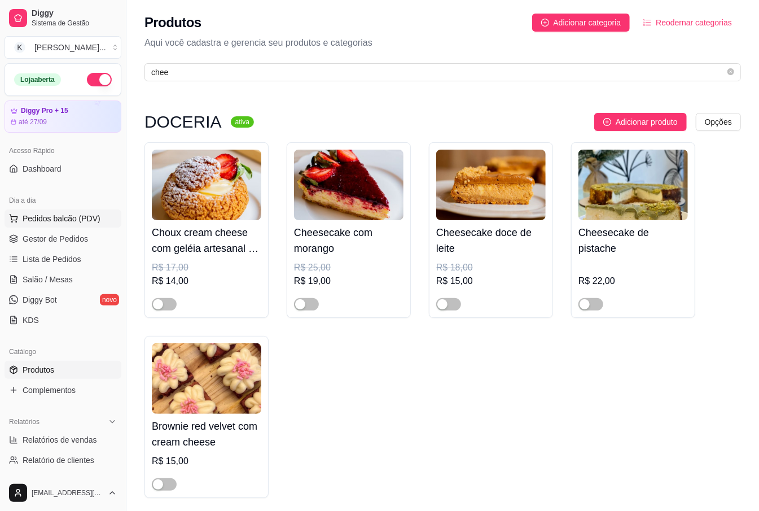
click at [46, 212] on button "Pedidos balcão (PDV)" at bounding box center [63, 218] width 117 height 18
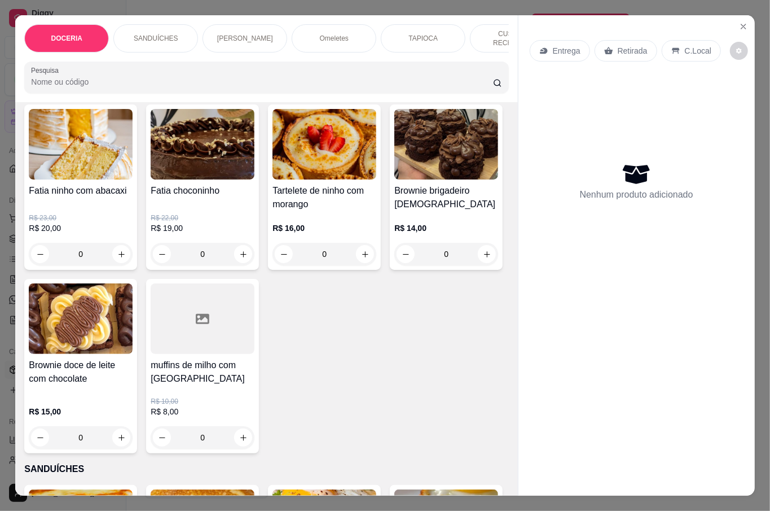
scroll to position [75, 0]
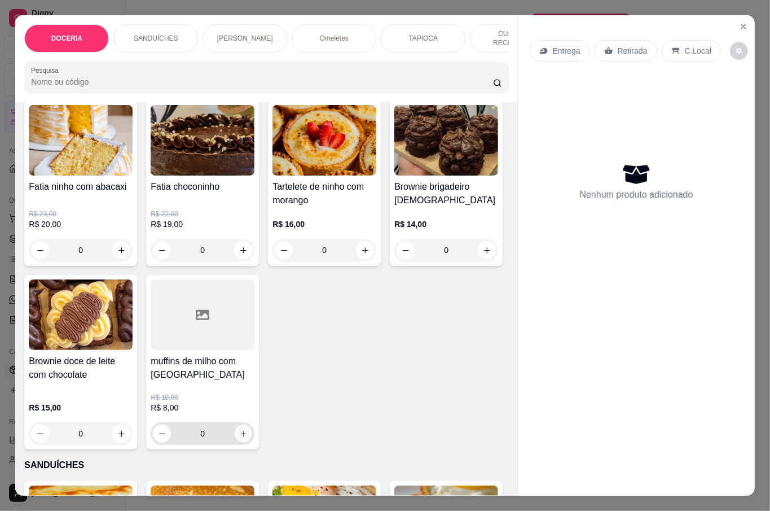
click at [246, 431] on icon "increase-product-quantity" at bounding box center [243, 434] width 6 height 6
type input "1"
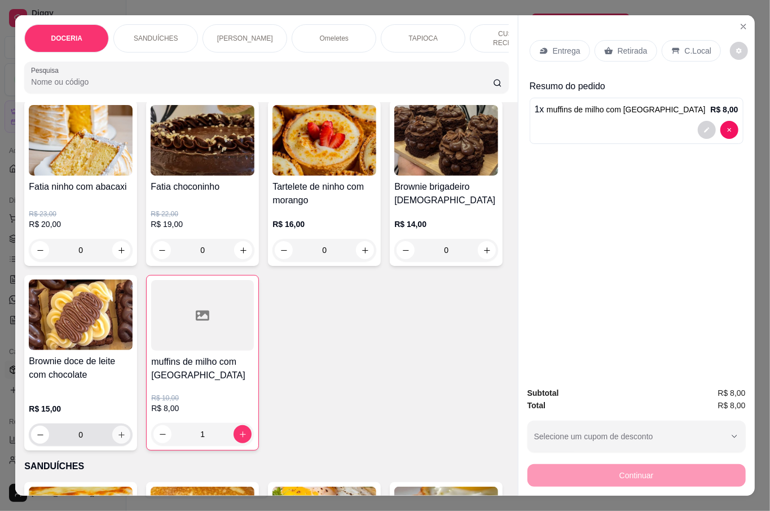
click at [126, 432] on icon "increase-product-quantity" at bounding box center [121, 435] width 8 height 8
type input "1"
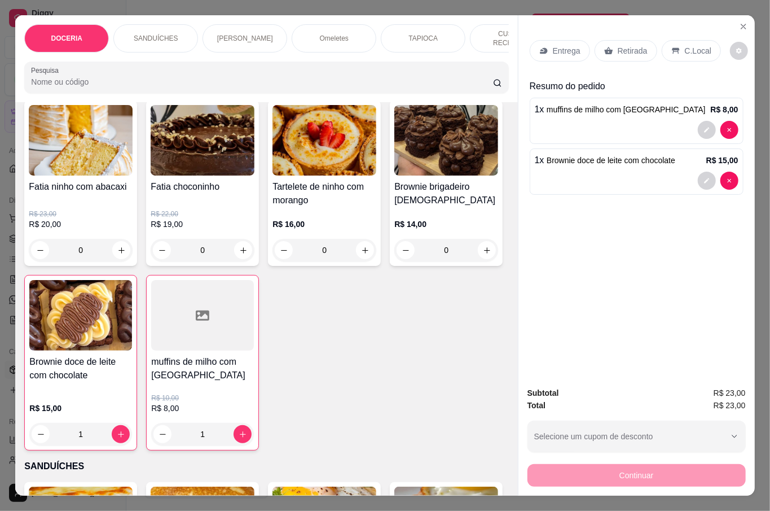
click at [627, 45] on p "Retirada" at bounding box center [633, 50] width 30 height 11
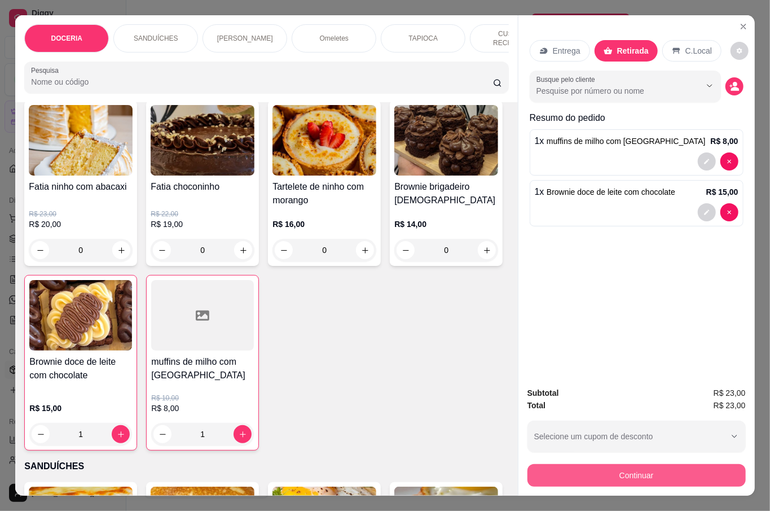
click at [633, 473] on button "Continuar" at bounding box center [637, 475] width 218 height 23
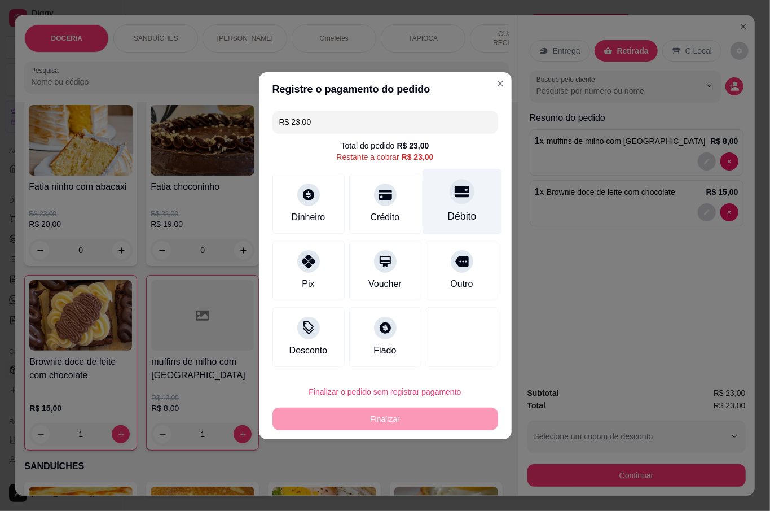
click at [425, 201] on div "Débito" at bounding box center [462, 201] width 80 height 66
type input "R$ 0,00"
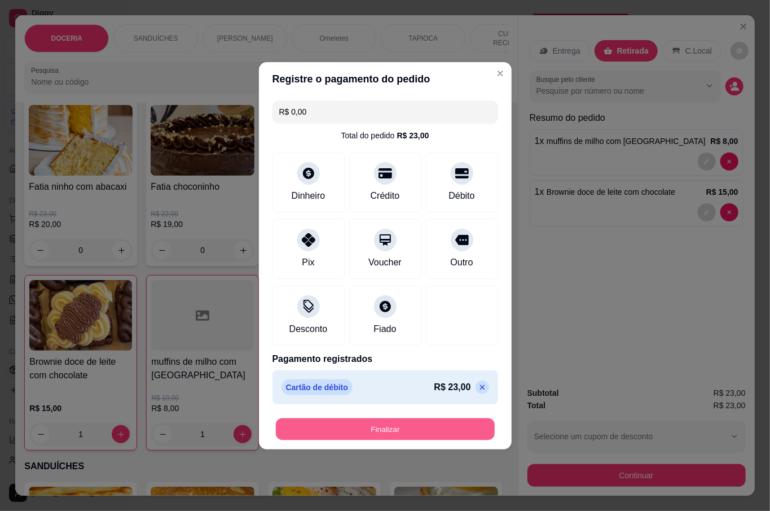
click at [429, 427] on button "Finalizar" at bounding box center [385, 429] width 219 height 22
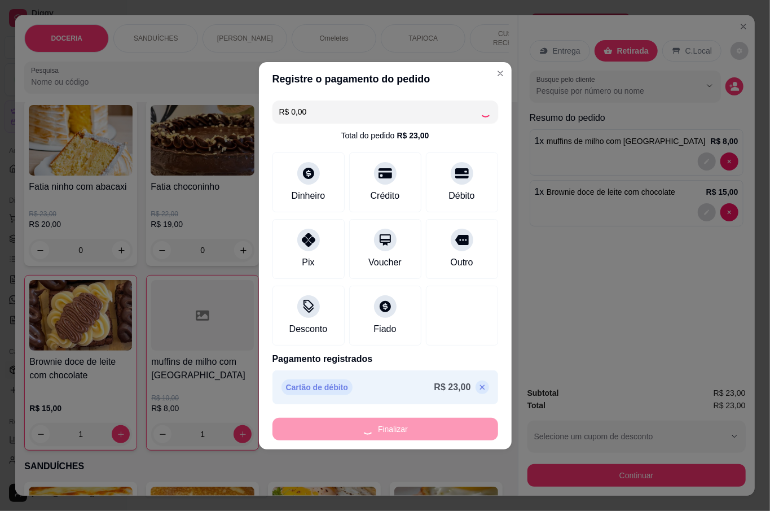
type input "0"
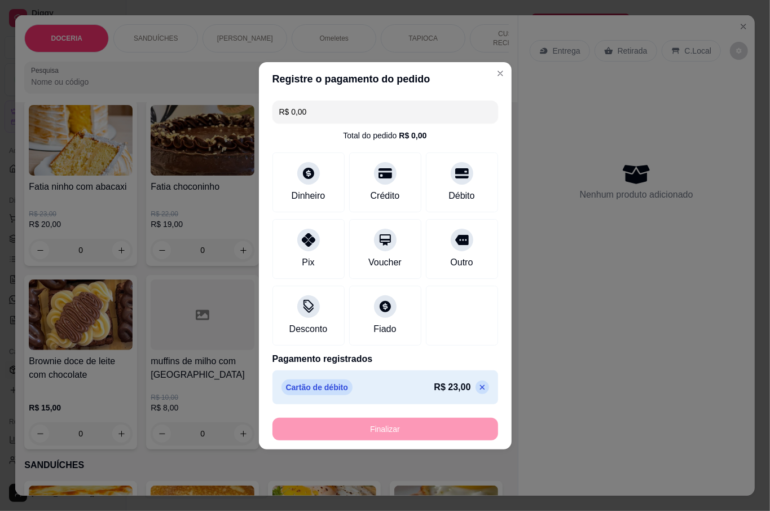
type input "-R$ 23,00"
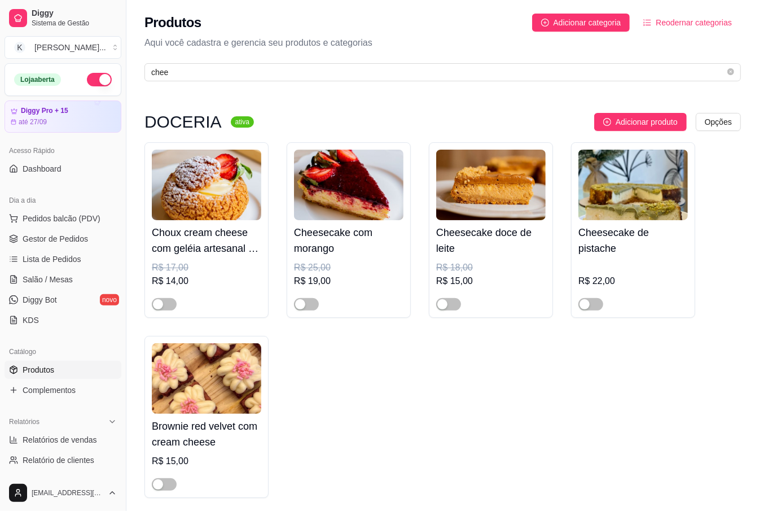
drag, startPoint x: 389, startPoint y: 379, endPoint x: 389, endPoint y: 368, distance: 11.3
click at [388, 377] on div "Choux cream cheese com geléia artesanal de morango R$ 17,00 R$ 14,00 Cheesecake…" at bounding box center [442, 319] width 596 height 355
click at [69, 223] on span "Pedidos balcão (PDV)" at bounding box center [62, 218] width 78 height 11
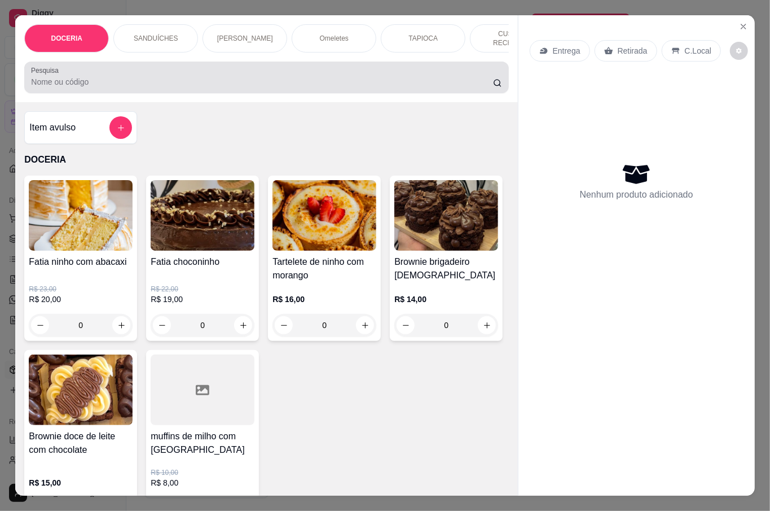
click at [263, 82] on input "Pesquisa" at bounding box center [262, 81] width 462 height 11
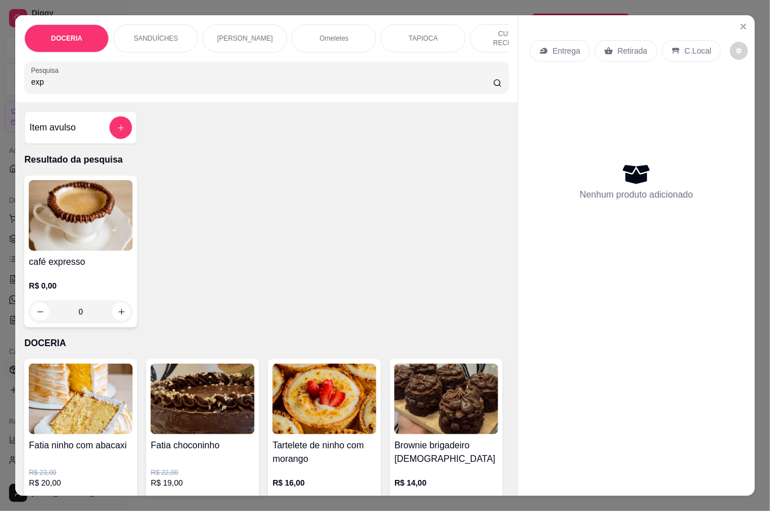
type input "exp"
click at [79, 247] on img at bounding box center [81, 215] width 104 height 71
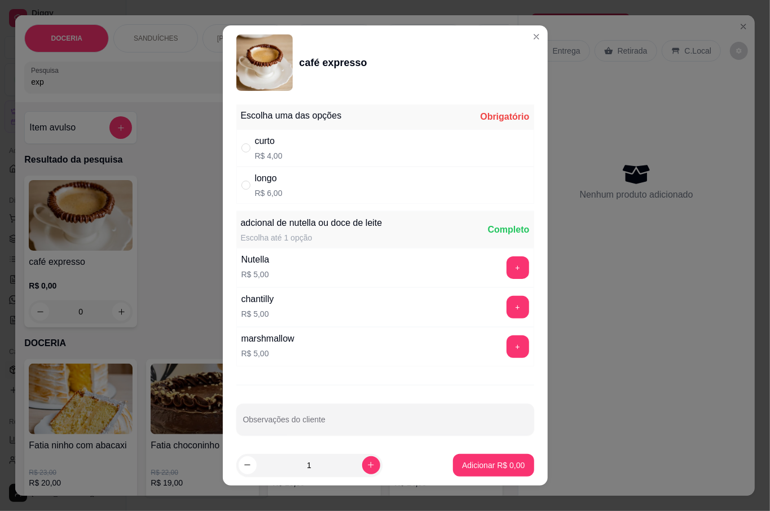
click at [320, 134] on div "curto R$ 4,00" at bounding box center [385, 147] width 298 height 37
radio input "true"
click at [473, 463] on p "Adicionar R$ 4,00" at bounding box center [493, 464] width 63 height 11
type input "1"
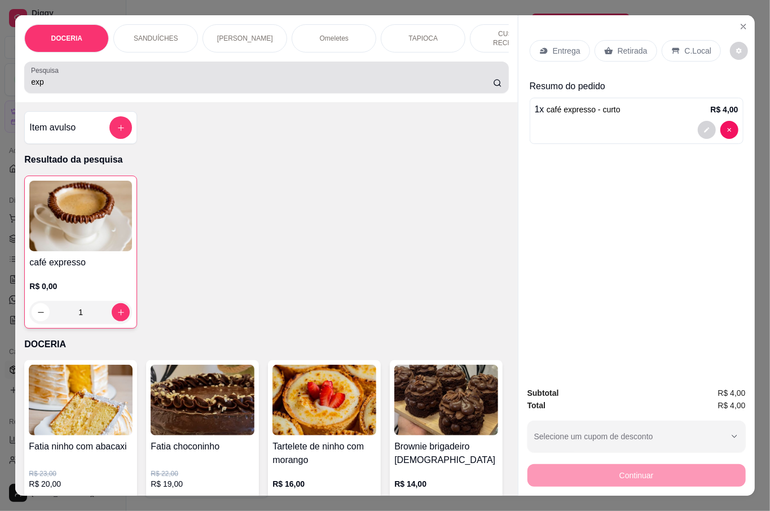
click at [195, 77] on input "exp" at bounding box center [262, 81] width 462 height 11
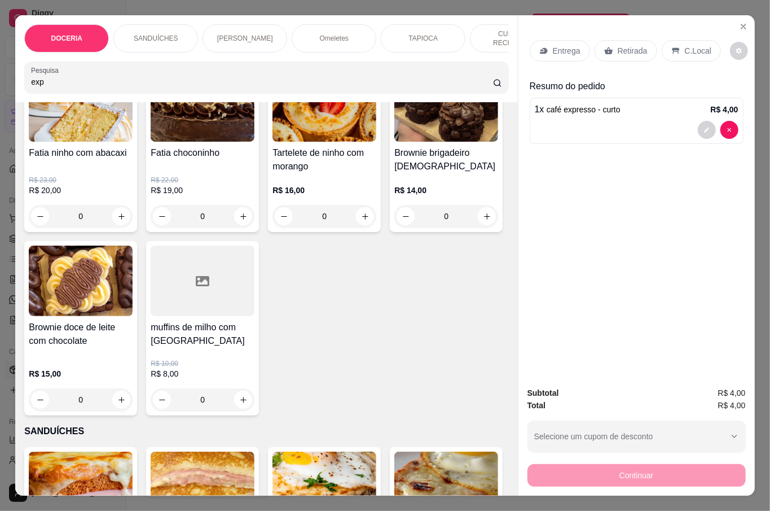
scroll to position [376, 0]
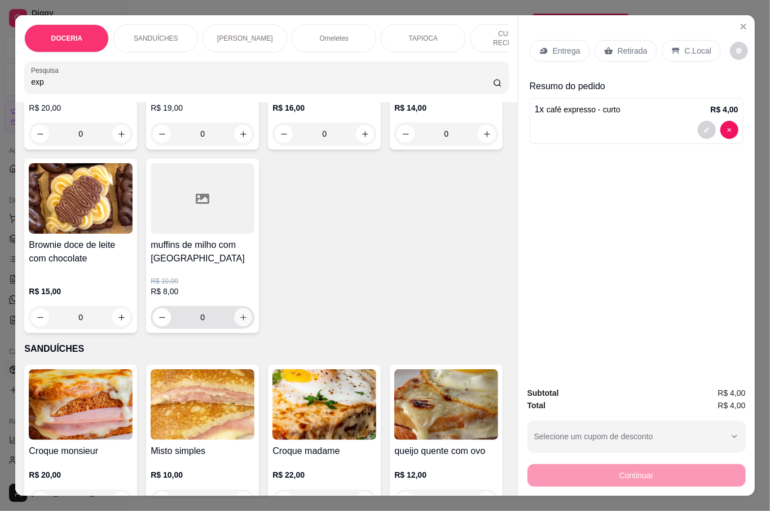
click at [252, 319] on button "increase-product-quantity" at bounding box center [243, 317] width 18 height 18
type input "1"
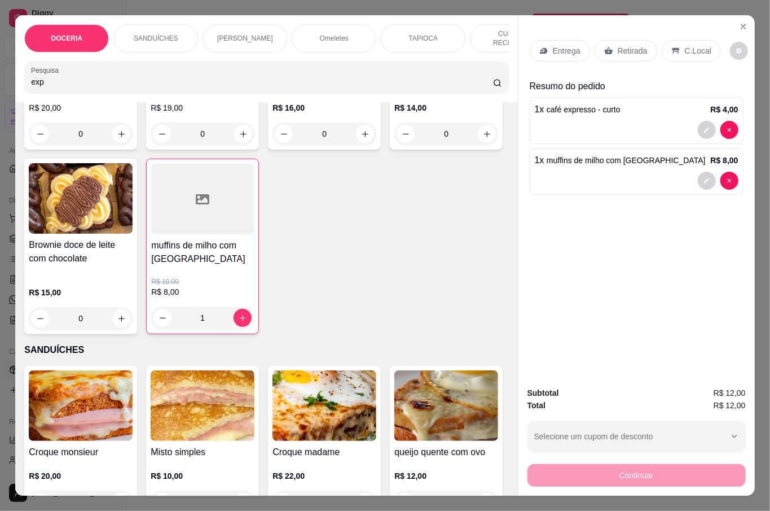
click at [674, 48] on div "C.Local" at bounding box center [691, 50] width 59 height 21
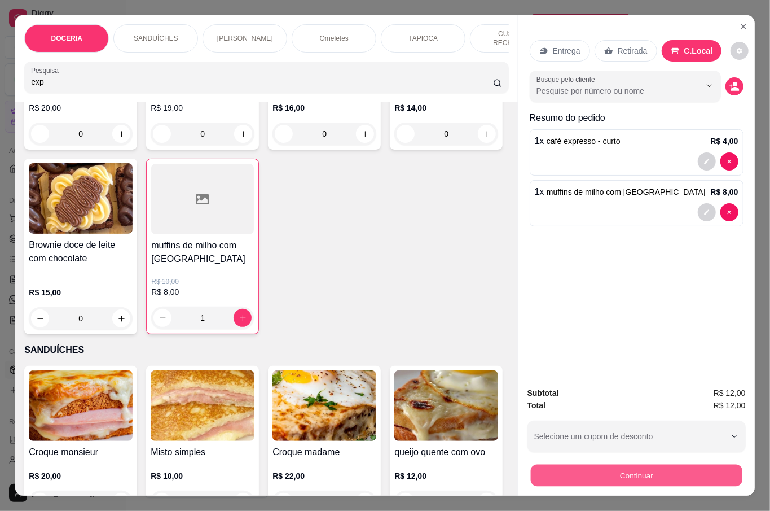
click at [666, 468] on button "Continuar" at bounding box center [636, 475] width 212 height 22
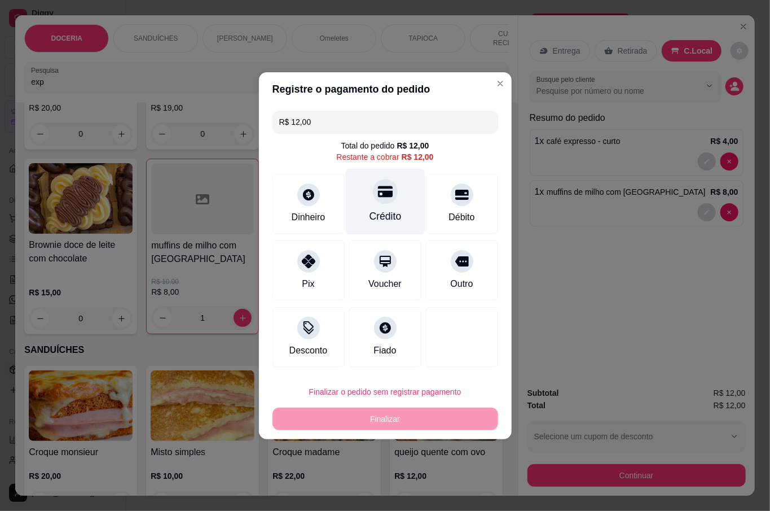
click at [369, 217] on div "Crédito" at bounding box center [385, 216] width 32 height 15
type input "R$ 0,00"
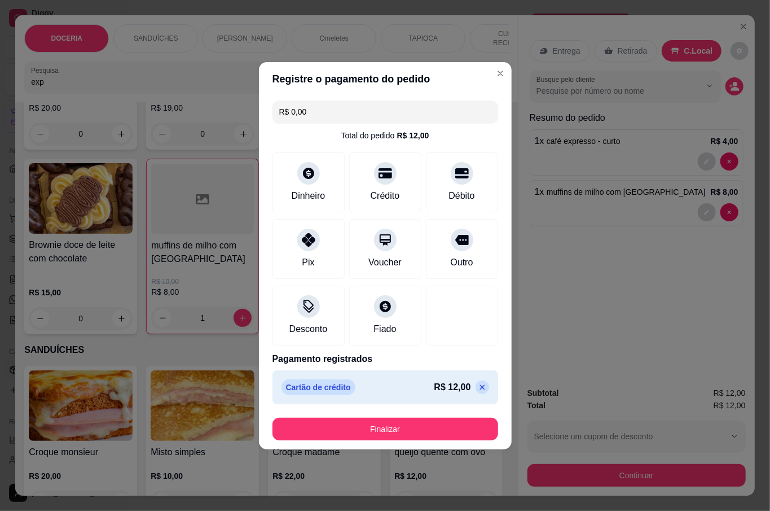
click at [456, 437] on button "Finalizar" at bounding box center [386, 429] width 226 height 23
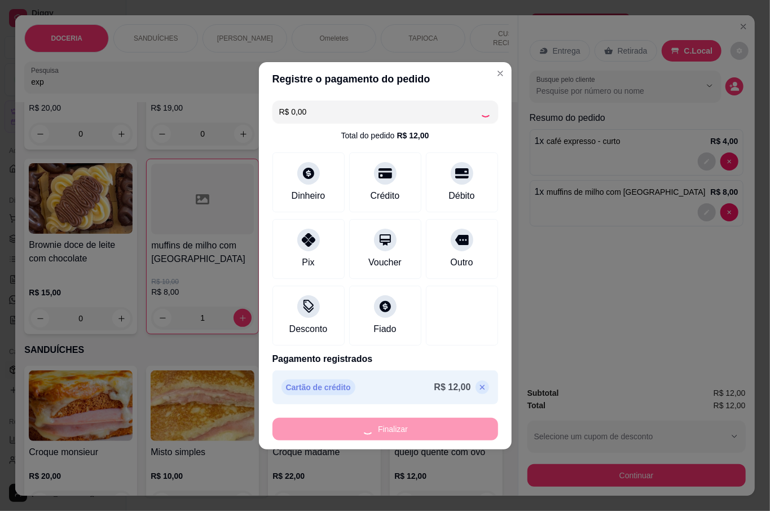
type input "0"
type input "-R$ 12,00"
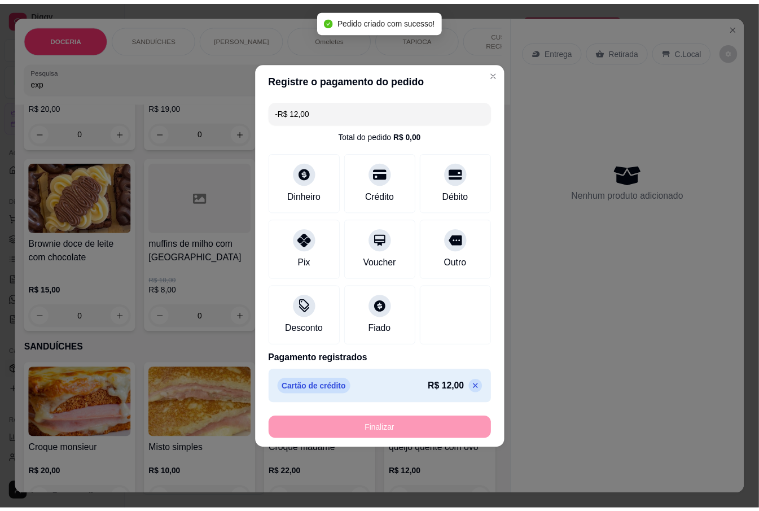
scroll to position [375, 0]
